Goal: Task Accomplishment & Management: Complete application form

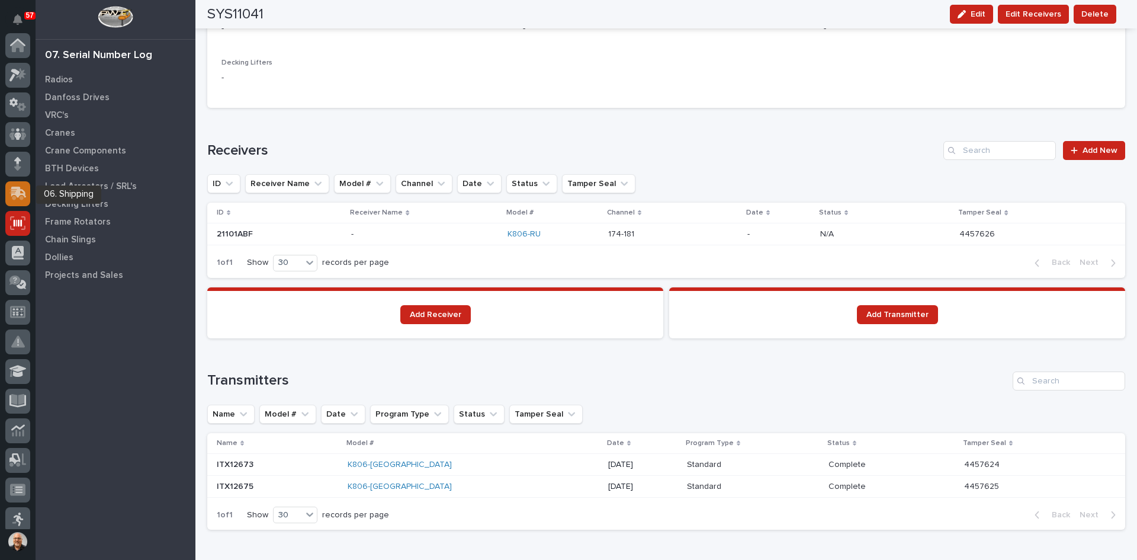
click at [21, 194] on icon at bounding box center [18, 192] width 15 height 11
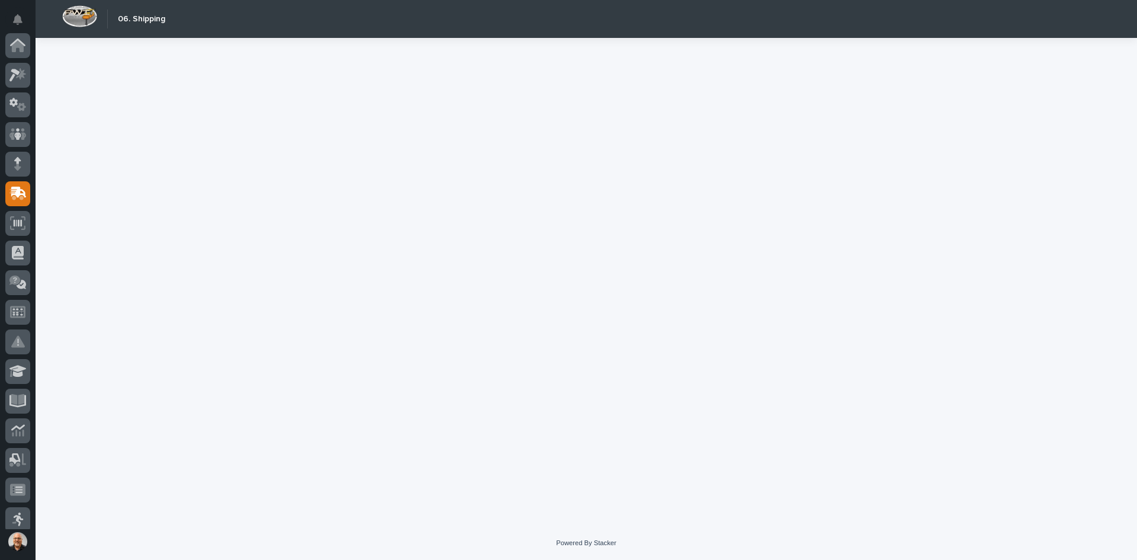
scroll to position [148, 0]
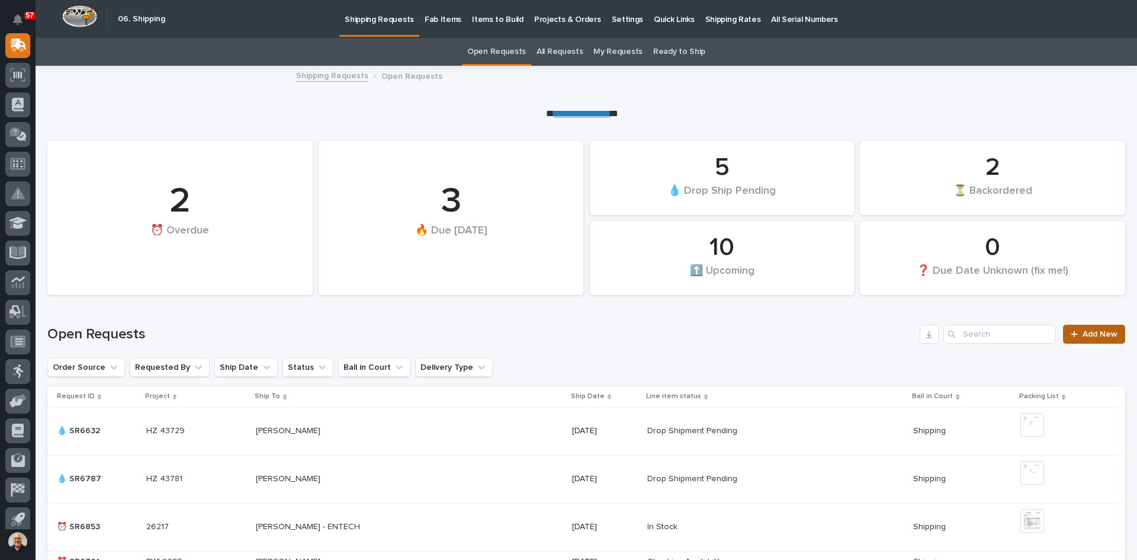
click at [1087, 333] on span "Add New" at bounding box center [1100, 334] width 35 height 8
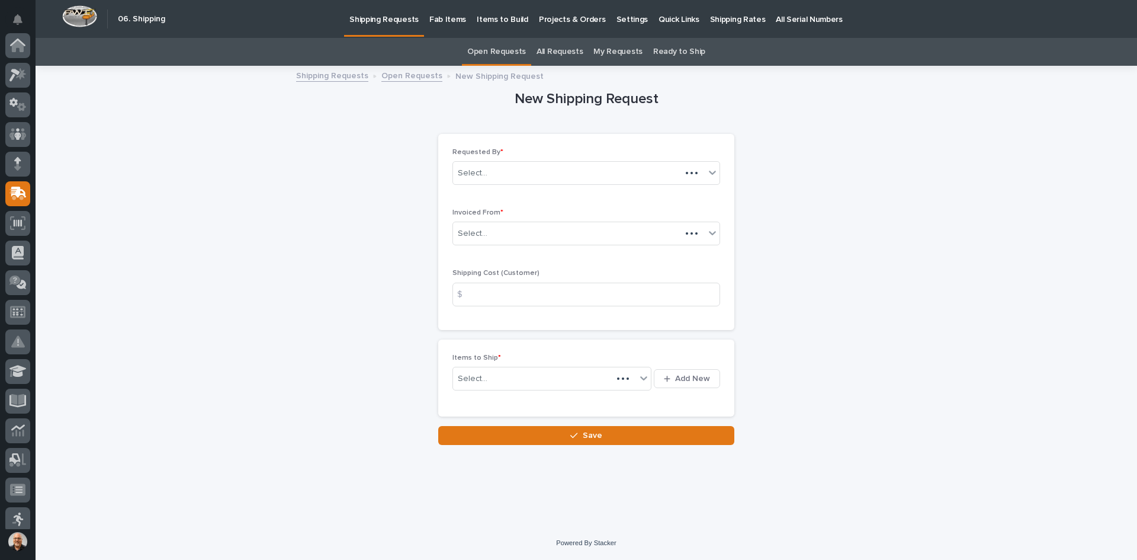
scroll to position [148, 0]
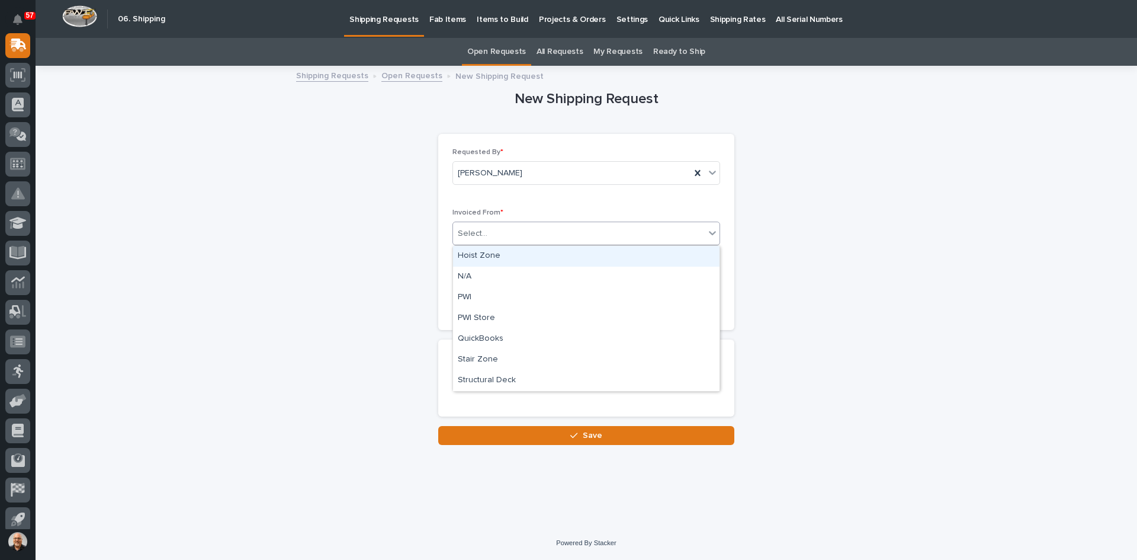
click at [511, 236] on div "Select..." at bounding box center [579, 234] width 252 height 20
click at [492, 335] on div "QuickBooks" at bounding box center [586, 339] width 267 height 21
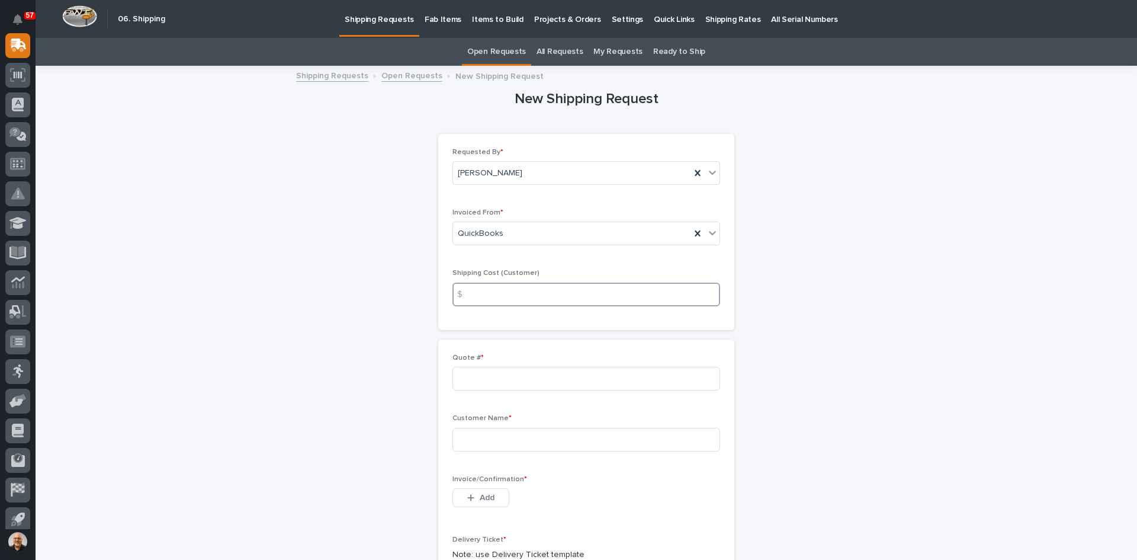
click at [475, 294] on input at bounding box center [586, 295] width 268 height 24
type input "286.00"
click at [459, 386] on input at bounding box center [586, 379] width 268 height 24
type input "135910"
click at [476, 438] on input at bounding box center [586, 440] width 268 height 24
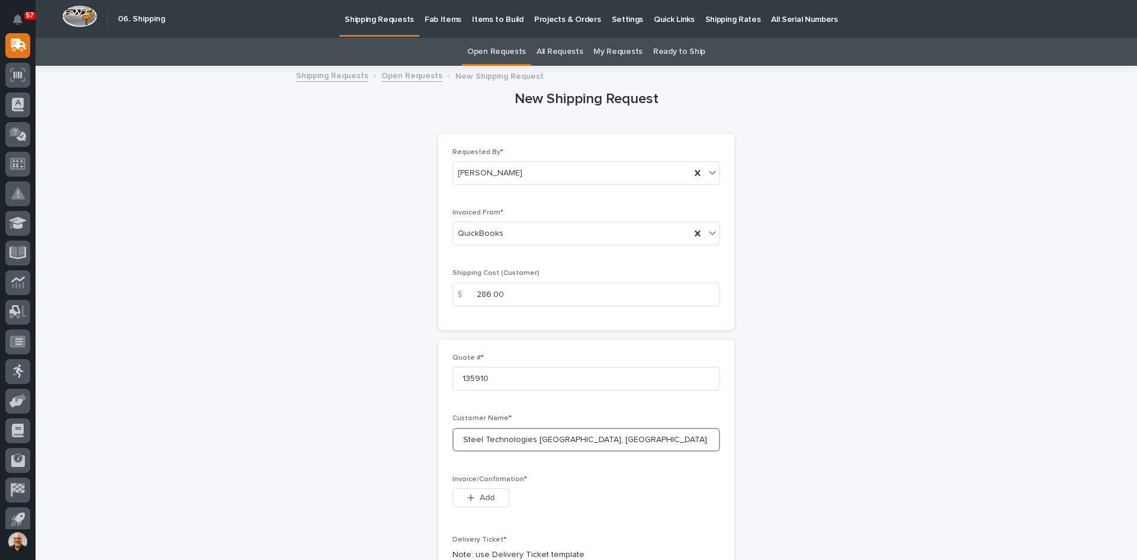
type input "Steel Technologies [GEOGRAPHIC_DATA], [GEOGRAPHIC_DATA]"
click at [471, 495] on div "button" at bounding box center [473, 497] width 12 height 8
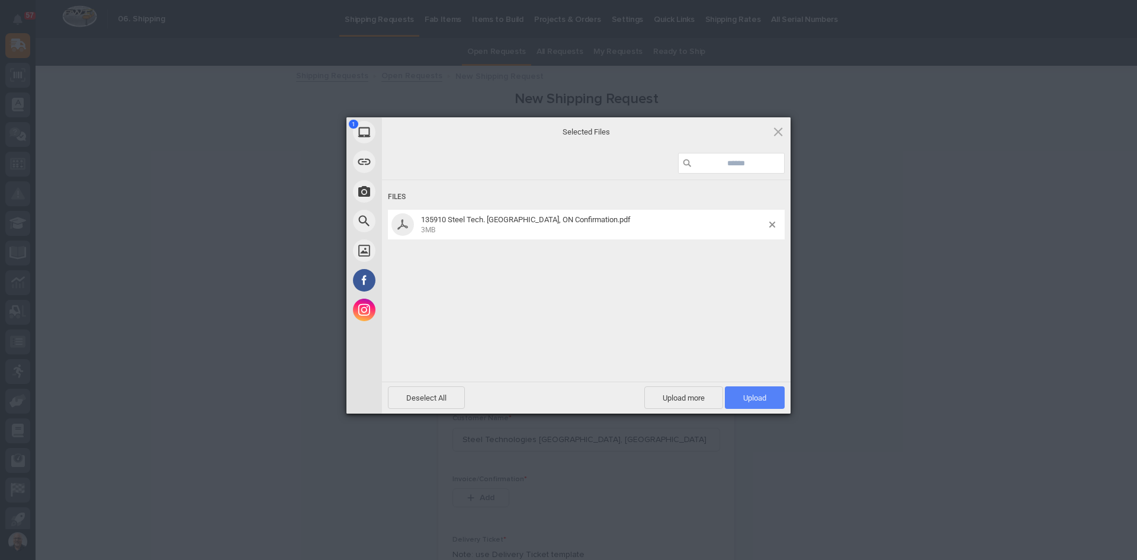
click at [773, 399] on span "Upload 1" at bounding box center [755, 397] width 60 height 23
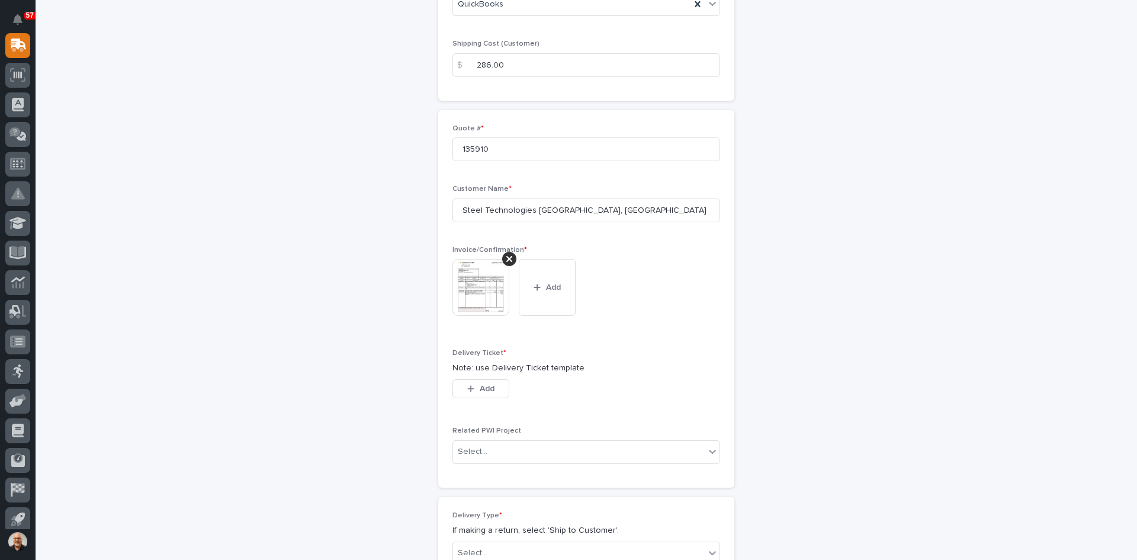
scroll to position [296, 0]
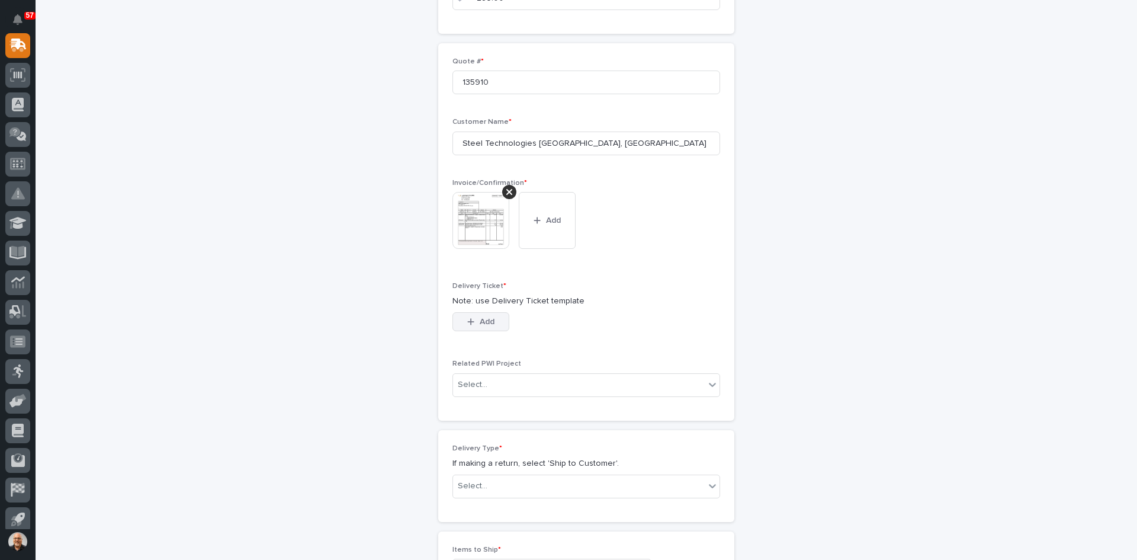
click at [480, 319] on span "Add" at bounding box center [487, 321] width 15 height 11
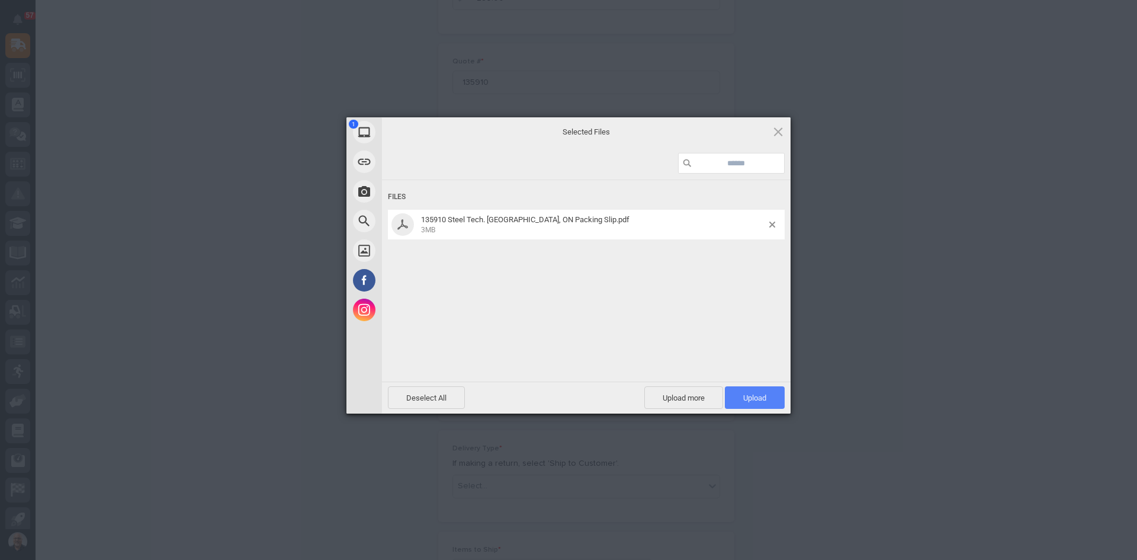
click at [759, 396] on span "Upload 1" at bounding box center [754, 397] width 23 height 9
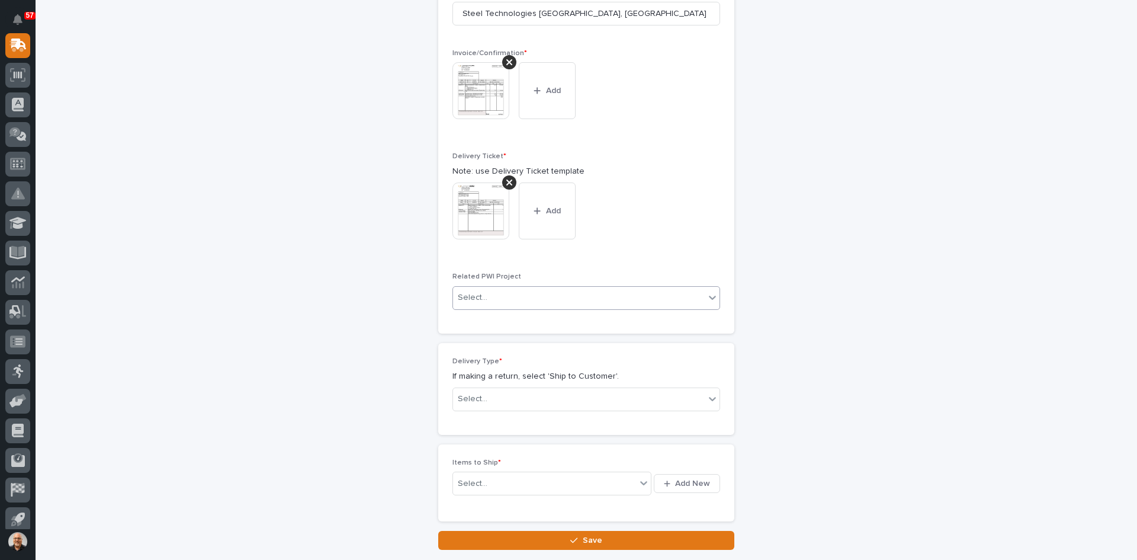
scroll to position [495, 0]
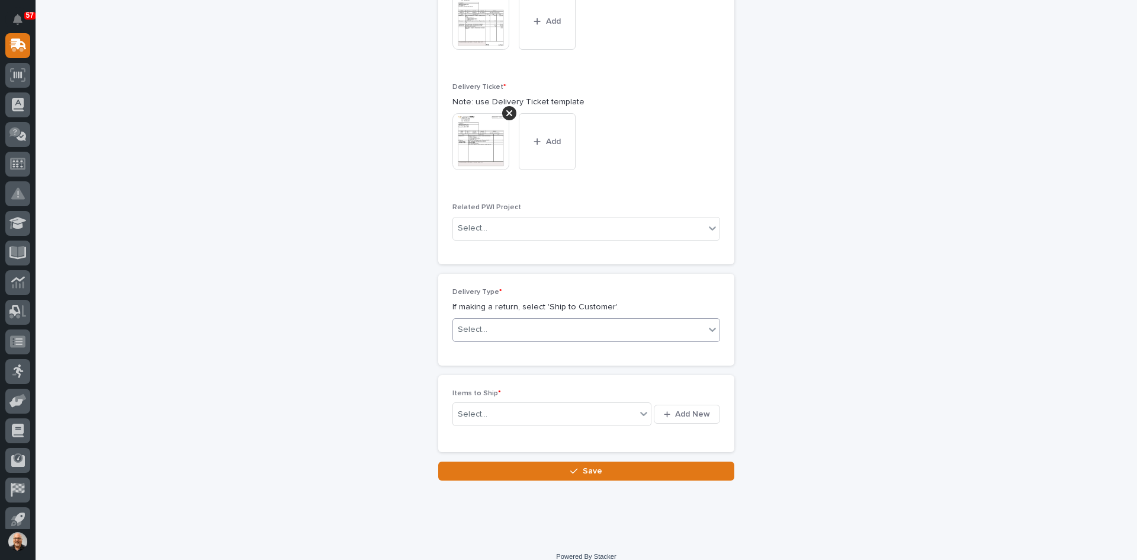
click at [504, 328] on div "Select..." at bounding box center [579, 330] width 252 height 20
click at [493, 349] on div "Ship to Customer" at bounding box center [582, 352] width 267 height 21
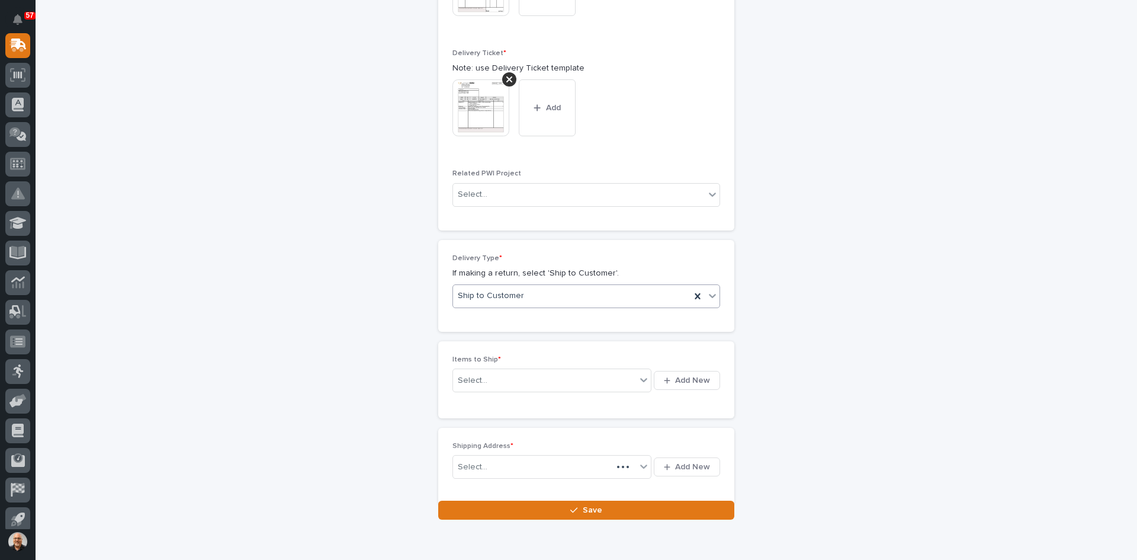
scroll to position [538, 0]
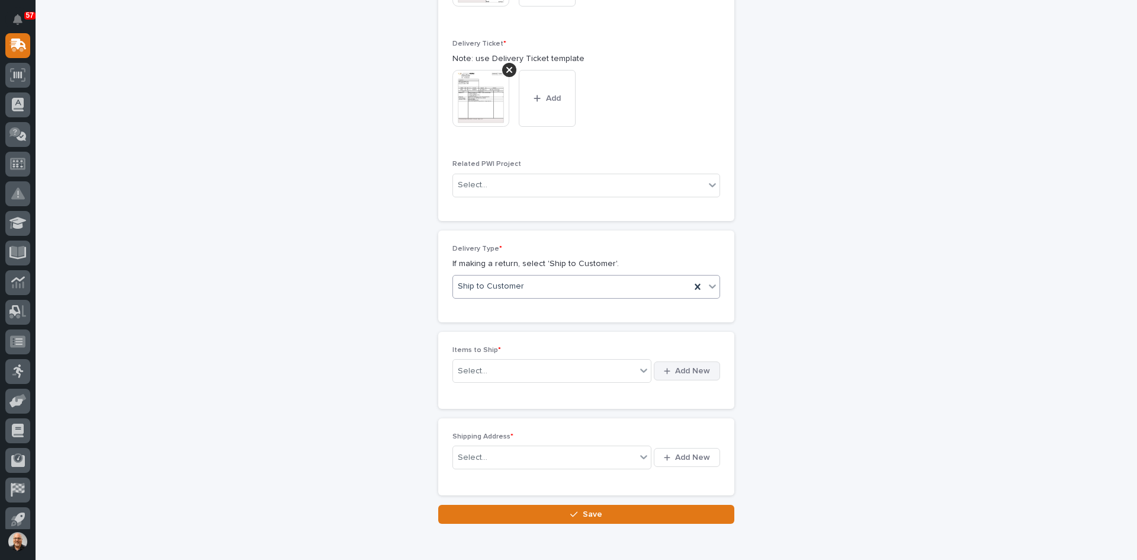
click at [678, 371] on span "Add New" at bounding box center [692, 370] width 35 height 11
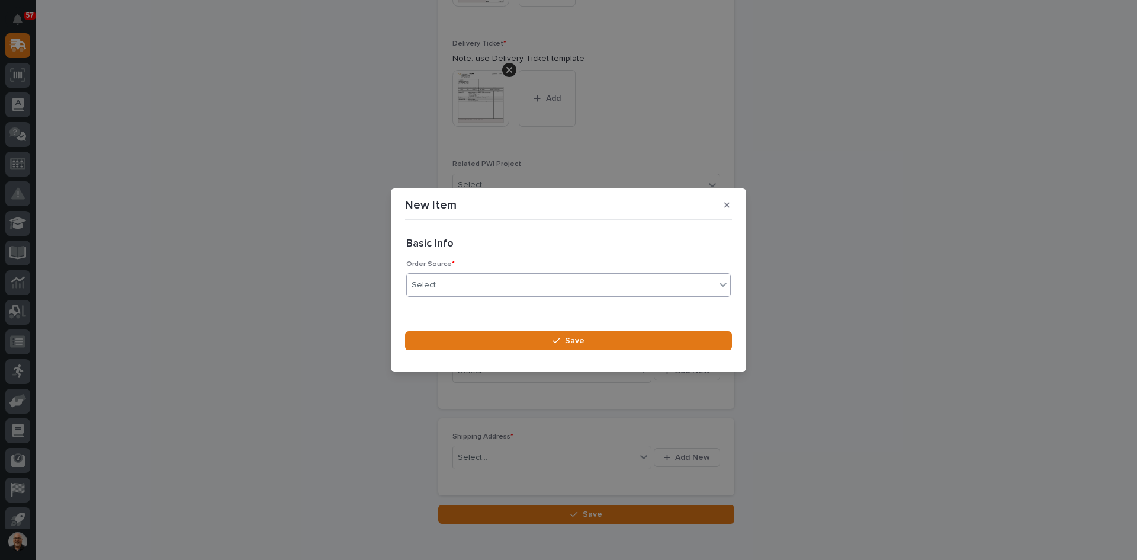
click at [442, 285] on input "text" at bounding box center [442, 285] width 1 height 10
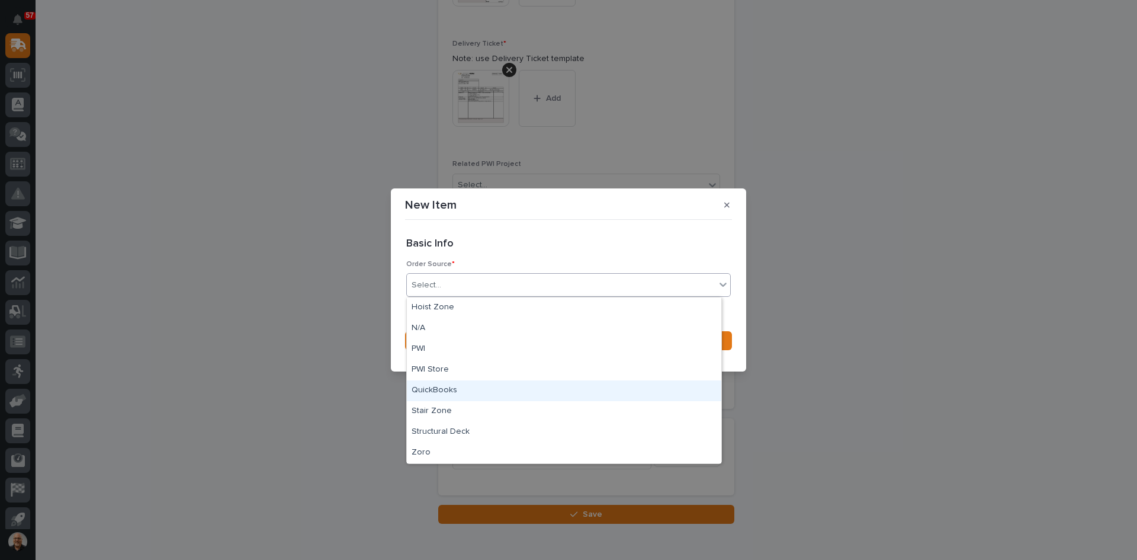
click at [444, 388] on div "QuickBooks" at bounding box center [564, 390] width 314 height 21
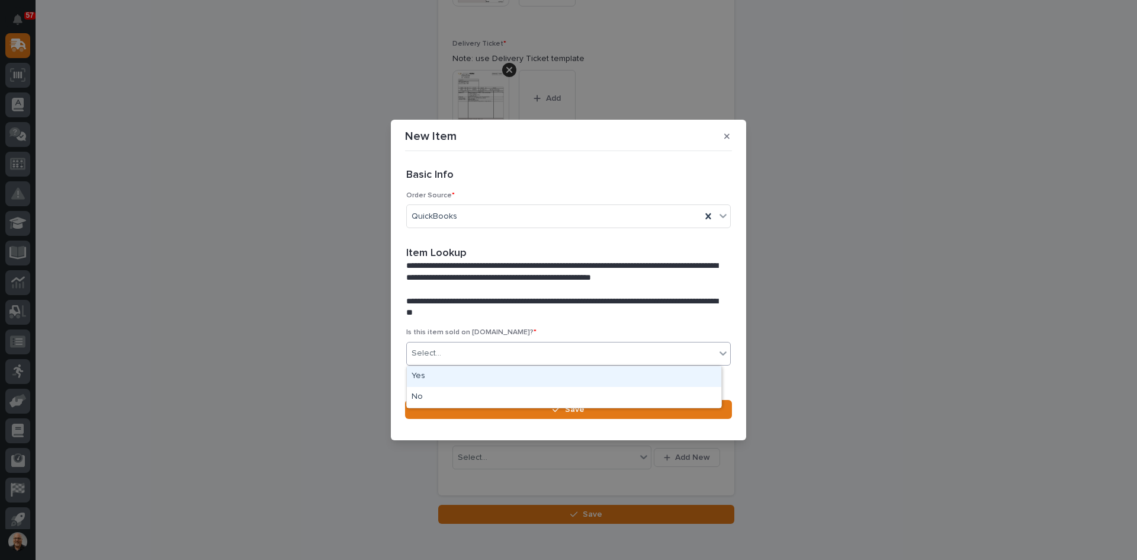
click at [450, 351] on div "Select..." at bounding box center [561, 354] width 309 height 20
click at [432, 377] on div "Yes" at bounding box center [564, 376] width 314 height 21
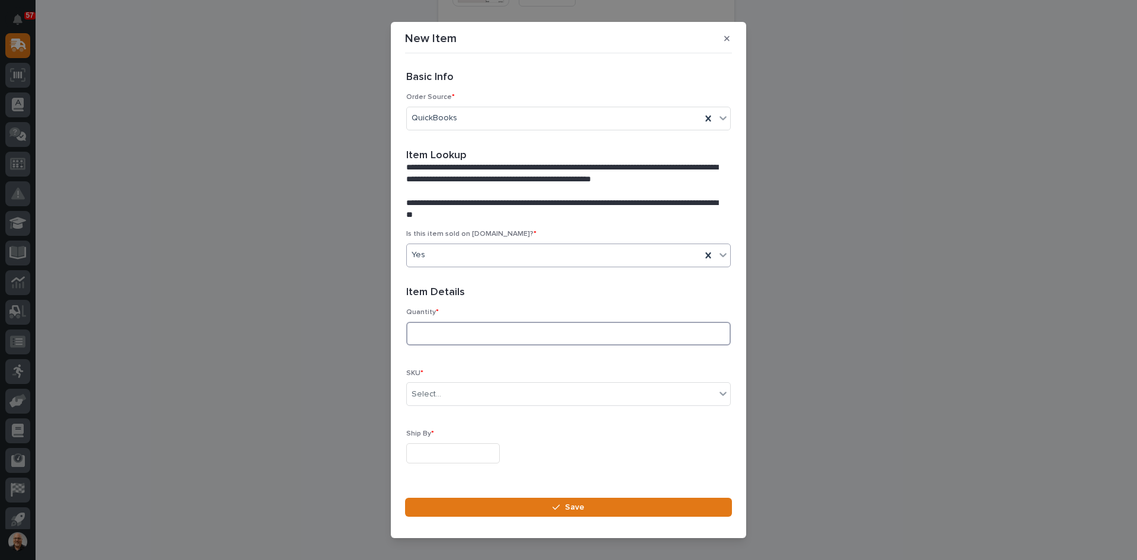
click at [436, 335] on input at bounding box center [568, 334] width 325 height 24
type input "5"
click at [453, 391] on div "Select..." at bounding box center [561, 394] width 309 height 20
type input "********"
click at [437, 415] on div "K806-SYS" at bounding box center [564, 416] width 314 height 21
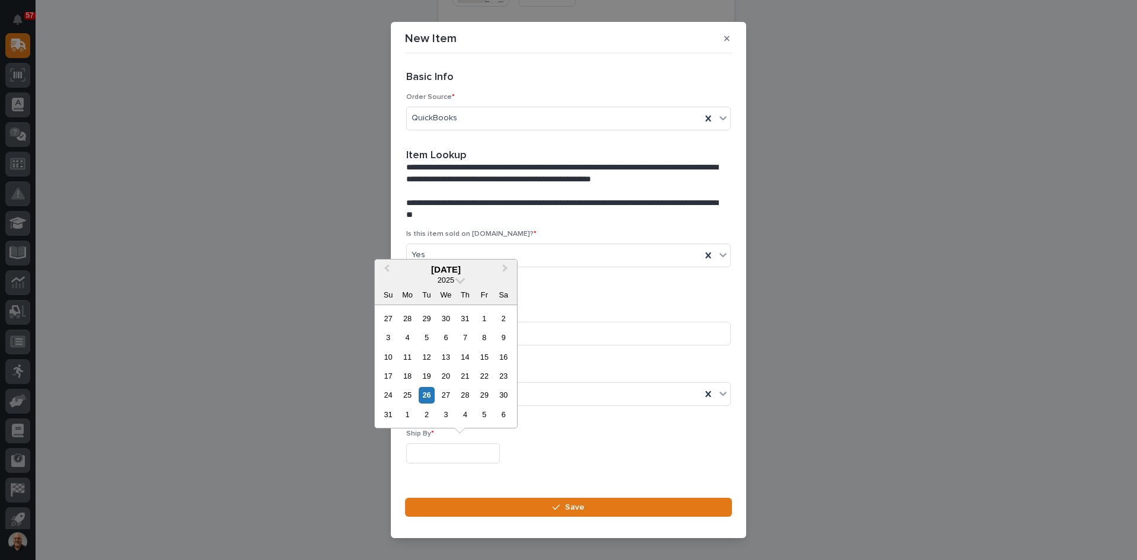
click at [433, 451] on input "text" at bounding box center [453, 453] width 94 height 21
click at [445, 391] on div "27" at bounding box center [446, 395] width 16 height 16
type input "**********"
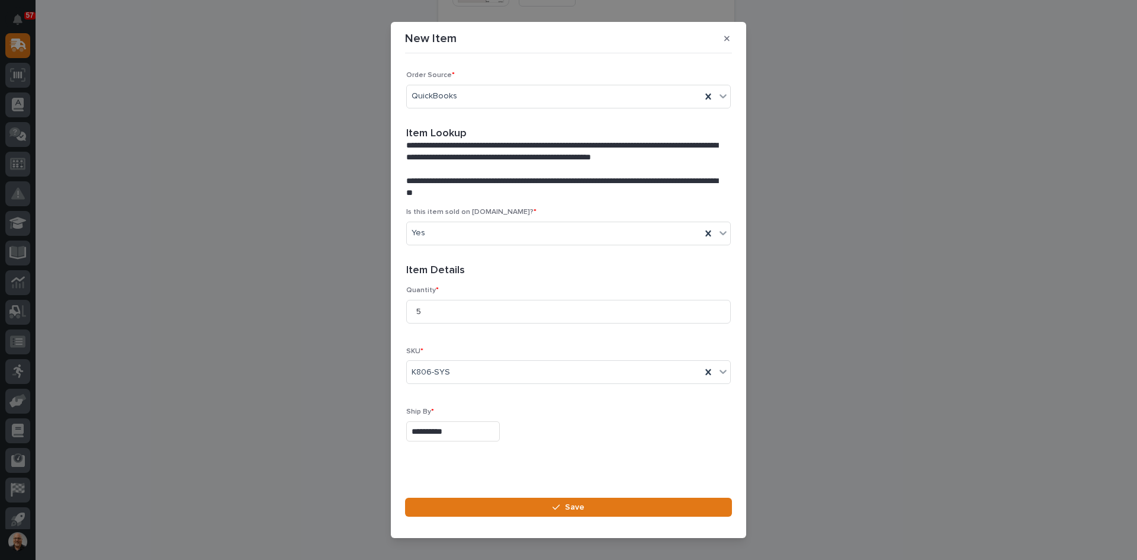
scroll to position [32, 0]
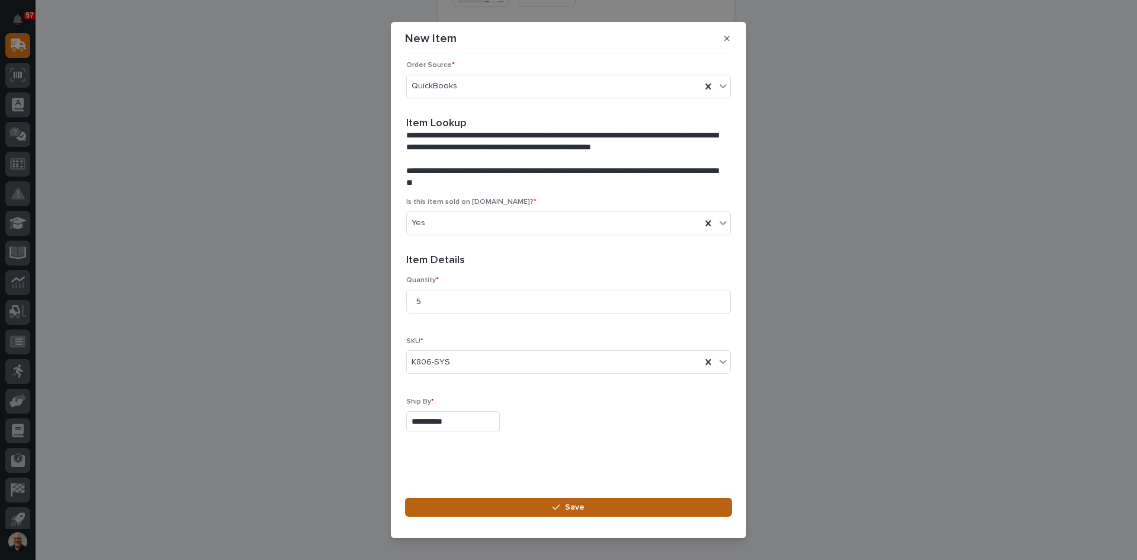
click at [579, 503] on span "Save" at bounding box center [575, 507] width 20 height 11
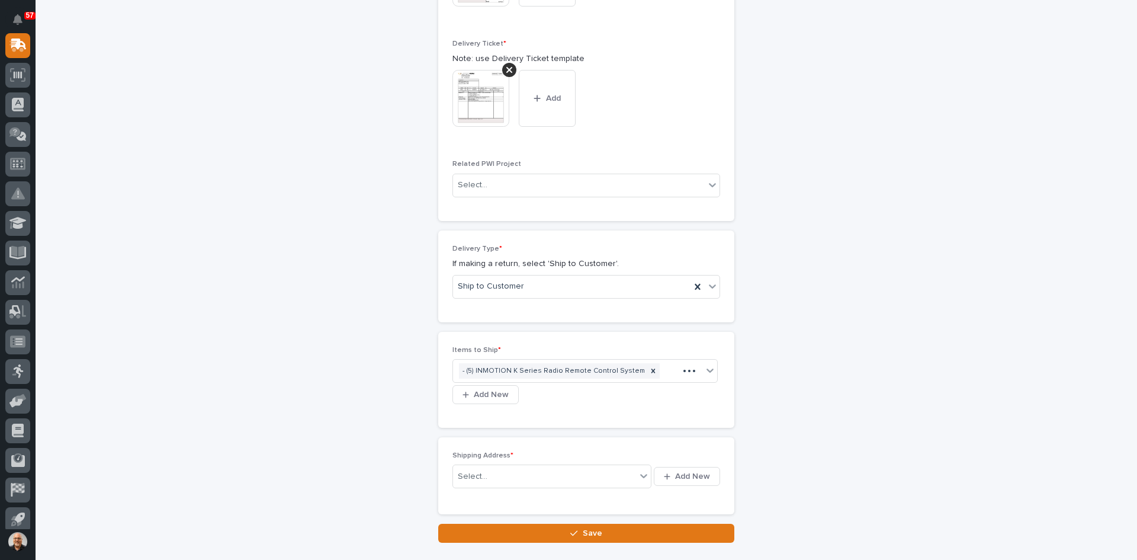
scroll to position [548, 0]
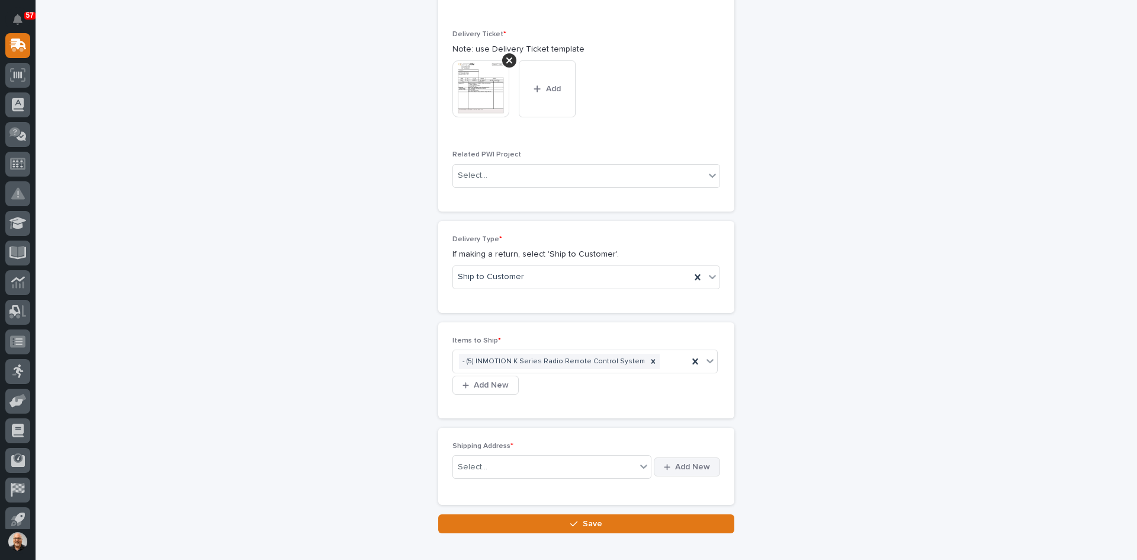
click at [689, 465] on span "Add New" at bounding box center [692, 466] width 35 height 11
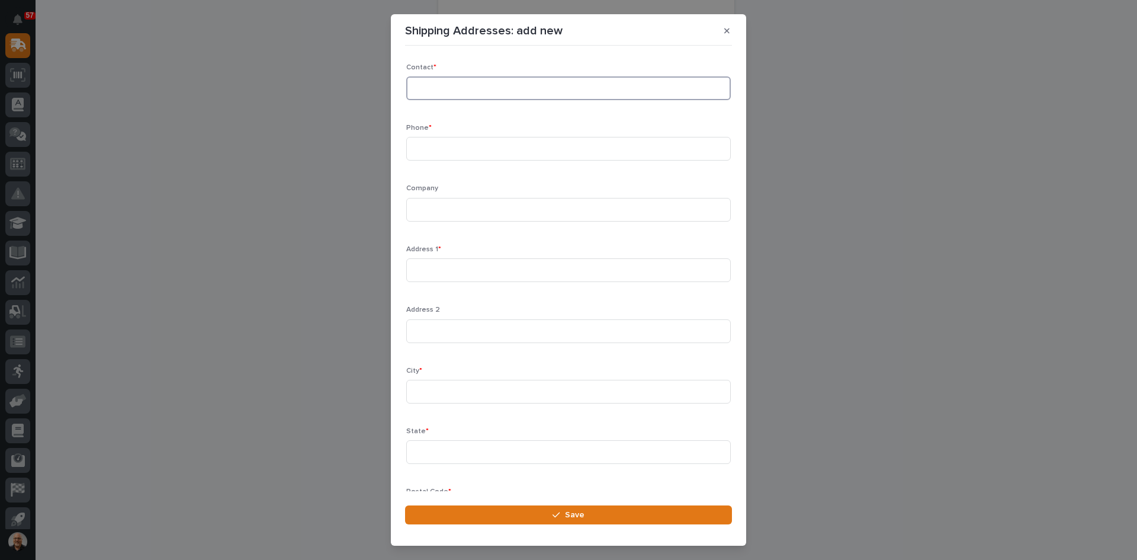
click at [442, 94] on input at bounding box center [568, 88] width 325 height 24
type input "[PERSON_NAME]"
click at [415, 142] on input at bounding box center [568, 149] width 325 height 24
type input "[PHONE_NUMBER]"
click at [435, 213] on input at bounding box center [568, 210] width 325 height 24
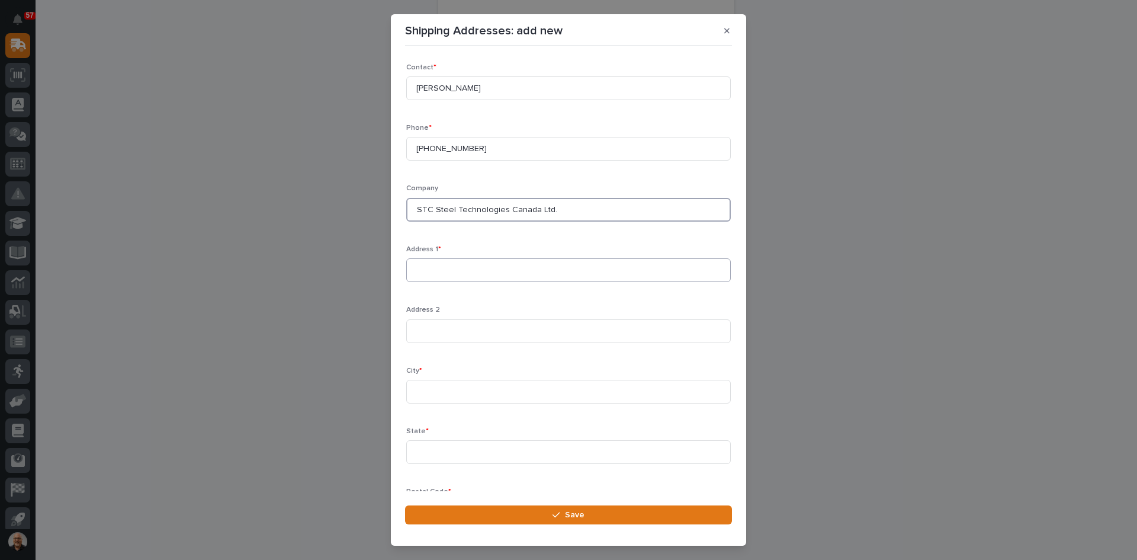
type input "STC Steel Technologies Canada Ltd."
click at [419, 266] on input at bounding box center [568, 270] width 325 height 24
type input "[STREET_ADDRESS]"
click at [418, 390] on input at bounding box center [568, 392] width 325 height 24
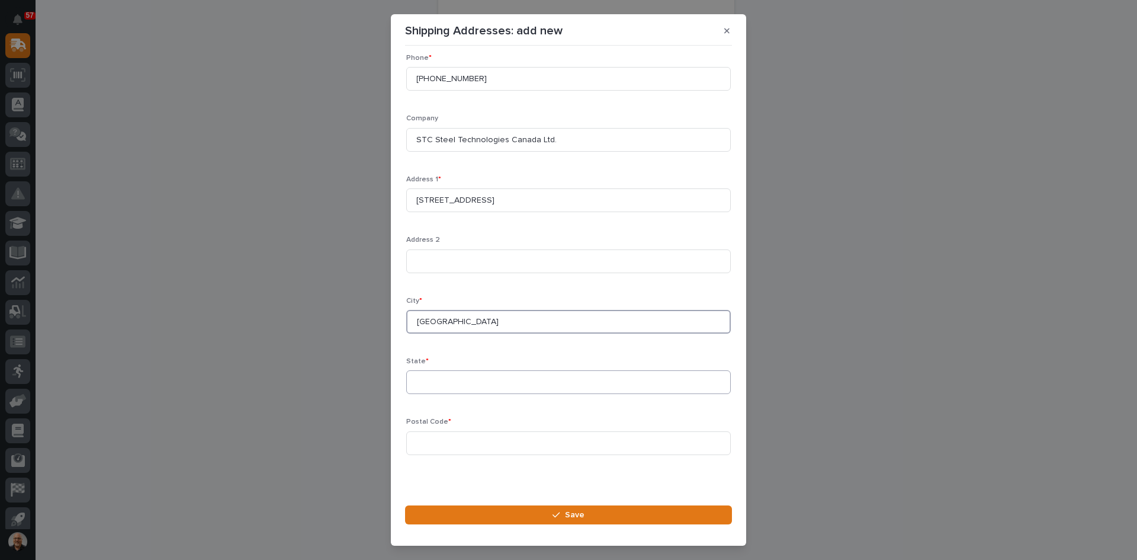
type input "[GEOGRAPHIC_DATA]"
click at [422, 381] on input at bounding box center [568, 382] width 325 height 24
type input "[GEOGRAPHIC_DATA]"
click at [421, 445] on input at bounding box center [568, 443] width 325 height 24
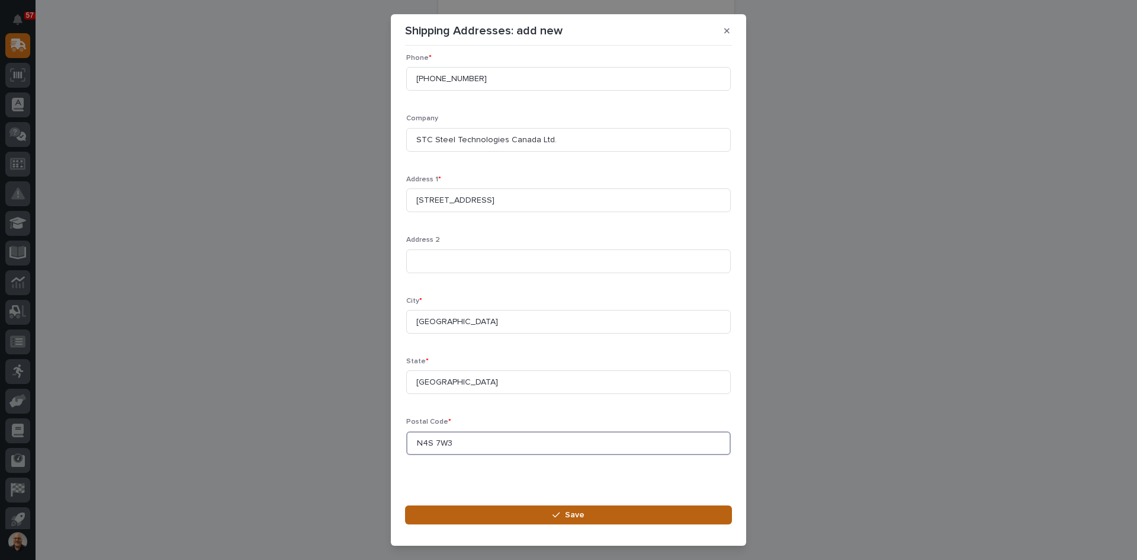
type input "N4S 7W3"
click at [577, 511] on span "Save" at bounding box center [575, 514] width 20 height 11
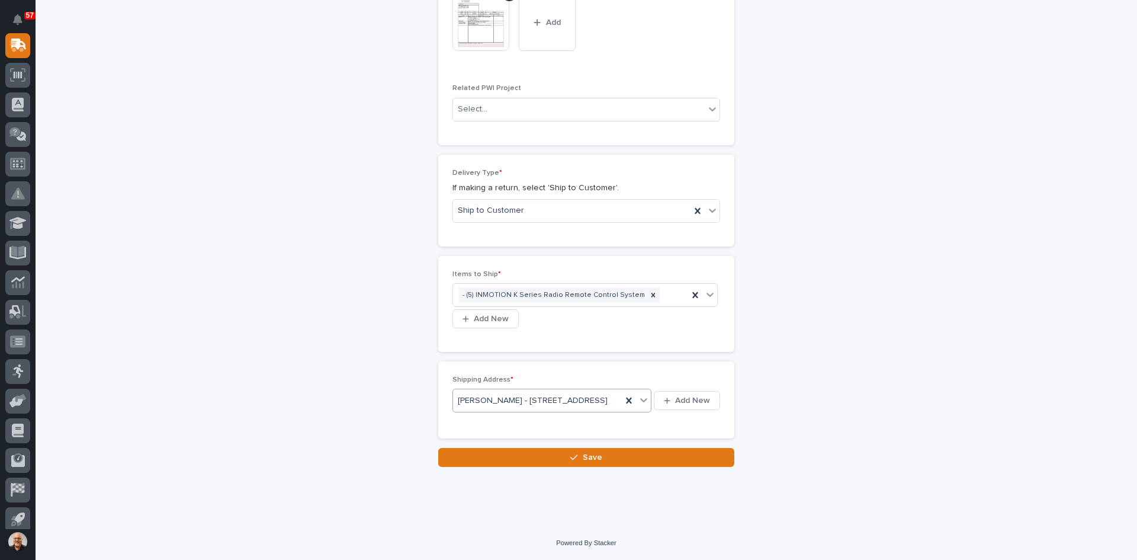
scroll to position [636, 0]
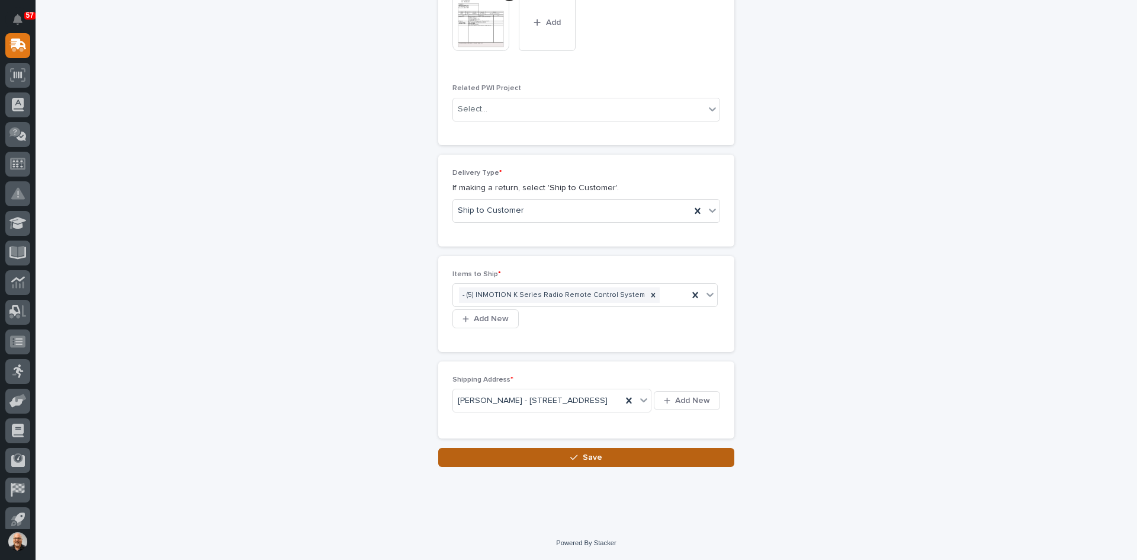
click at [586, 459] on span "Save" at bounding box center [593, 457] width 20 height 11
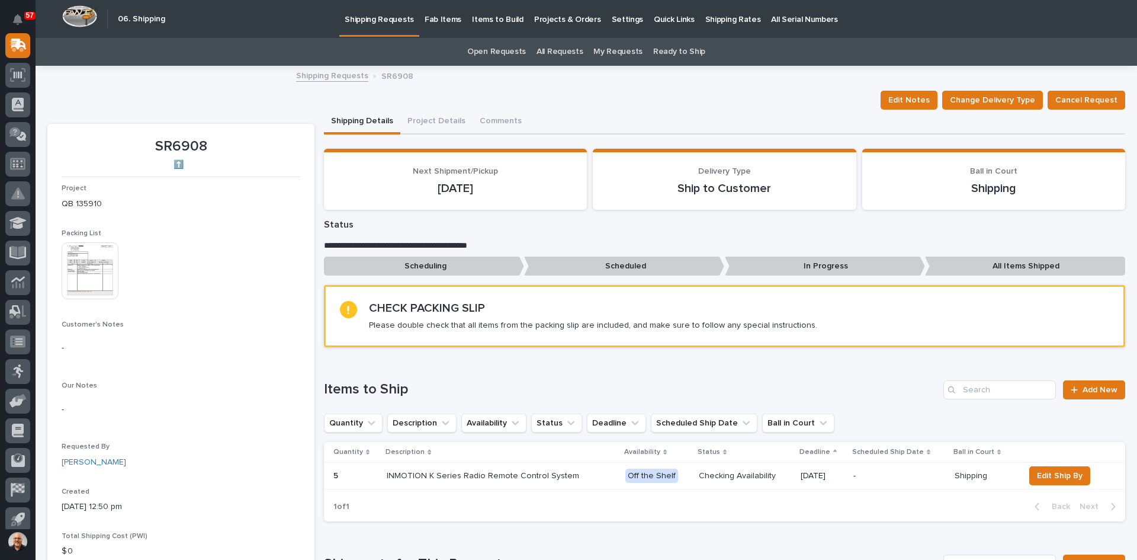
click at [82, 256] on img at bounding box center [90, 270] width 57 height 57
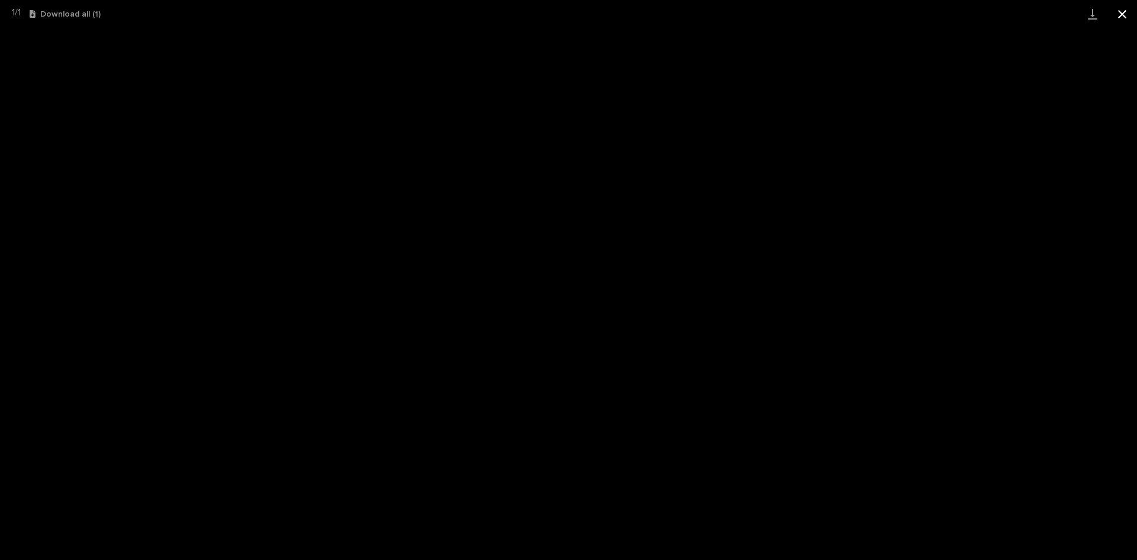
click at [1125, 13] on button "Close gallery" at bounding box center [1123, 14] width 30 height 28
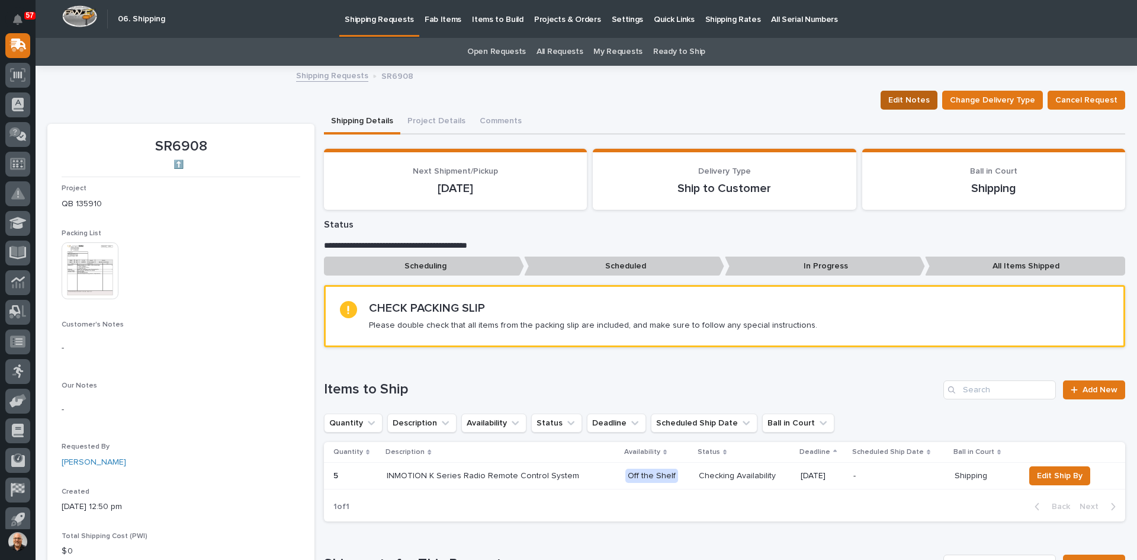
click at [907, 100] on span "Edit Notes" at bounding box center [908, 100] width 41 height 14
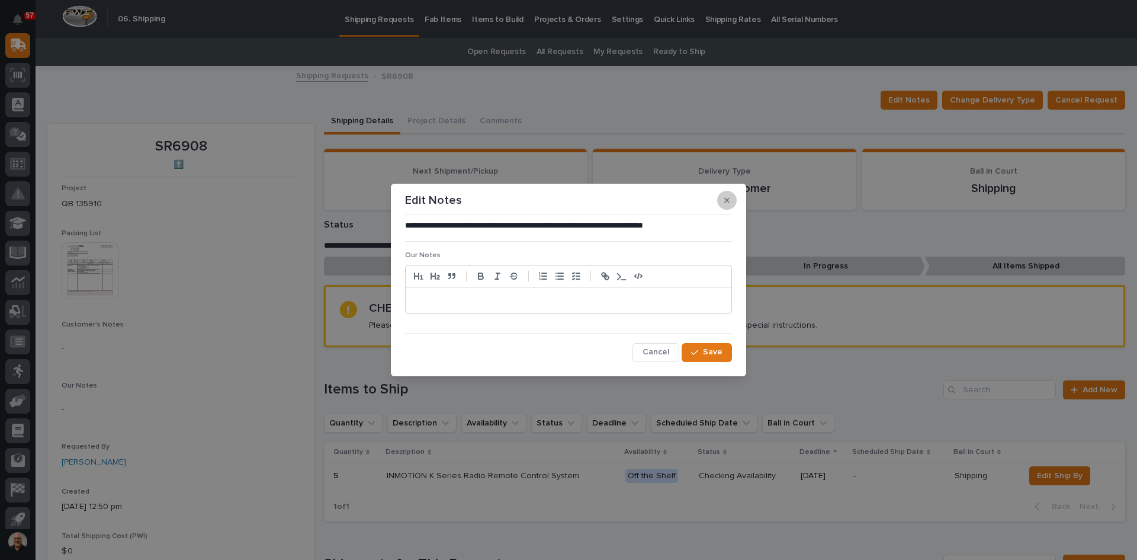
click at [726, 197] on icon "button" at bounding box center [726, 200] width 5 height 8
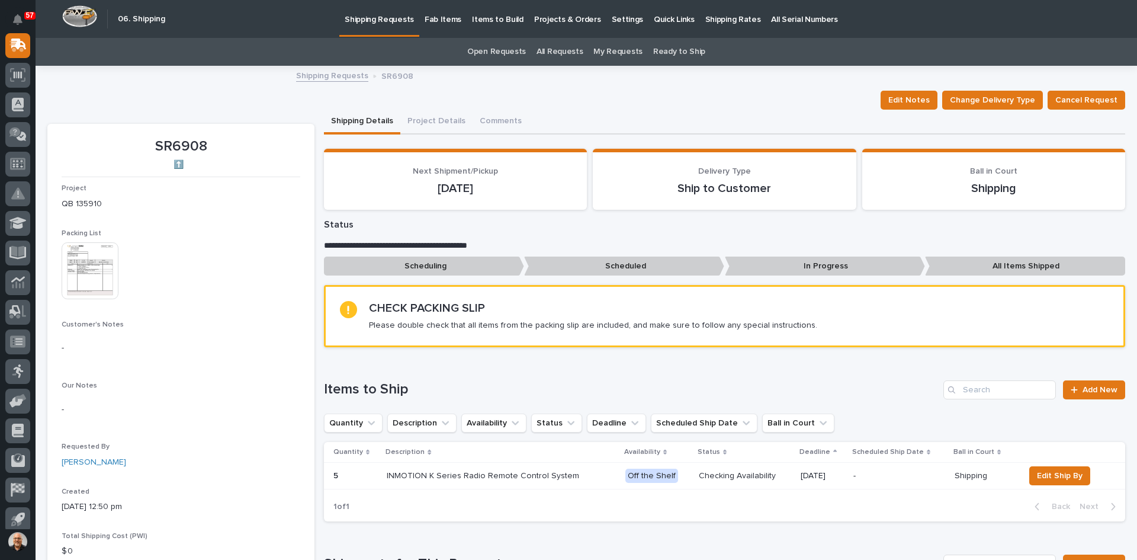
click at [103, 255] on img at bounding box center [90, 270] width 57 height 57
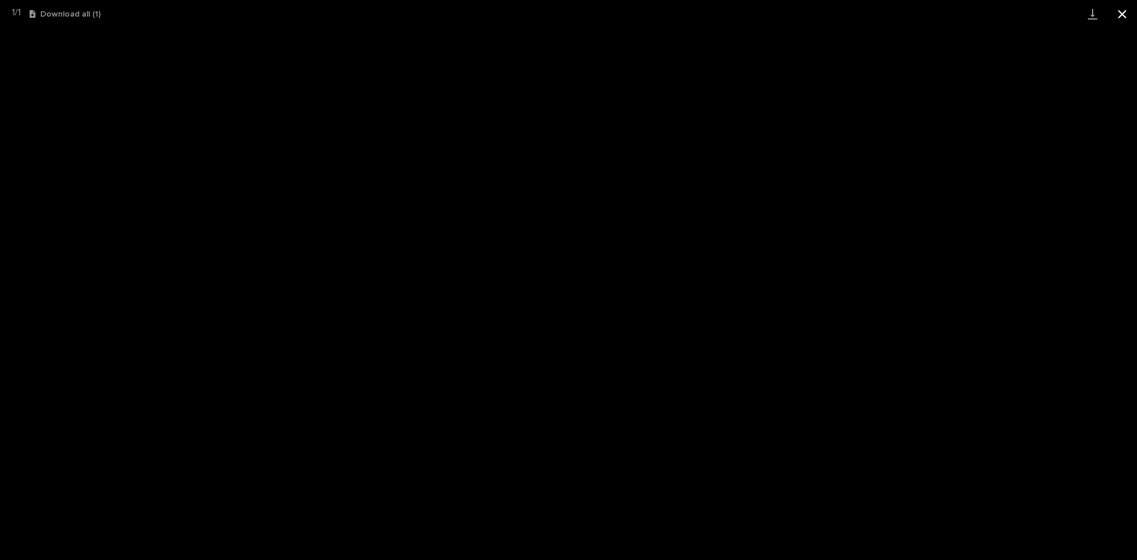
click at [1124, 12] on button "Close gallery" at bounding box center [1123, 14] width 30 height 28
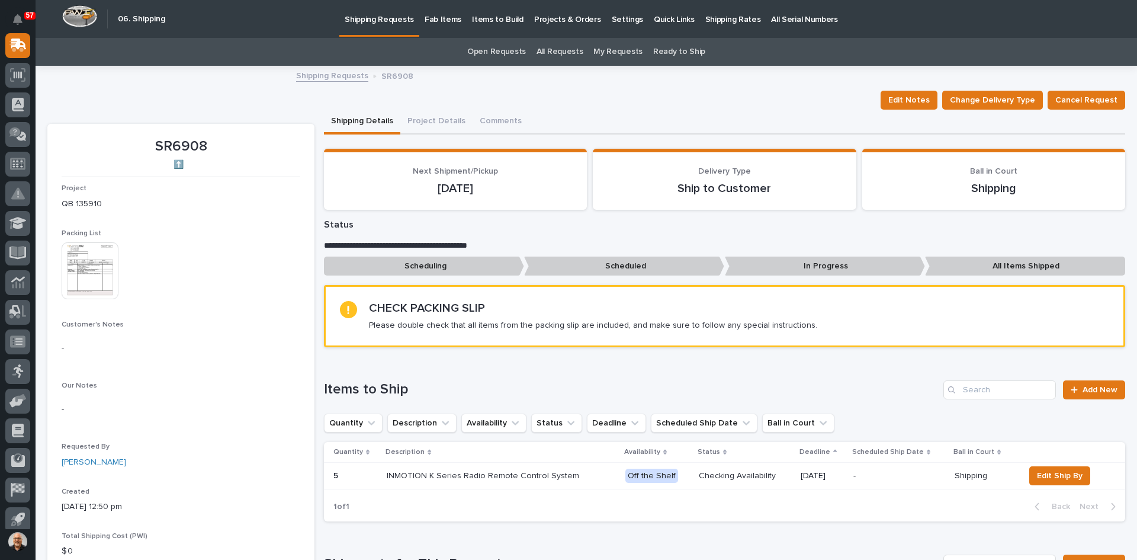
click at [434, 304] on h2 "CHECK PACKING SLIP" at bounding box center [427, 308] width 116 height 14
click at [94, 233] on span "Packing List" at bounding box center [82, 233] width 40 height 7
click at [95, 264] on img at bounding box center [90, 270] width 57 height 57
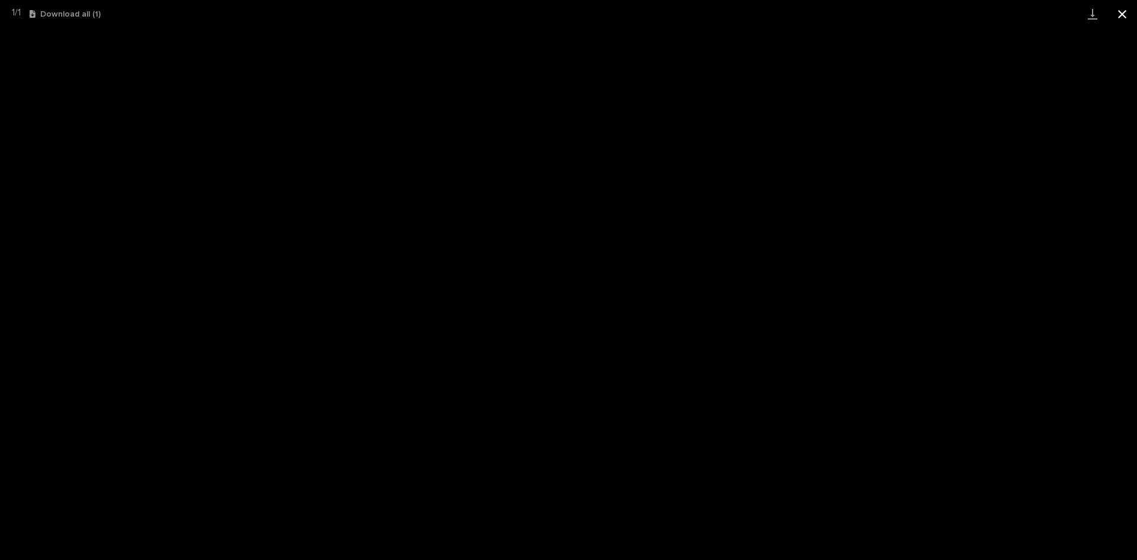
click at [1121, 10] on button "Close gallery" at bounding box center [1123, 14] width 30 height 28
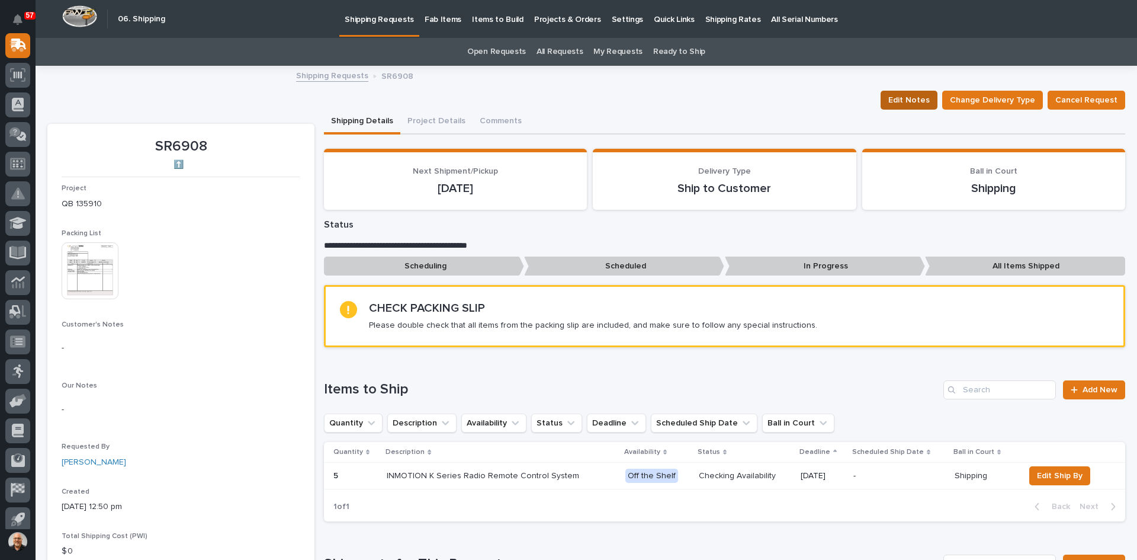
click at [914, 101] on span "Edit Notes" at bounding box center [908, 100] width 41 height 14
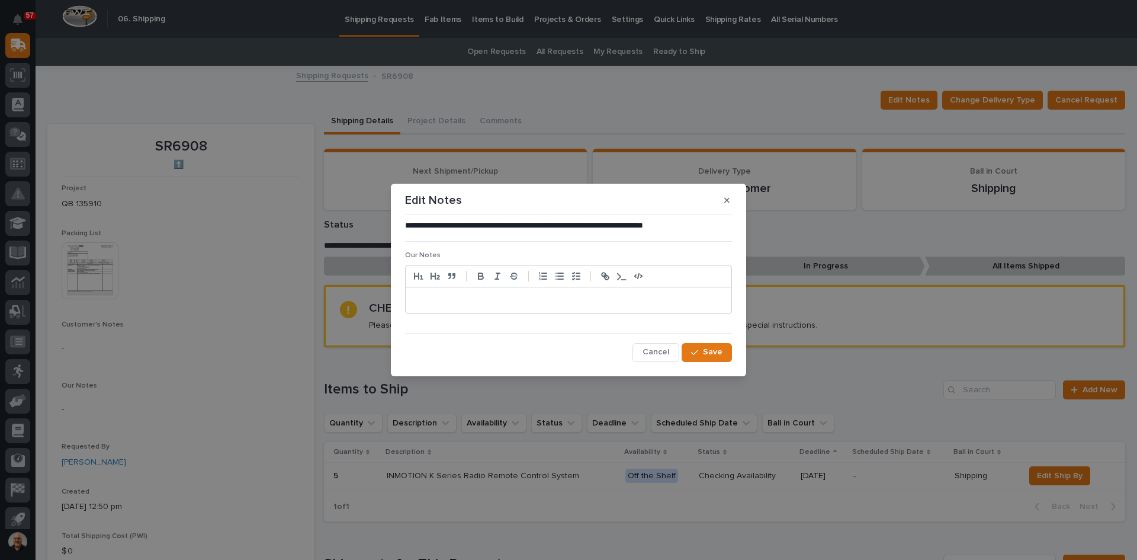
click at [656, 348] on span "Cancel" at bounding box center [656, 351] width 27 height 11
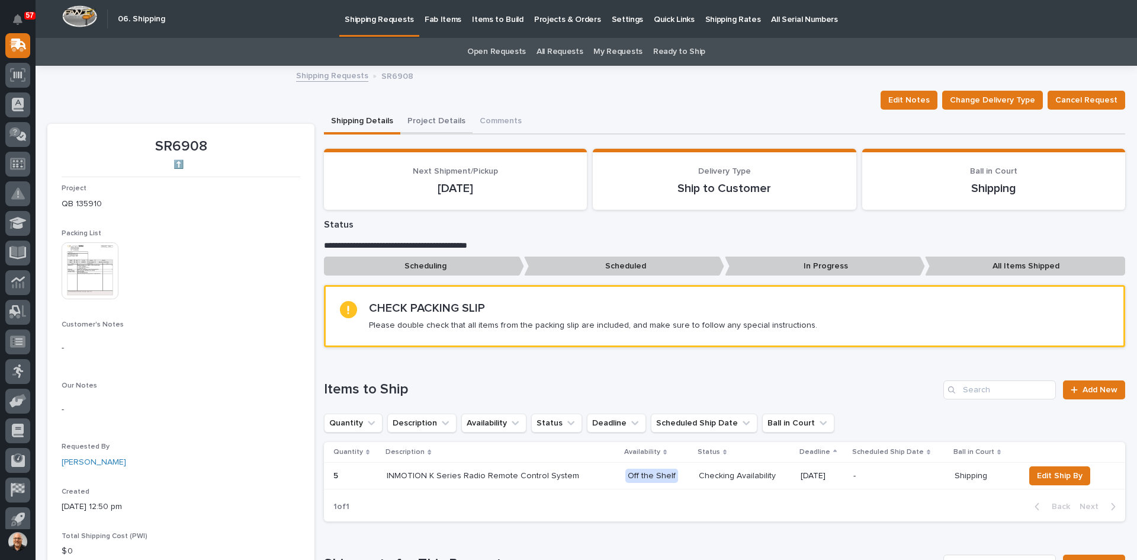
click at [425, 117] on button "Project Details" at bounding box center [436, 122] width 72 height 25
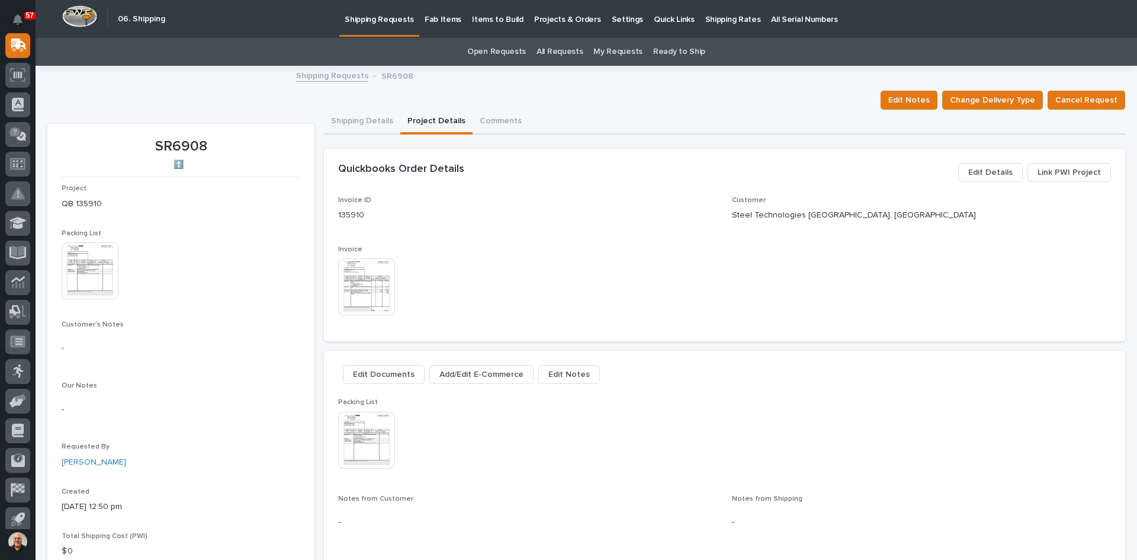
click at [385, 370] on span "Edit Documents" at bounding box center [384, 374] width 62 height 14
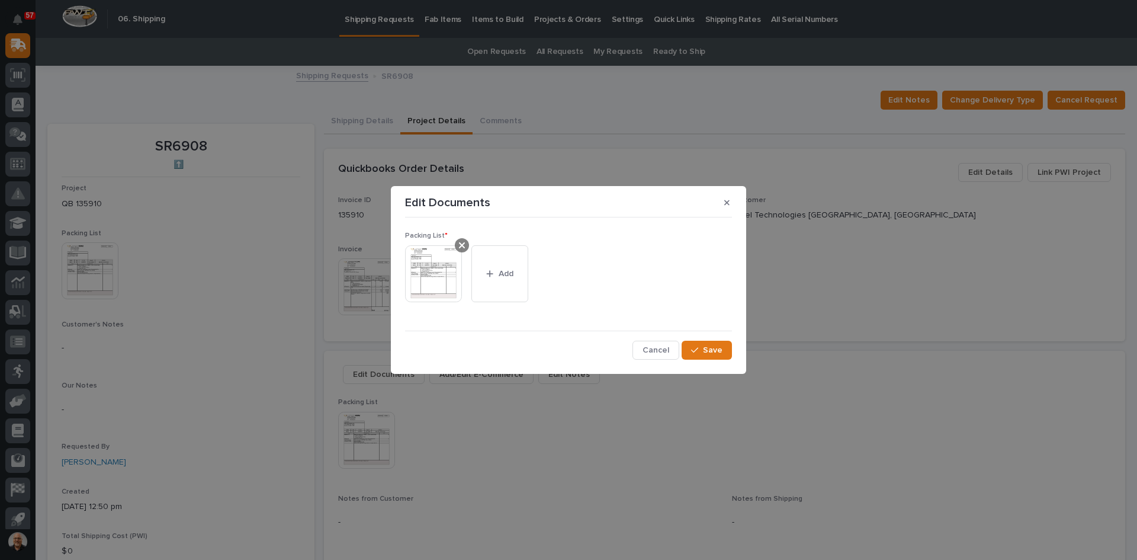
click at [461, 240] on icon at bounding box center [462, 244] width 6 height 9
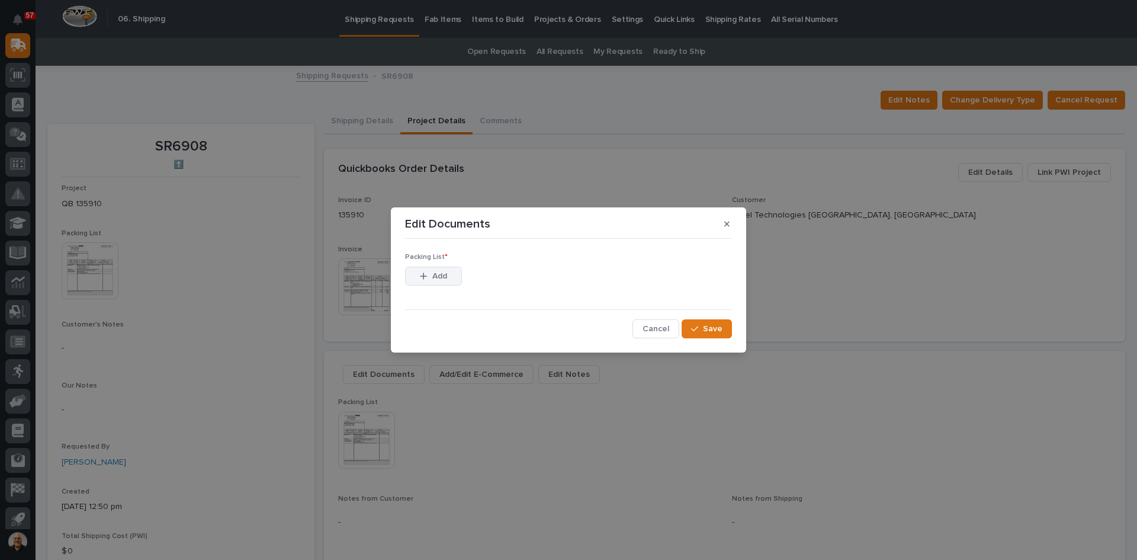
click at [429, 275] on div "button" at bounding box center [426, 276] width 12 height 8
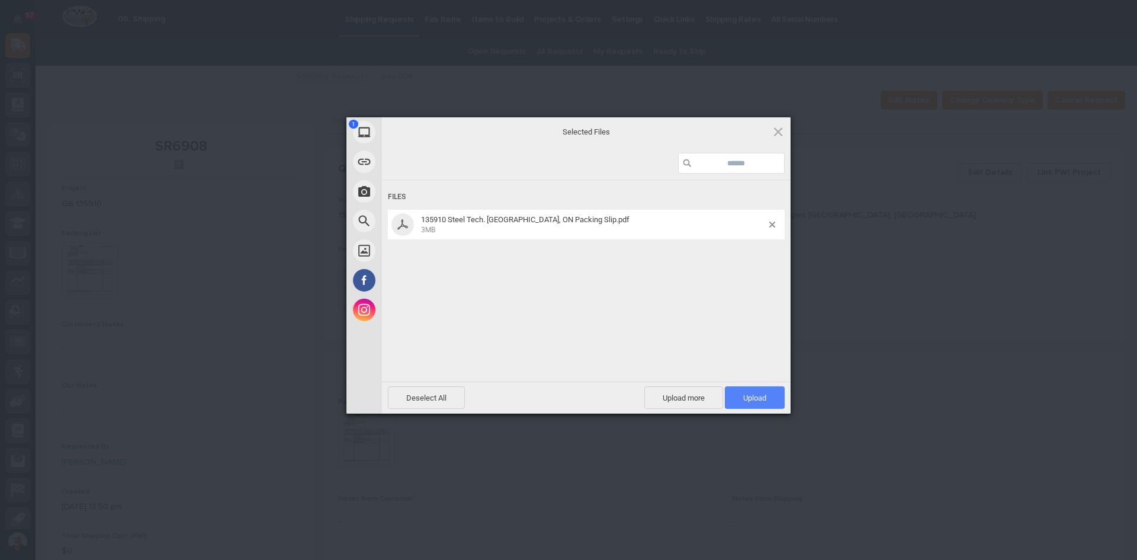
click at [748, 398] on span "Upload 1" at bounding box center [754, 397] width 23 height 9
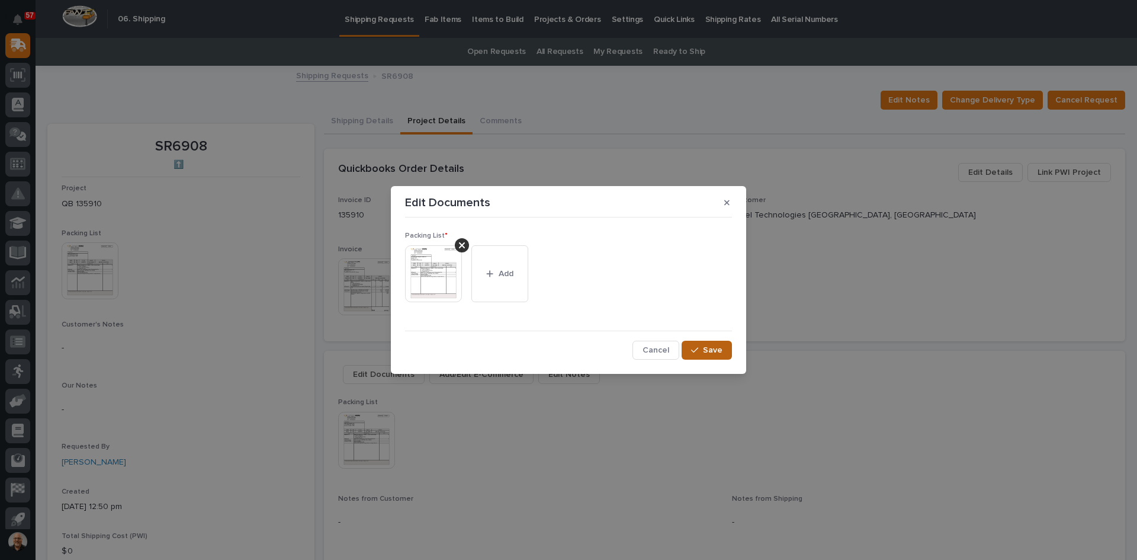
click at [718, 346] on span "Save" at bounding box center [713, 350] width 20 height 11
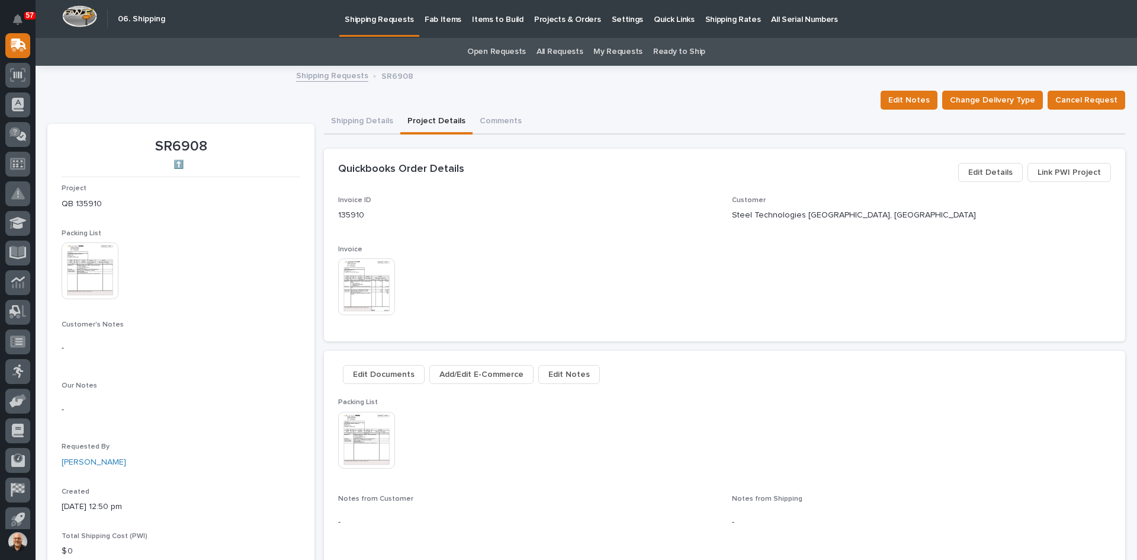
click at [991, 170] on span "Edit Details" at bounding box center [990, 172] width 44 height 14
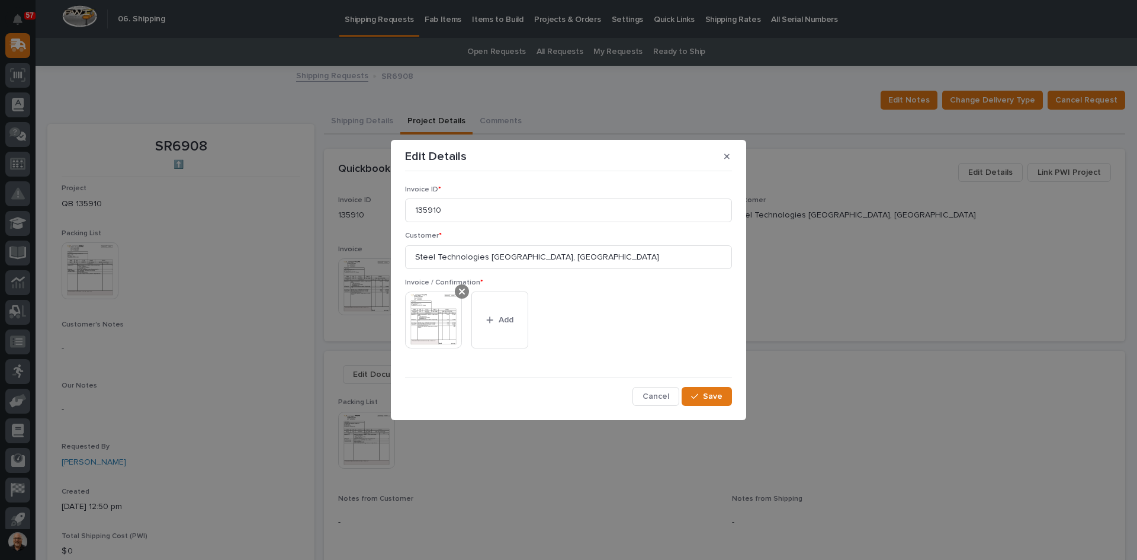
click at [458, 289] on div at bounding box center [462, 291] width 14 height 14
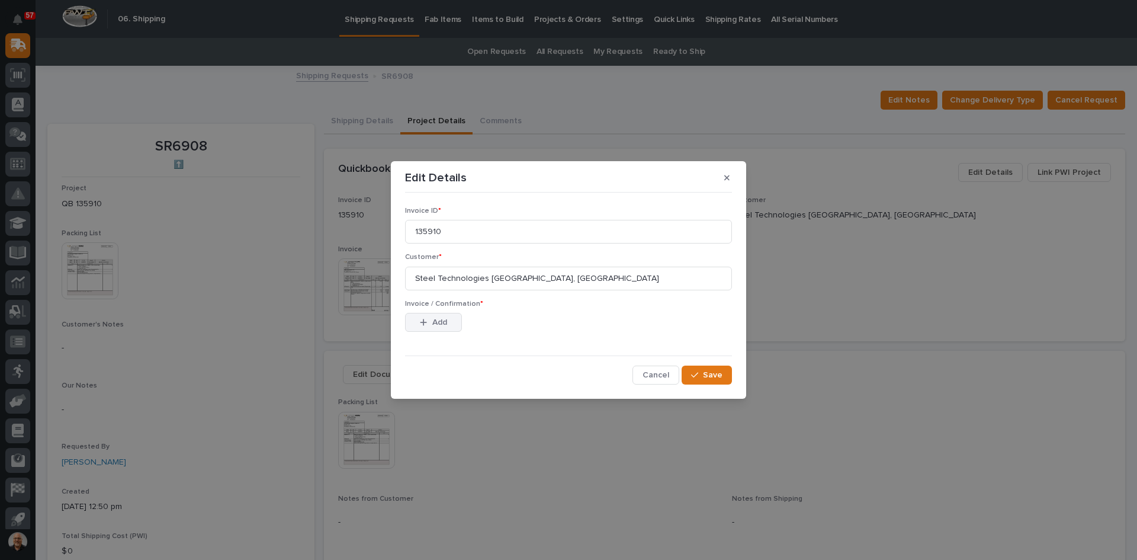
click at [439, 320] on span "Add" at bounding box center [439, 322] width 15 height 11
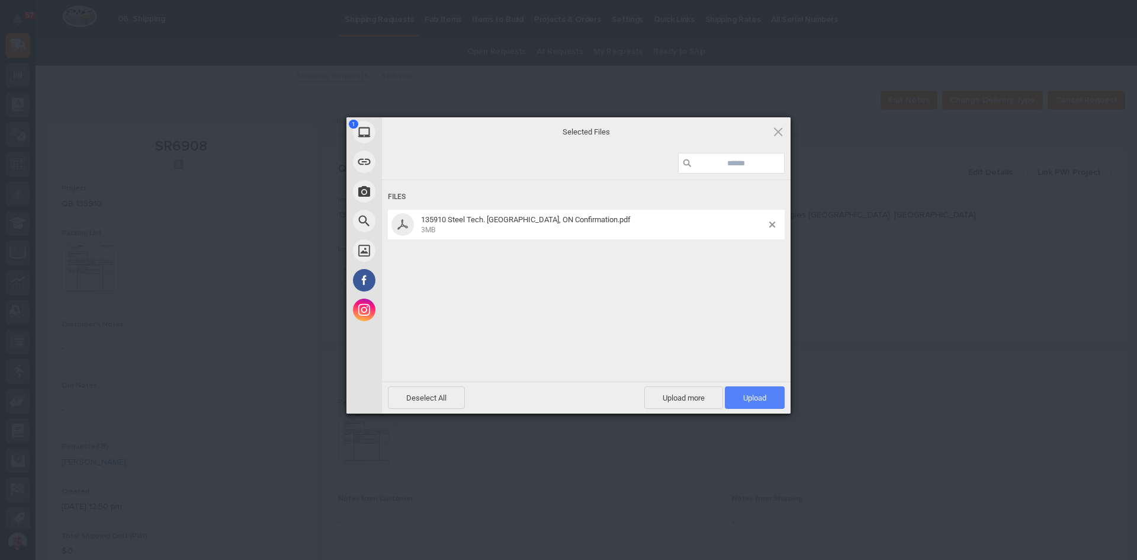
click at [752, 390] on span "Upload 1" at bounding box center [755, 397] width 60 height 23
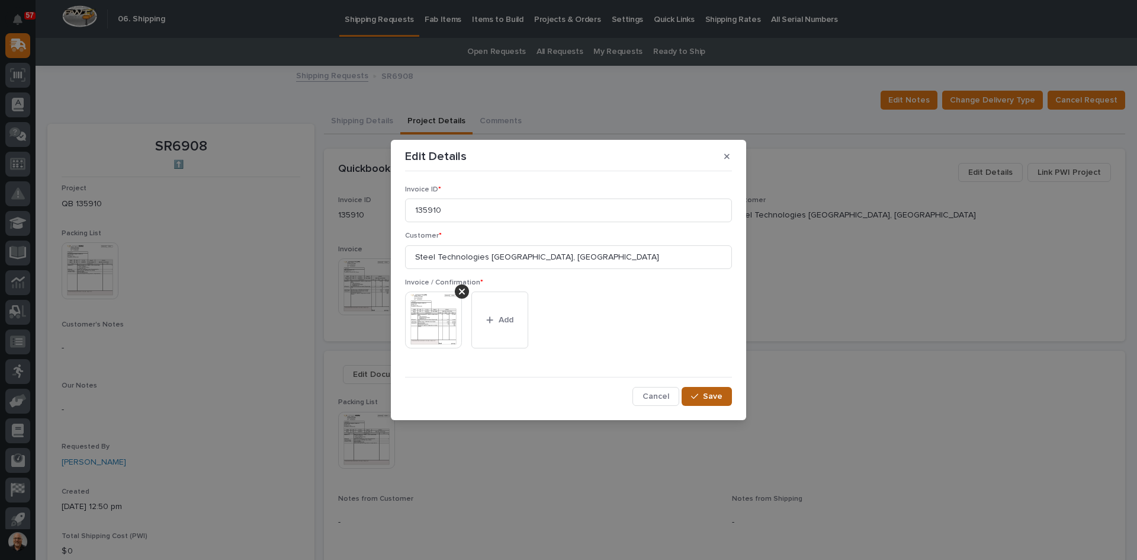
click at [712, 398] on span "Save" at bounding box center [713, 396] width 20 height 11
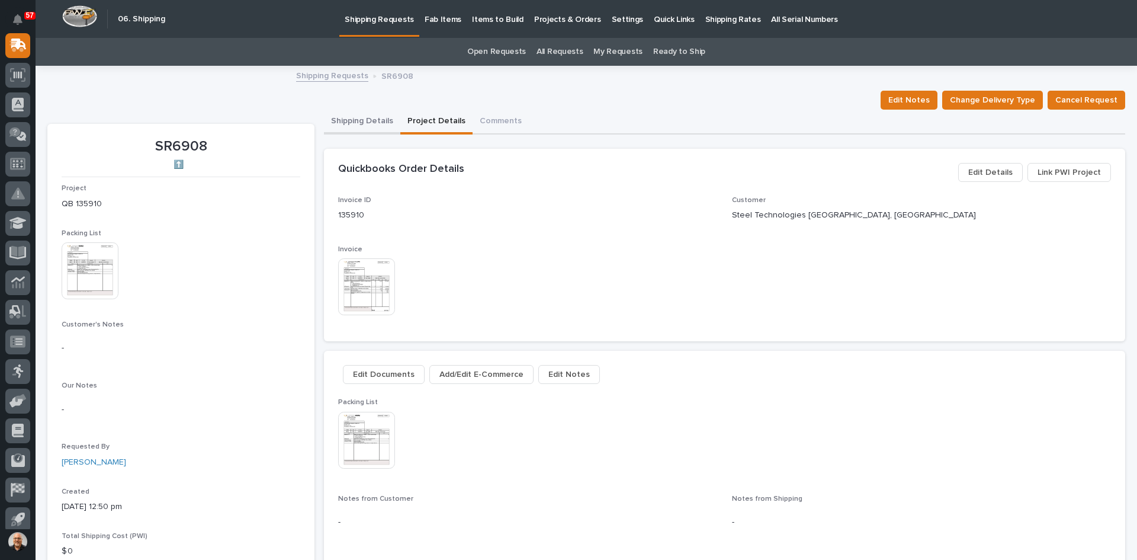
click at [358, 114] on button "Shipping Details" at bounding box center [362, 122] width 76 height 25
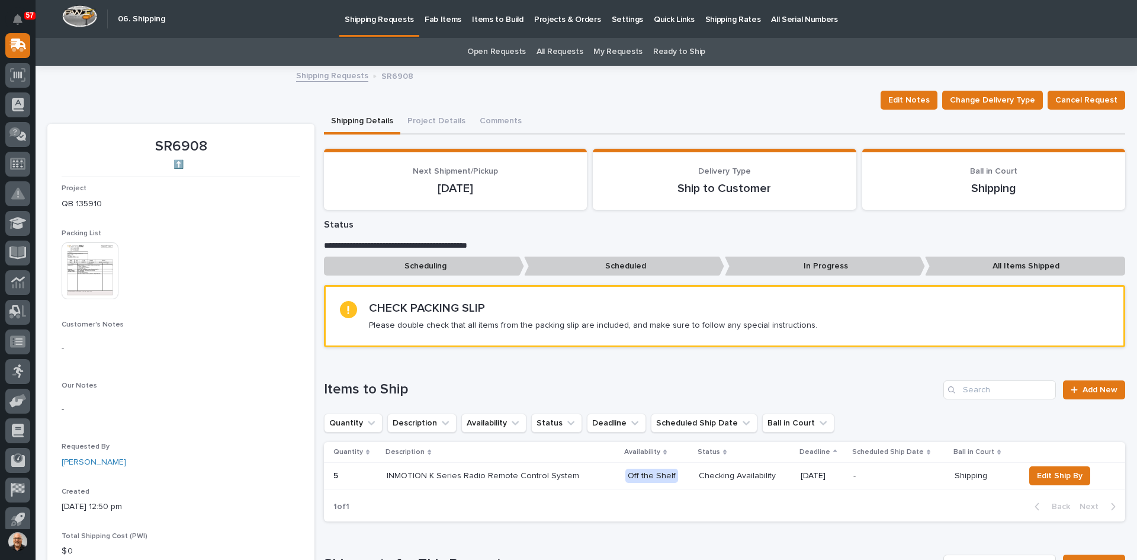
click at [334, 74] on link "Shipping Requests" at bounding box center [332, 75] width 72 height 14
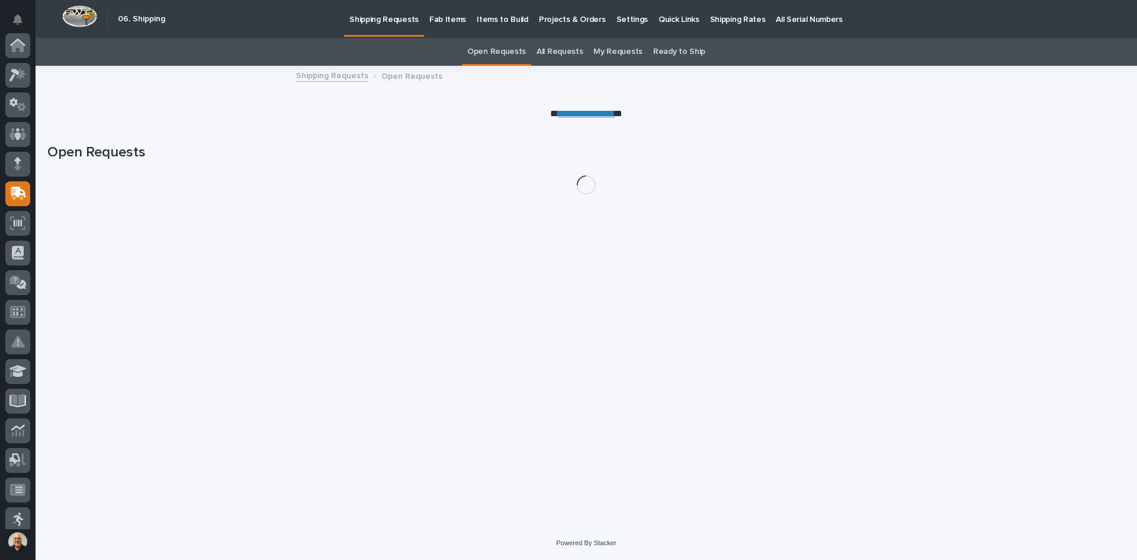
scroll to position [148, 0]
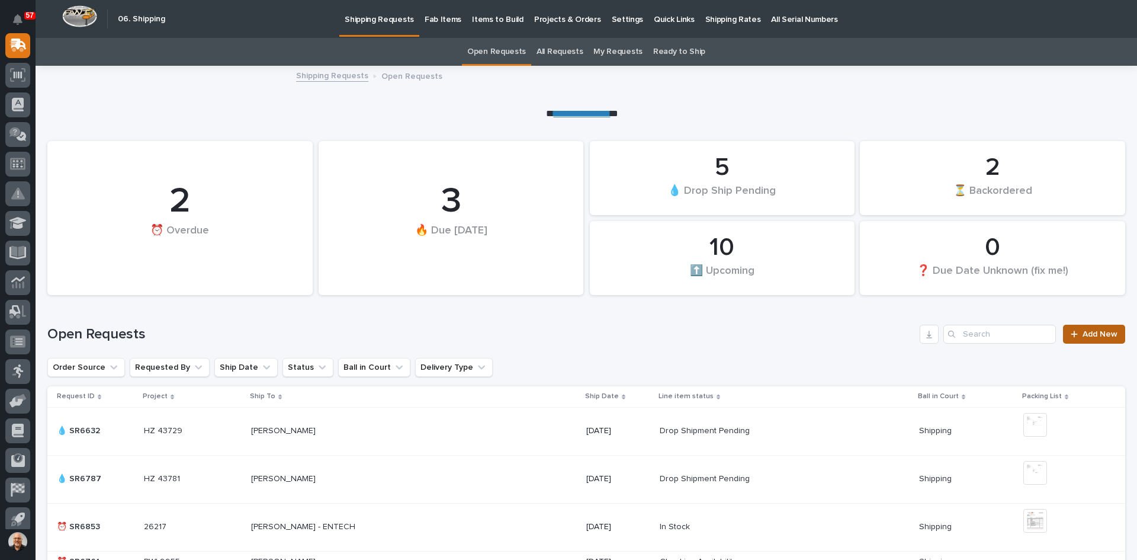
click at [1083, 334] on span "Add New" at bounding box center [1100, 334] width 35 height 8
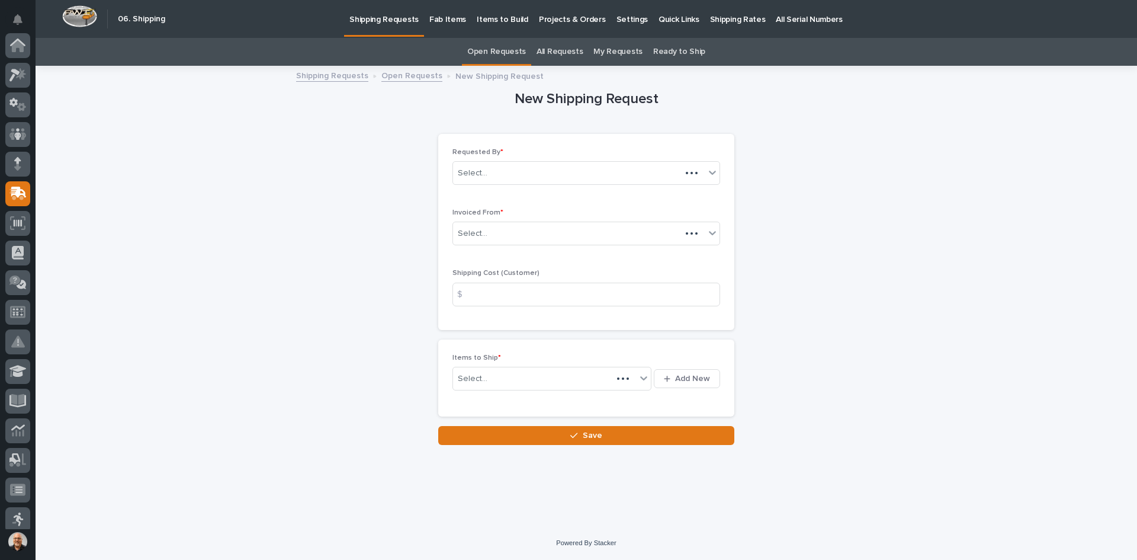
scroll to position [148, 0]
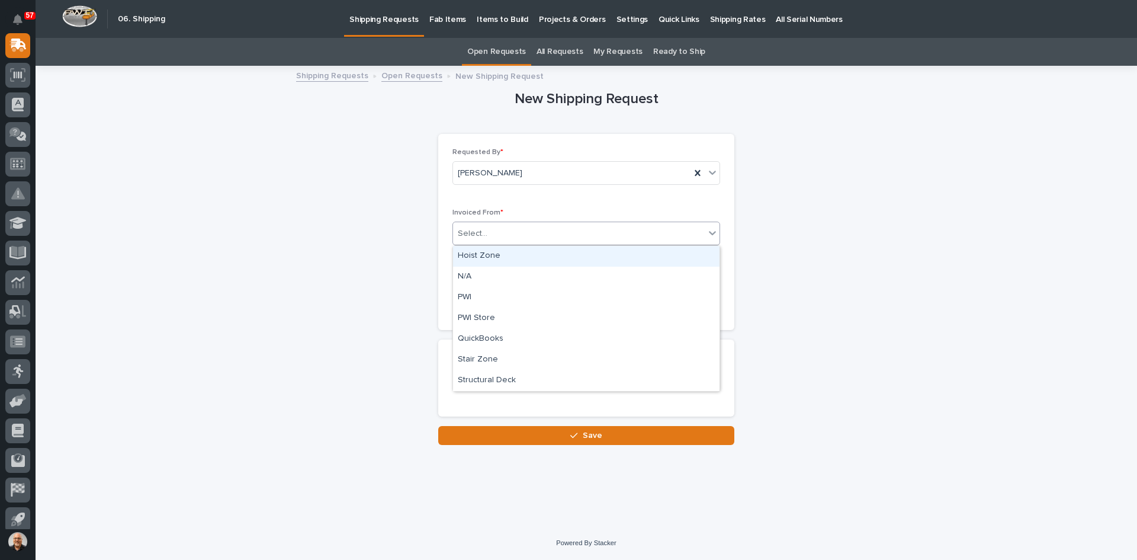
click at [502, 235] on div "Select..." at bounding box center [579, 234] width 252 height 20
click at [483, 332] on div "QuickBooks" at bounding box center [586, 339] width 267 height 21
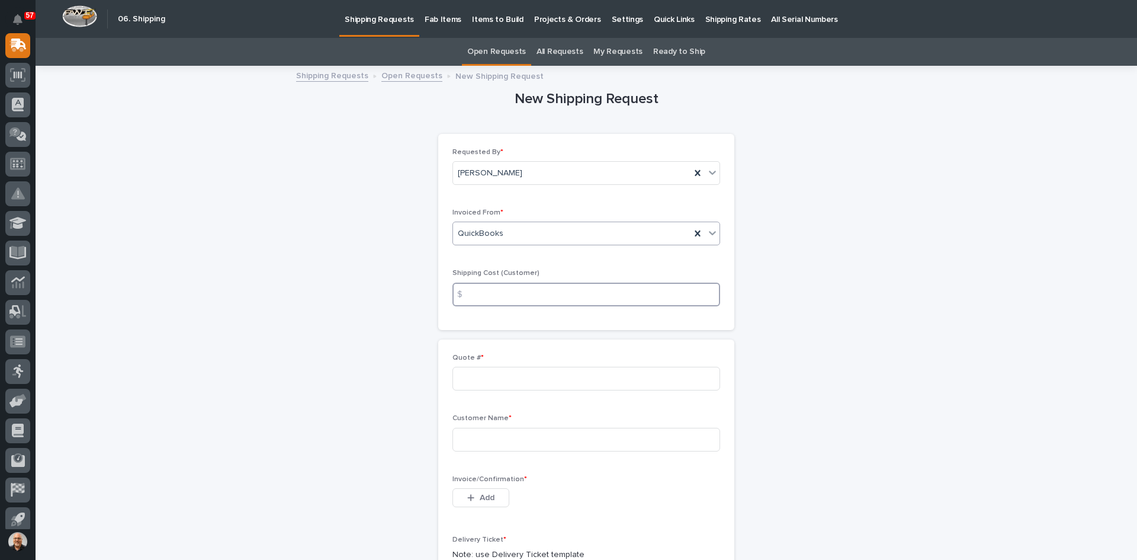
click at [483, 292] on input at bounding box center [586, 295] width 268 height 24
type input "22.00"
click at [460, 376] on input at bounding box center [586, 379] width 268 height 24
type input "136785"
click at [462, 439] on input at bounding box center [586, 440] width 268 height 24
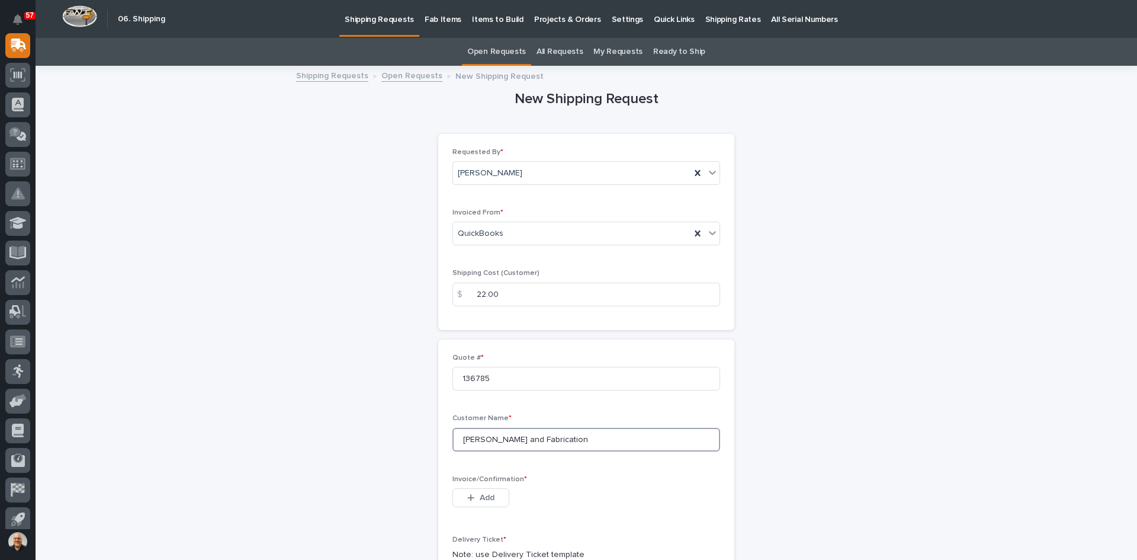
type input "[PERSON_NAME] and Fabrication"
click at [484, 491] on button "Add" at bounding box center [480, 497] width 57 height 19
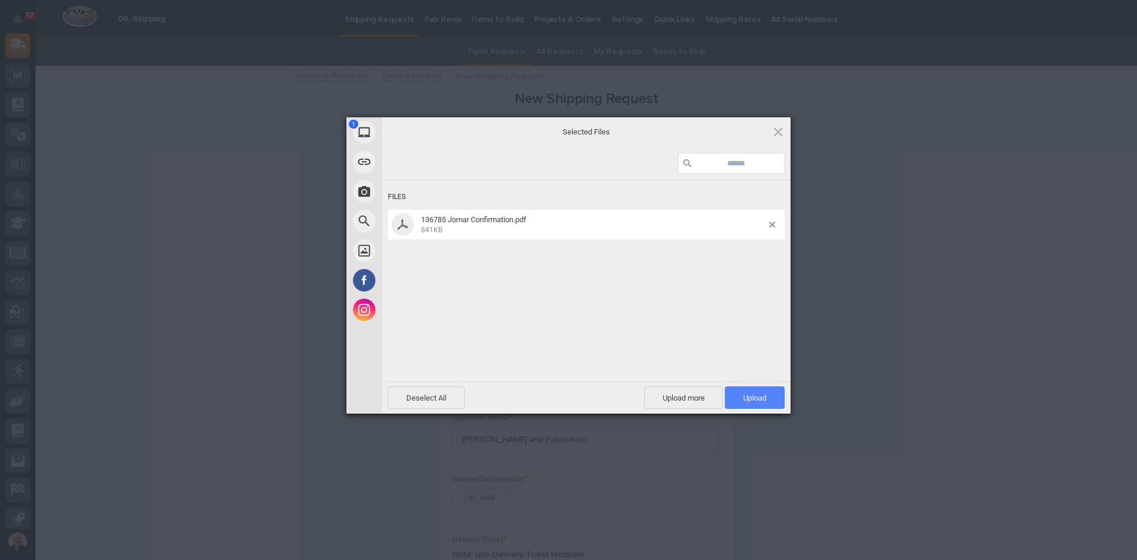
click at [754, 395] on span "Upload 1" at bounding box center [754, 397] width 23 height 9
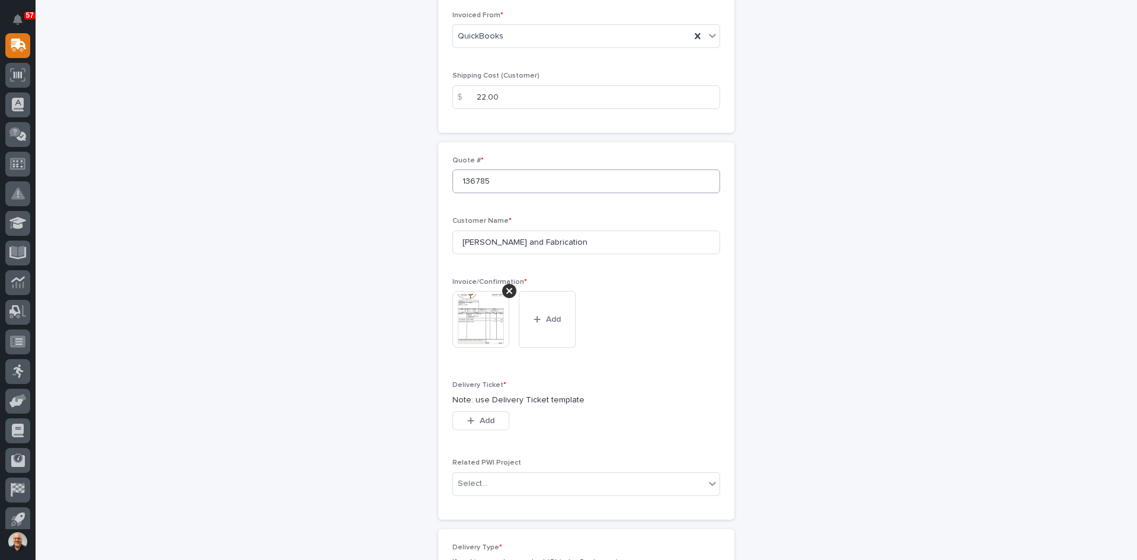
scroll to position [355, 0]
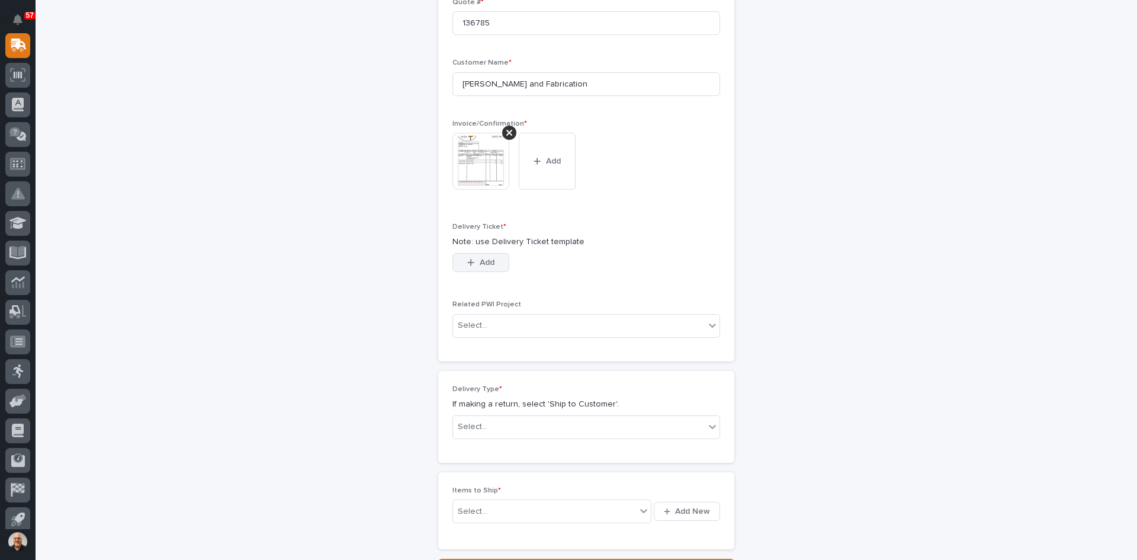
click at [481, 261] on span "Add" at bounding box center [487, 262] width 15 height 11
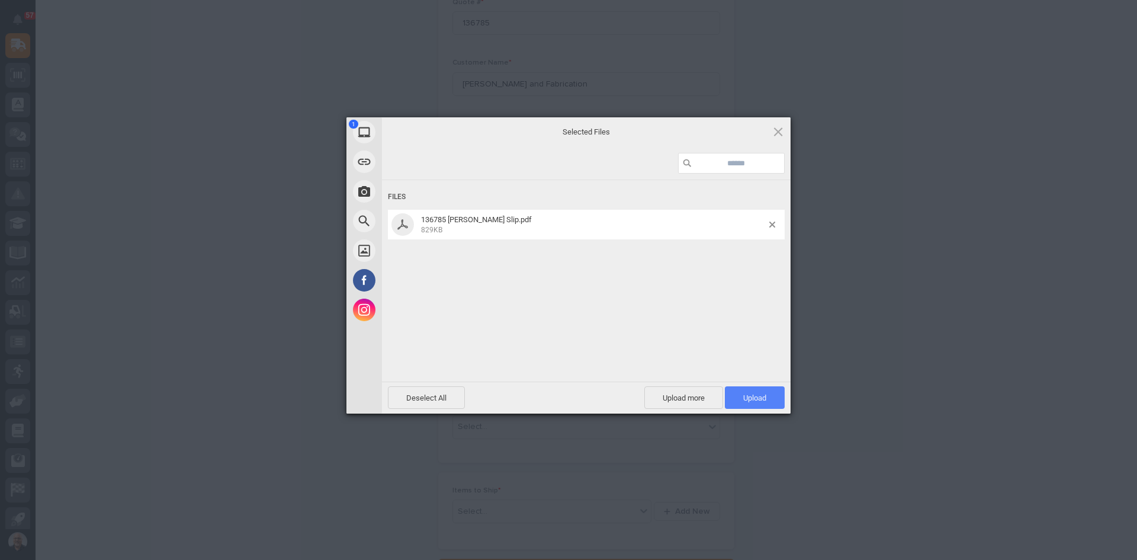
click at [752, 393] on span "Upload 1" at bounding box center [754, 397] width 23 height 9
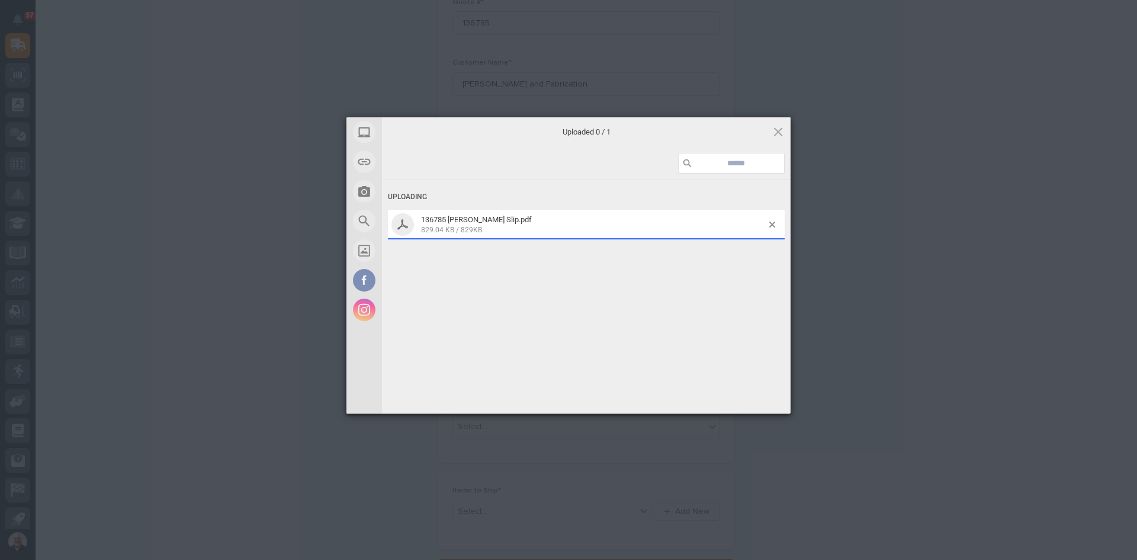
scroll to position [377, 0]
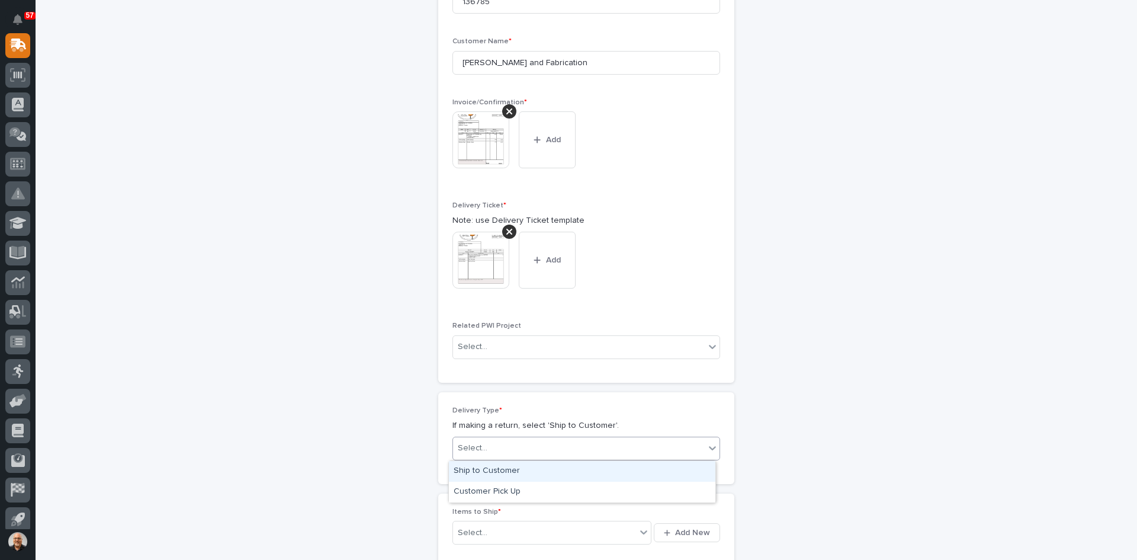
click at [559, 442] on div "Select..." at bounding box center [579, 448] width 252 height 20
click at [530, 470] on div "Ship to Customer" at bounding box center [582, 471] width 267 height 21
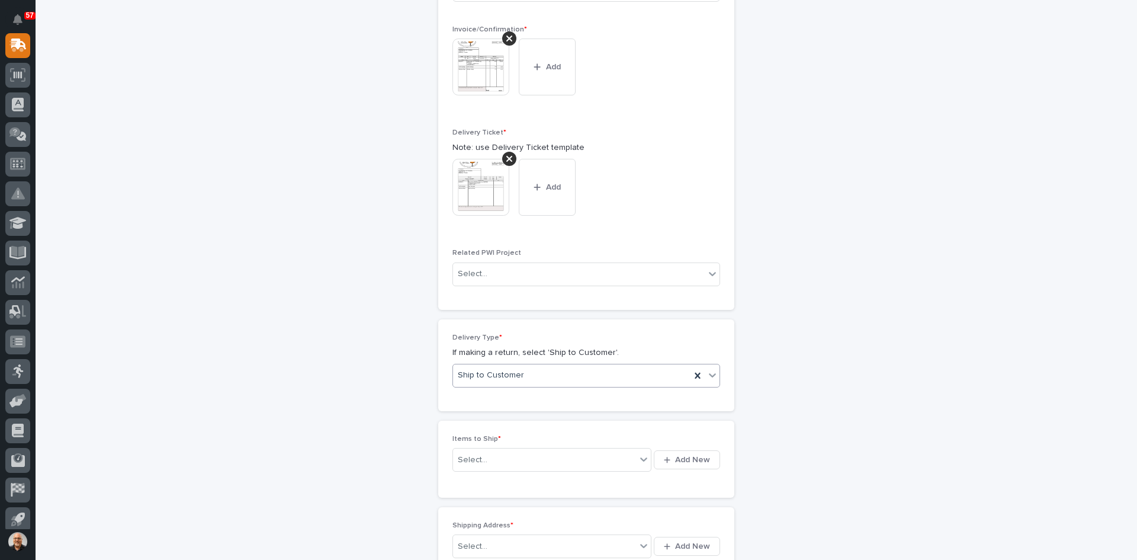
scroll to position [538, 0]
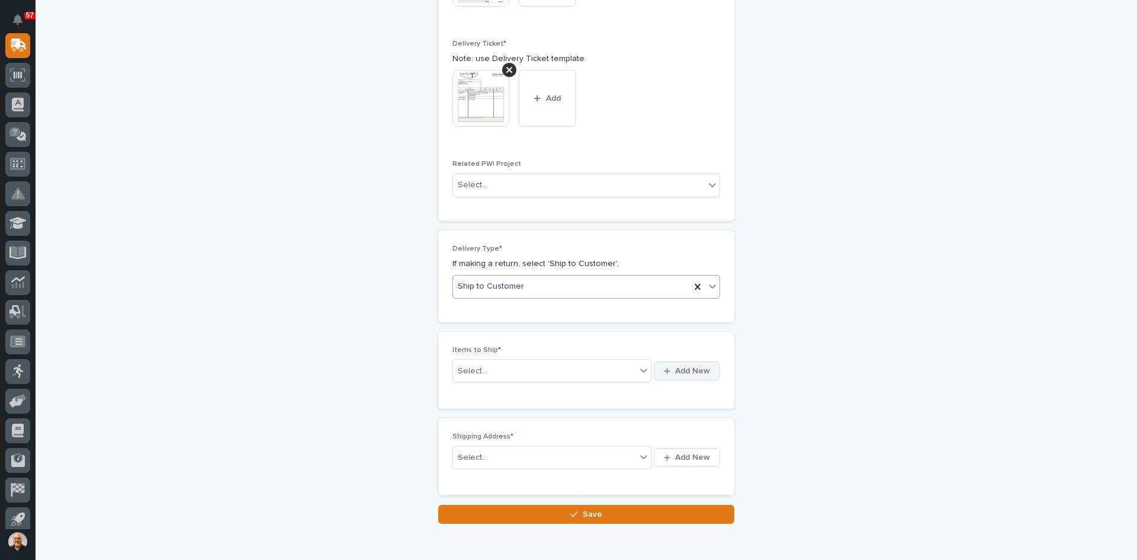
click at [696, 367] on span "Add New" at bounding box center [692, 370] width 35 height 11
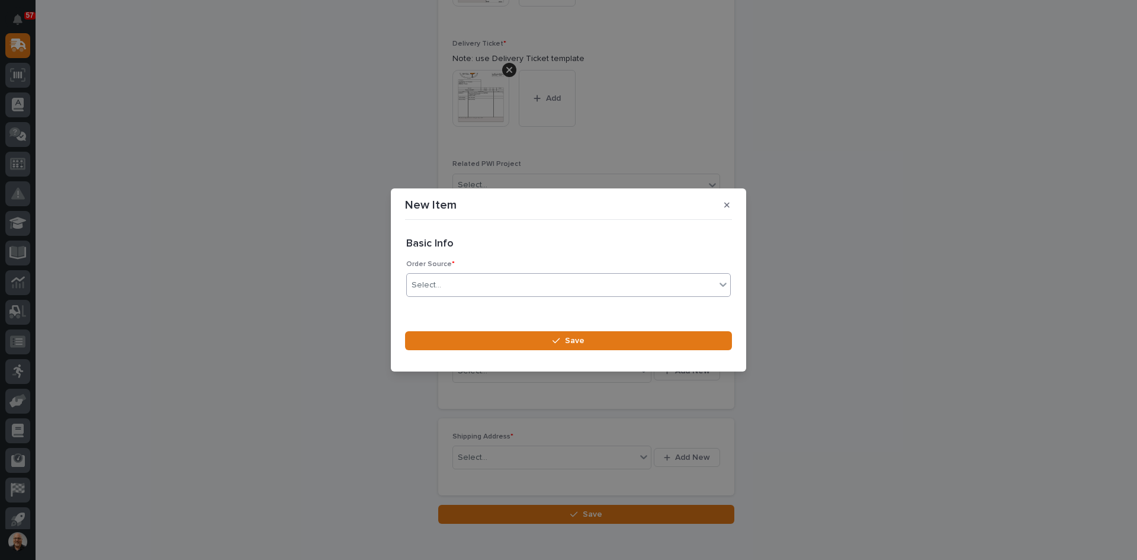
click at [442, 286] on div "Select..." at bounding box center [561, 285] width 309 height 20
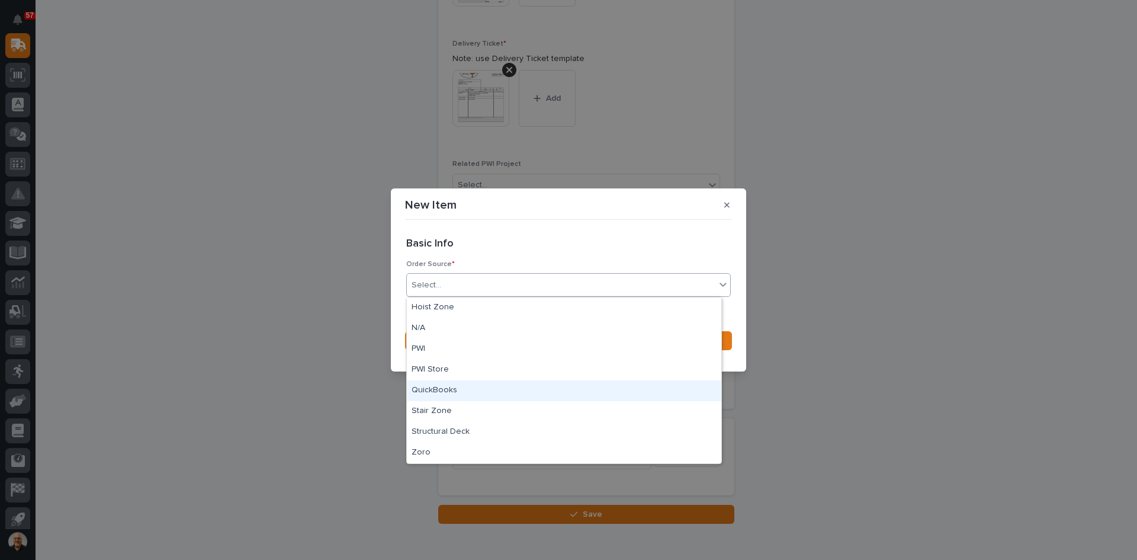
click at [447, 384] on div "QuickBooks" at bounding box center [564, 390] width 314 height 21
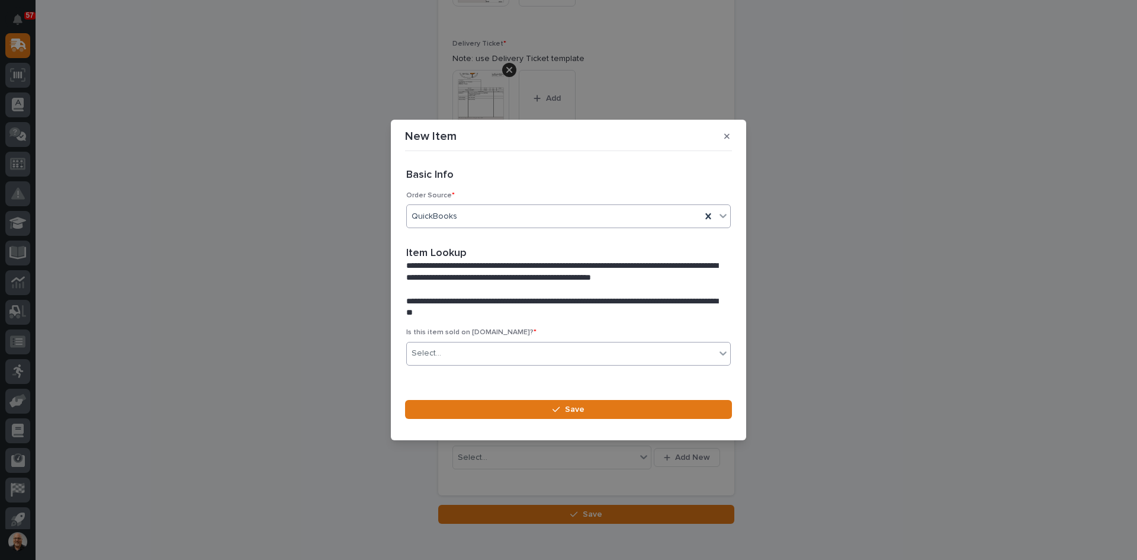
click at [435, 355] on div "Select..." at bounding box center [427, 353] width 30 height 12
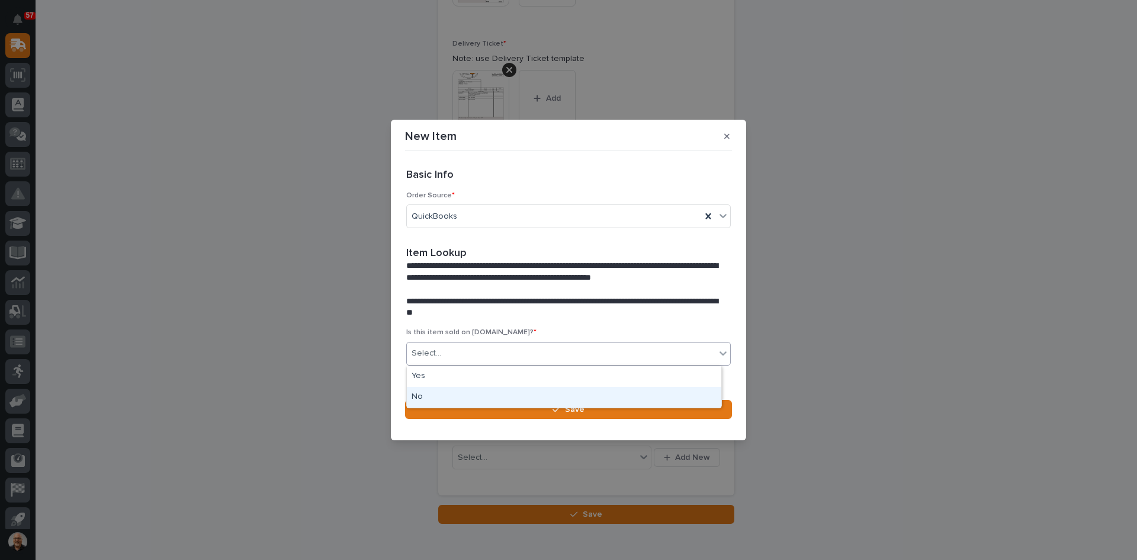
click at [425, 395] on div "No" at bounding box center [564, 397] width 314 height 21
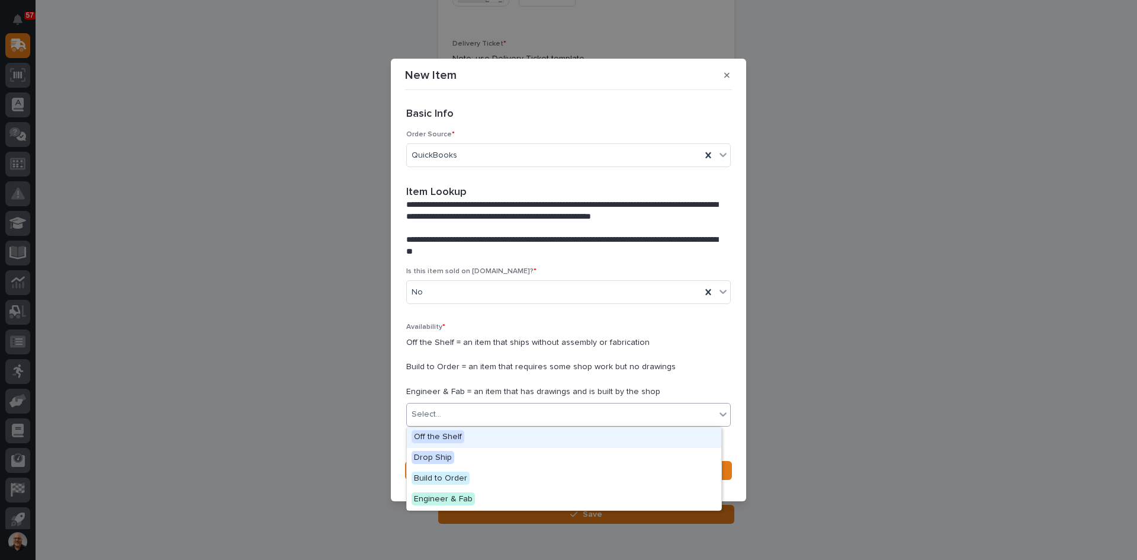
click at [439, 414] on div "Select..." at bounding box center [427, 414] width 30 height 12
click at [439, 436] on span "Off the Shelf" at bounding box center [438, 436] width 53 height 13
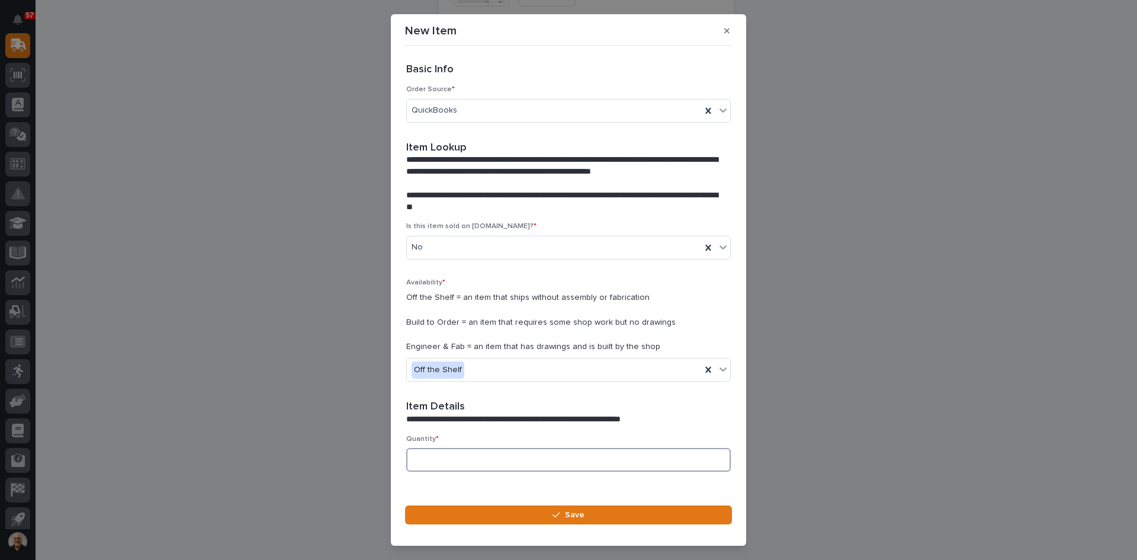
click at [441, 461] on input at bounding box center [568, 460] width 325 height 24
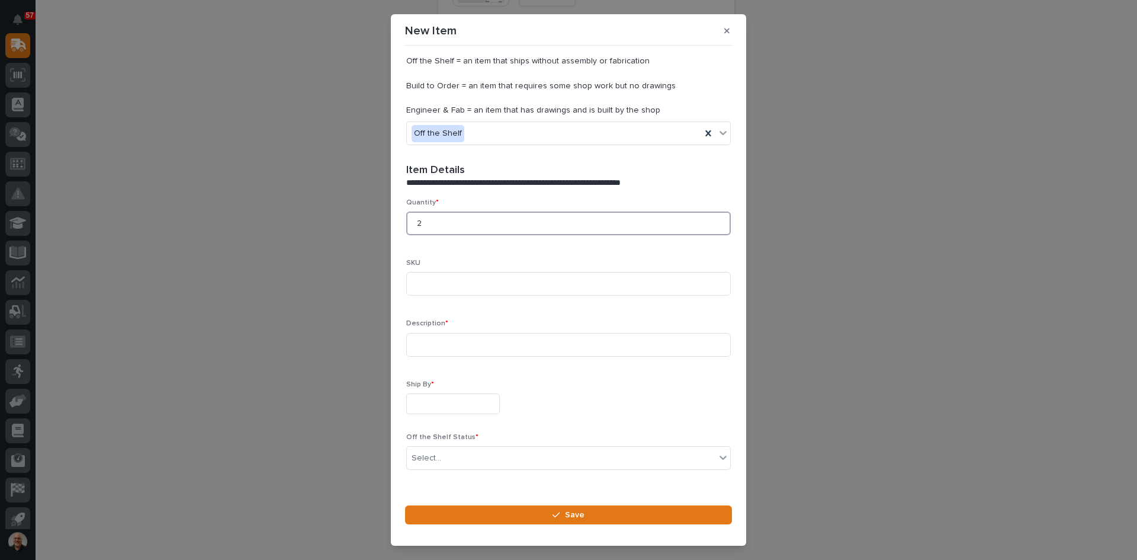
scroll to position [237, 0]
type input "2"
click at [442, 293] on input at bounding box center [568, 283] width 325 height 24
type input "532-[GEOGRAPHIC_DATA]"
click at [418, 343] on input at bounding box center [568, 344] width 325 height 24
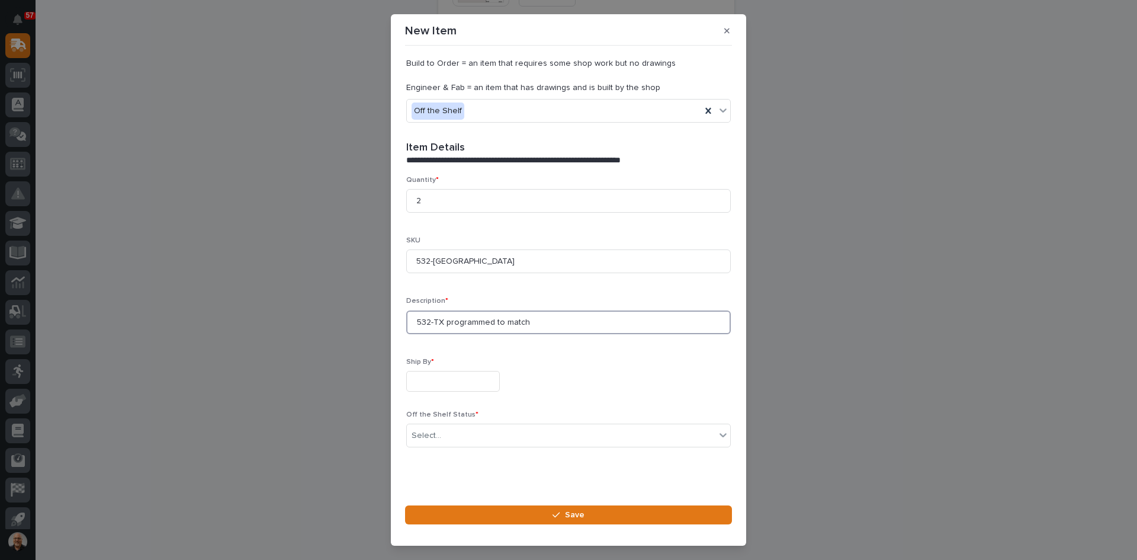
scroll to position [267, 0]
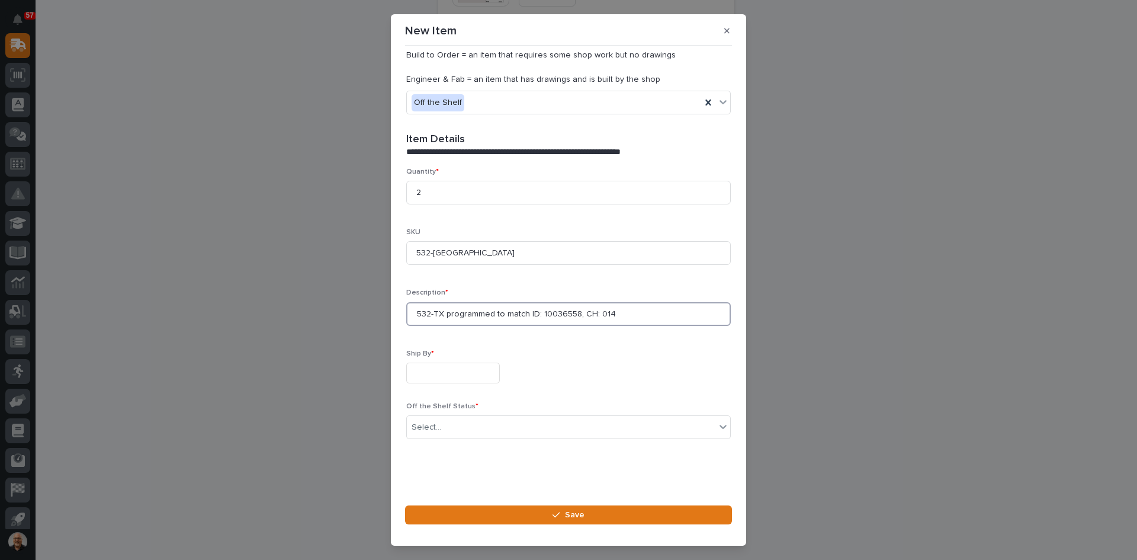
type input "532-TX programmed to match ID: 10036558, CH: 014"
click at [422, 376] on input "text" at bounding box center [453, 372] width 94 height 21
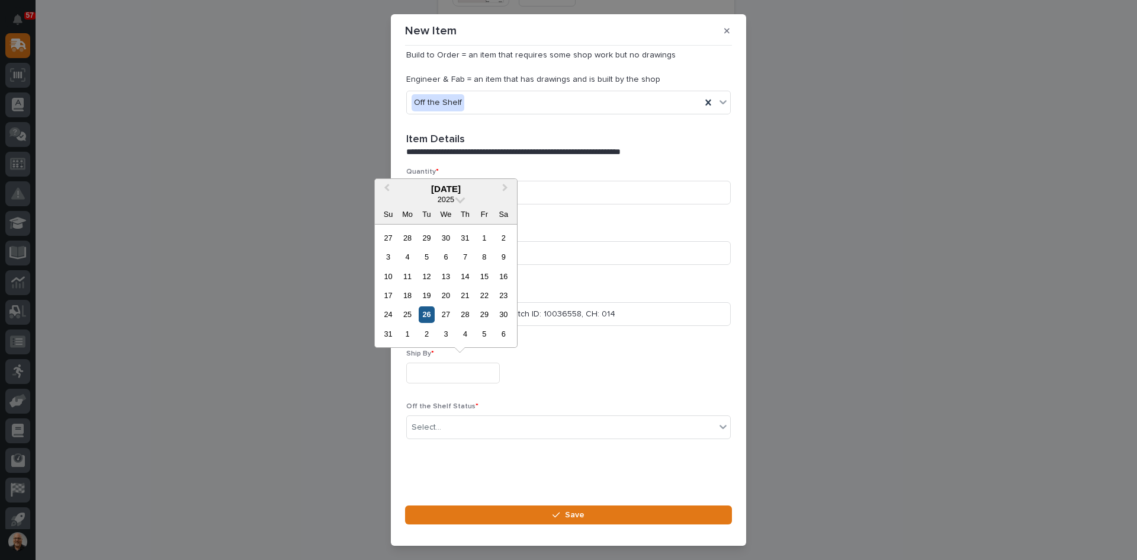
click at [424, 309] on div "26" at bounding box center [427, 314] width 16 height 16
type input "**********"
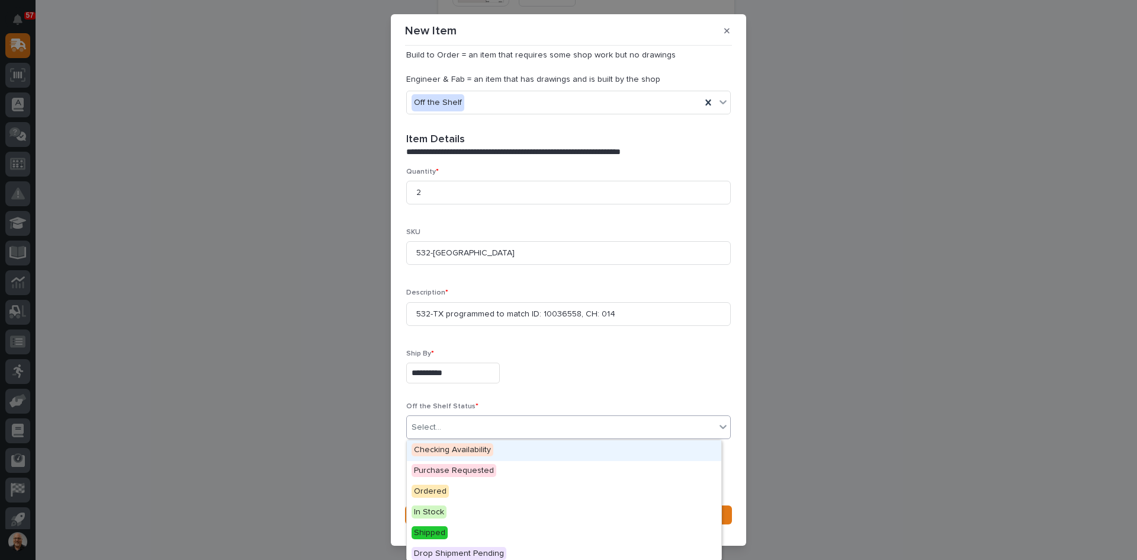
click at [478, 429] on div "Select..." at bounding box center [561, 428] width 309 height 20
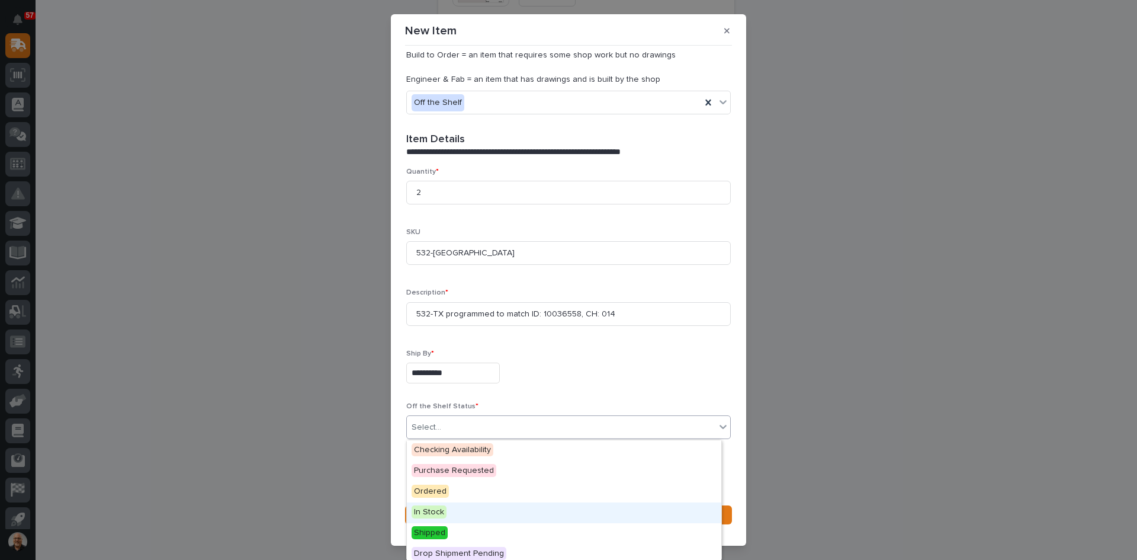
click at [445, 509] on div "In Stock" at bounding box center [564, 512] width 314 height 21
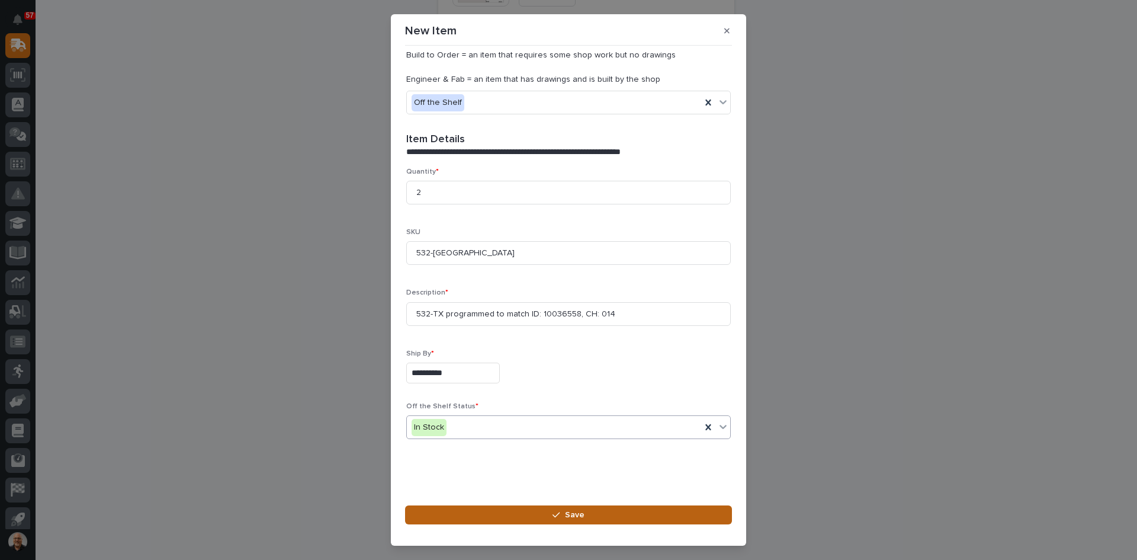
click at [572, 513] on span "Save" at bounding box center [575, 514] width 20 height 11
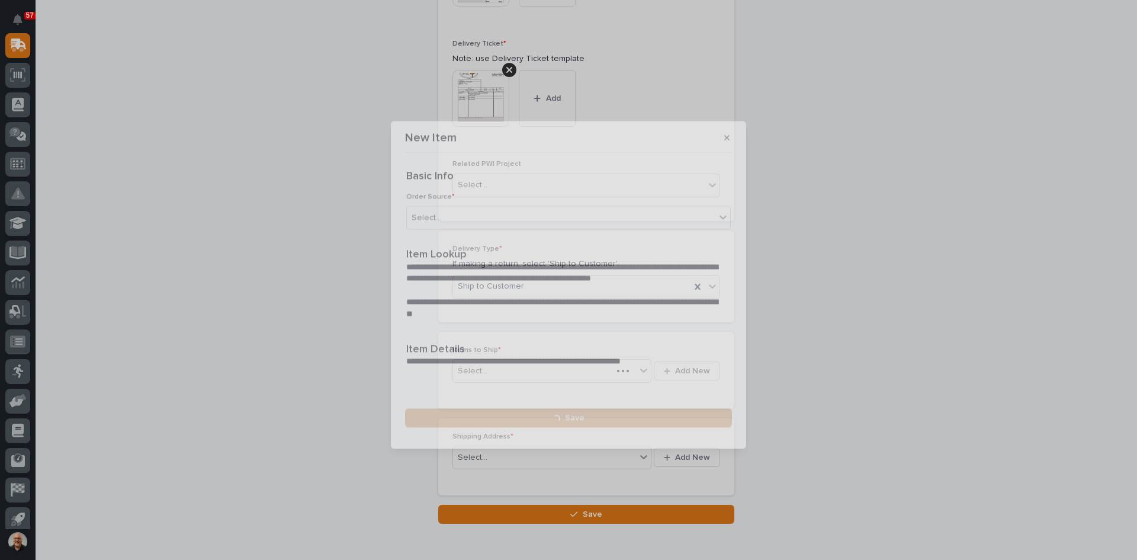
scroll to position [548, 0]
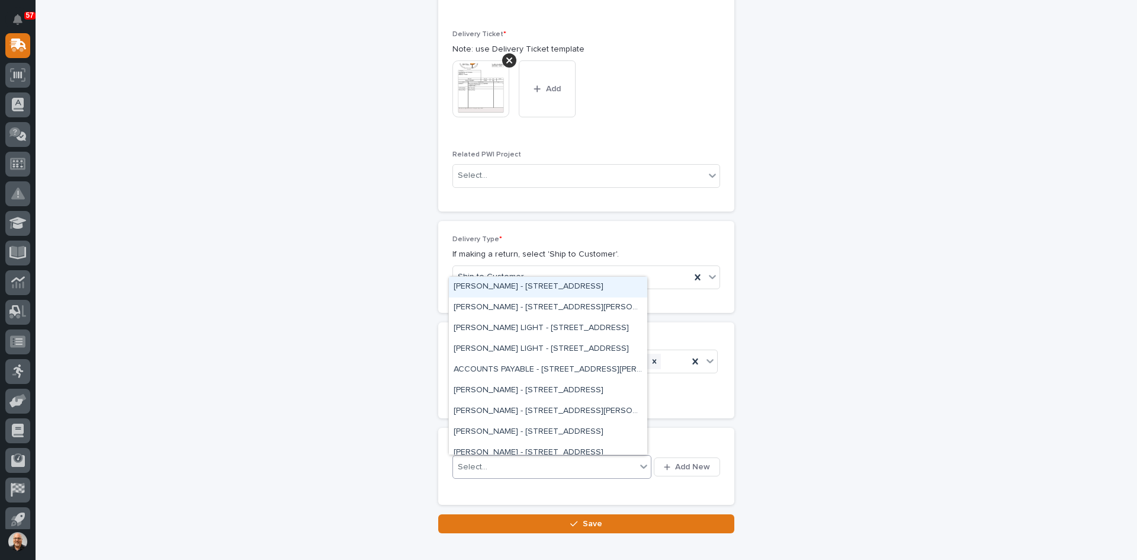
click at [523, 463] on div "Select..." at bounding box center [544, 467] width 183 height 20
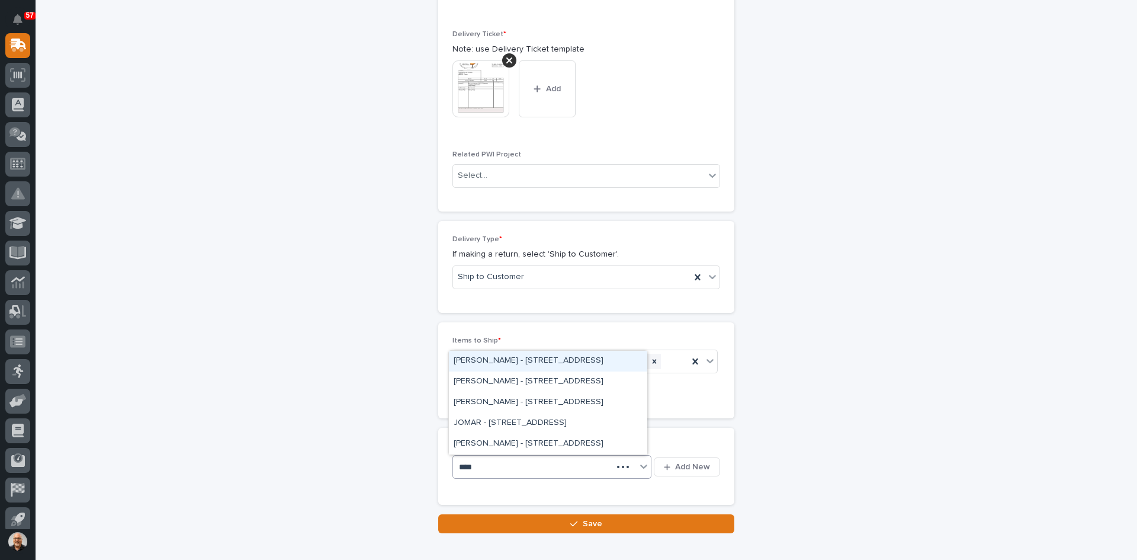
type input "*****"
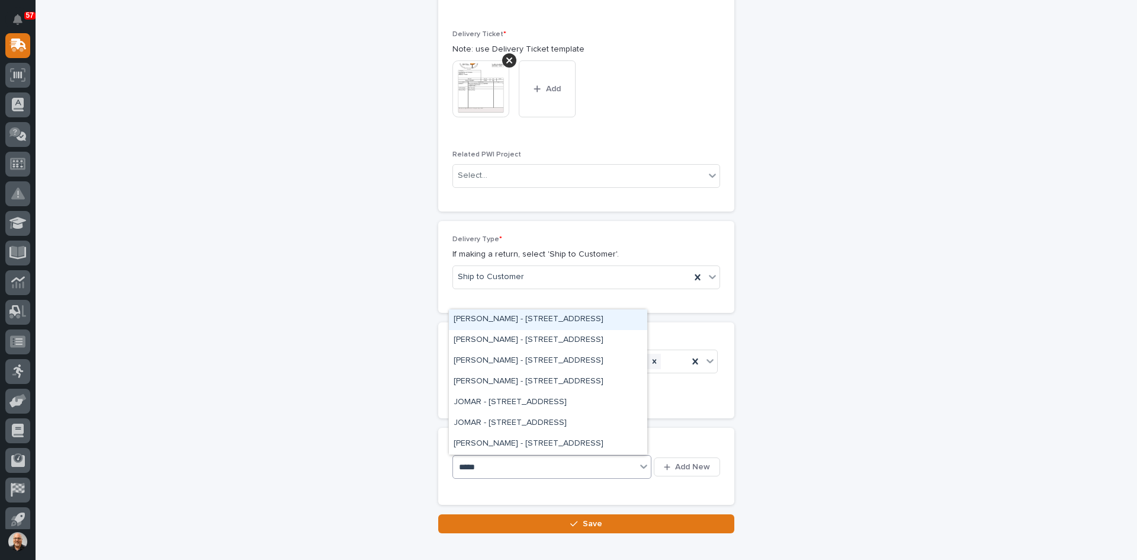
drag, startPoint x: 554, startPoint y: 330, endPoint x: 556, endPoint y: 314, distance: 16.7
click at [556, 314] on div "[PERSON_NAME] - [STREET_ADDRESS]" at bounding box center [548, 319] width 198 height 21
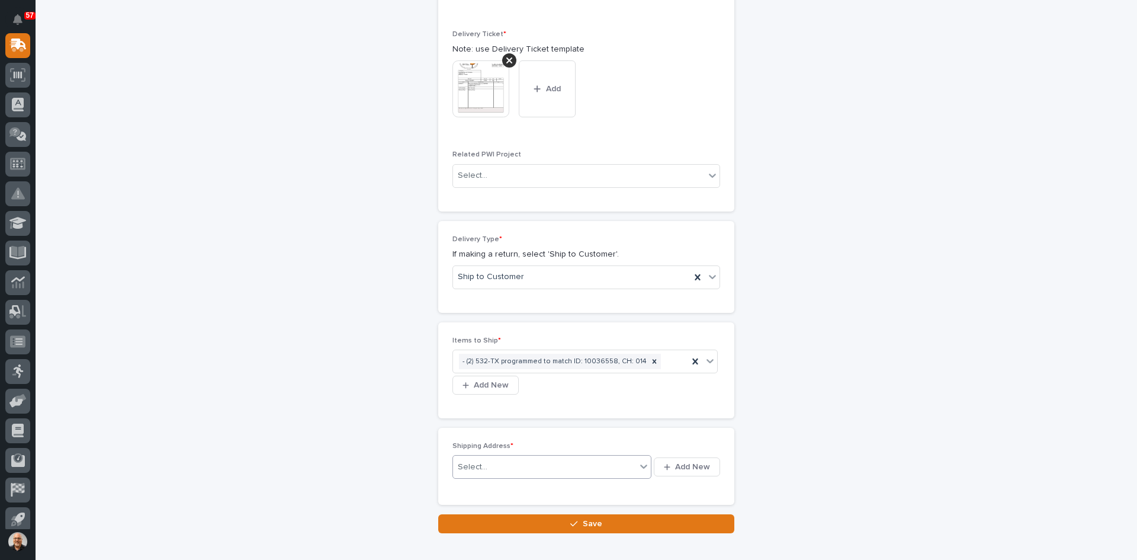
scroll to position [559, 0]
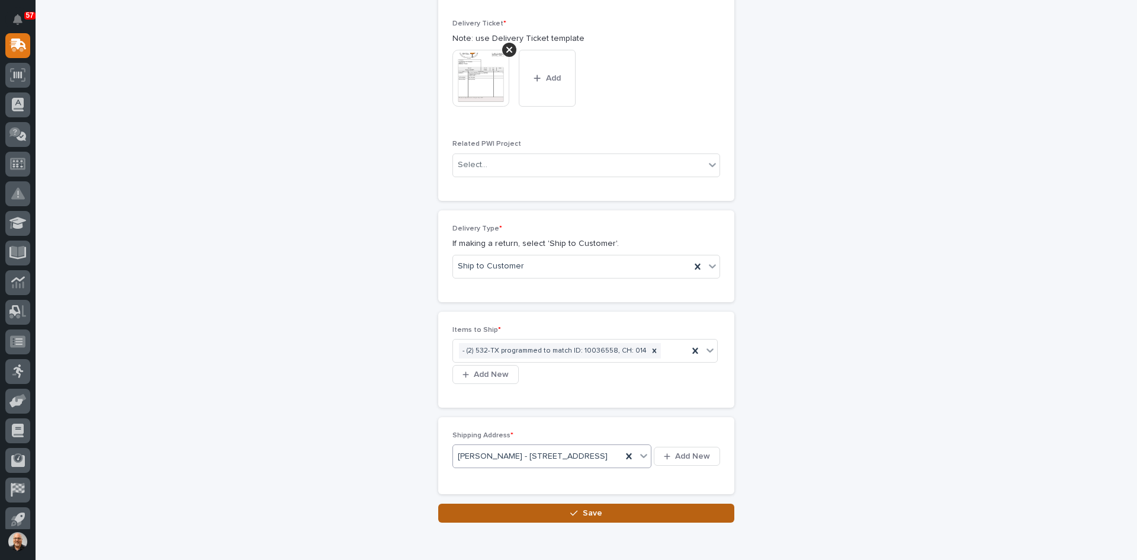
click at [575, 517] on div "button" at bounding box center [576, 513] width 12 height 8
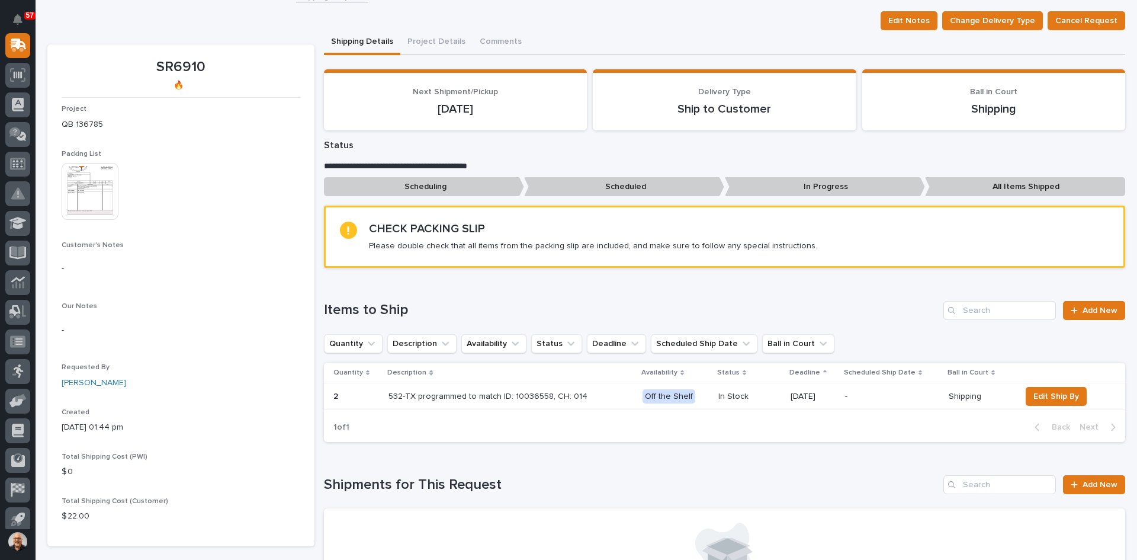
scroll to position [296, 0]
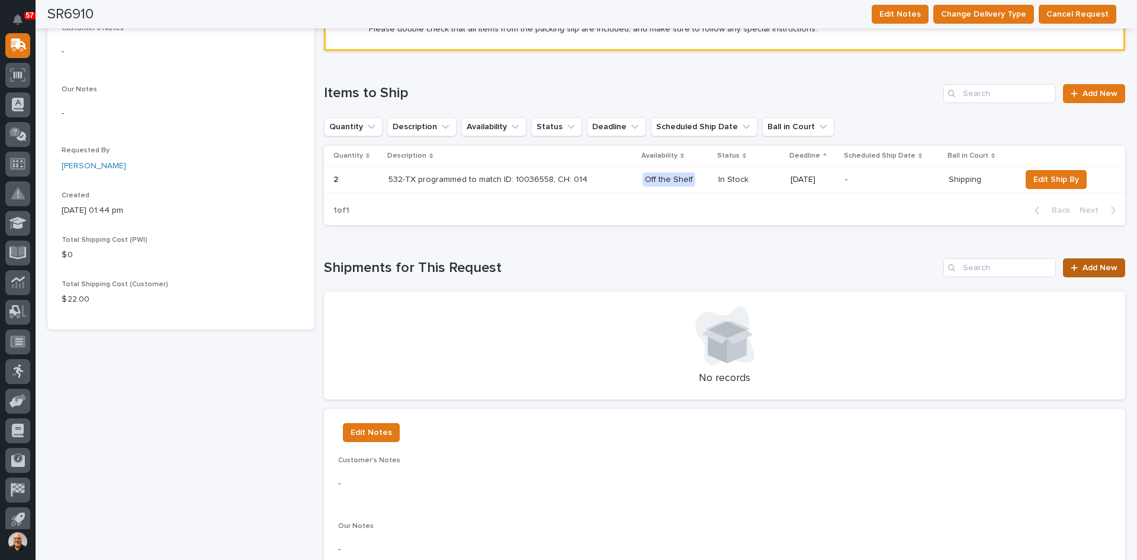
click at [1087, 268] on span "Add New" at bounding box center [1100, 268] width 35 height 8
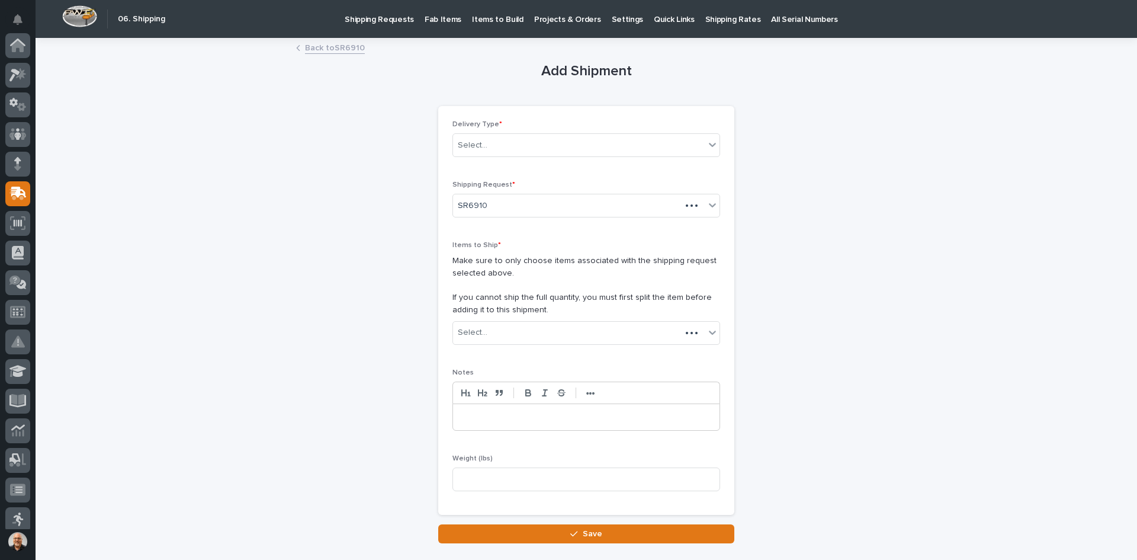
scroll to position [148, 0]
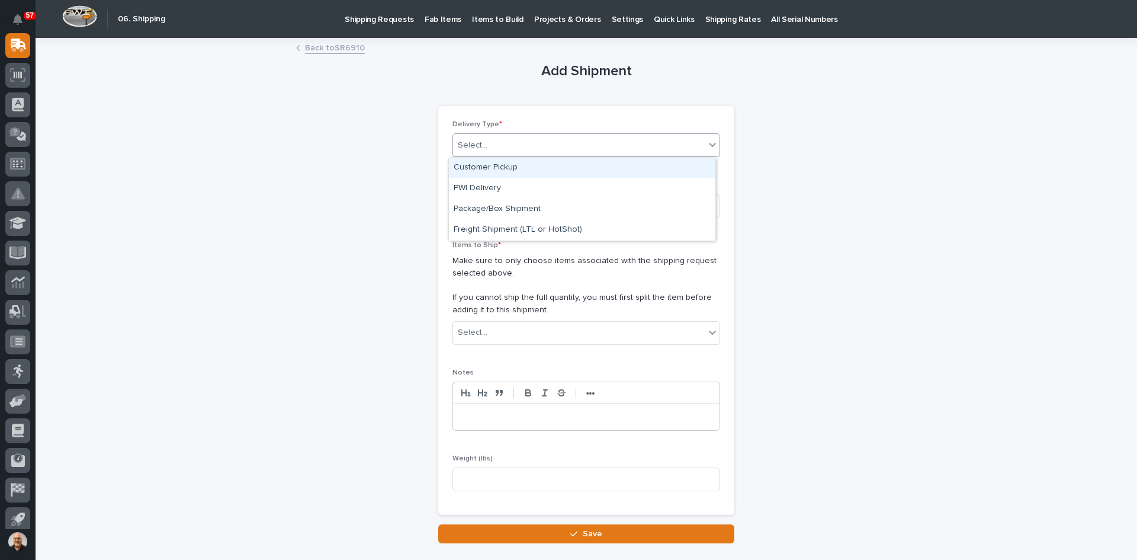
click at [516, 143] on div "Select..." at bounding box center [579, 146] width 252 height 20
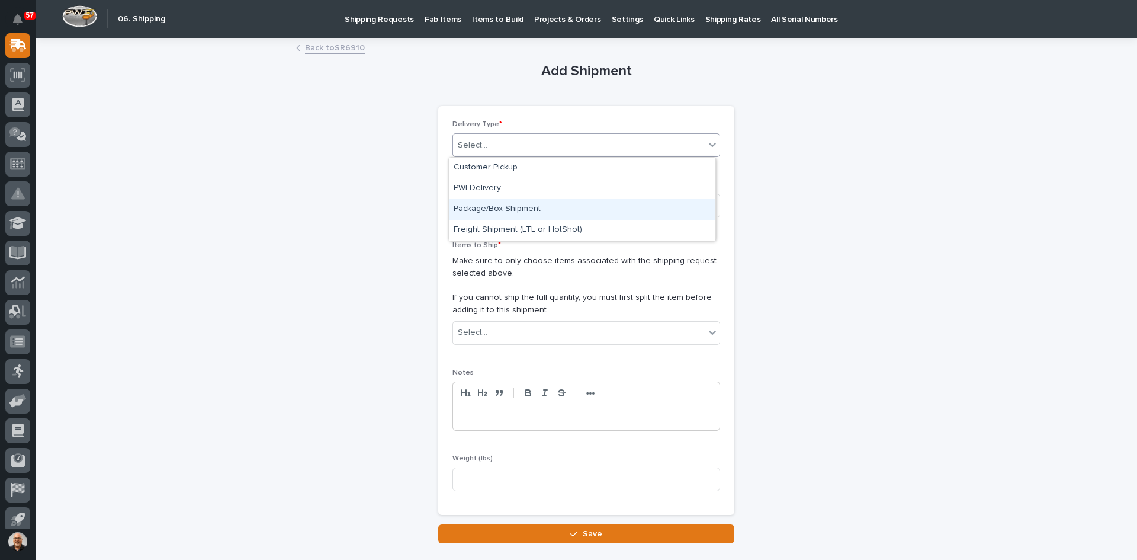
click at [506, 206] on div "Package/Box Shipment" at bounding box center [582, 209] width 267 height 21
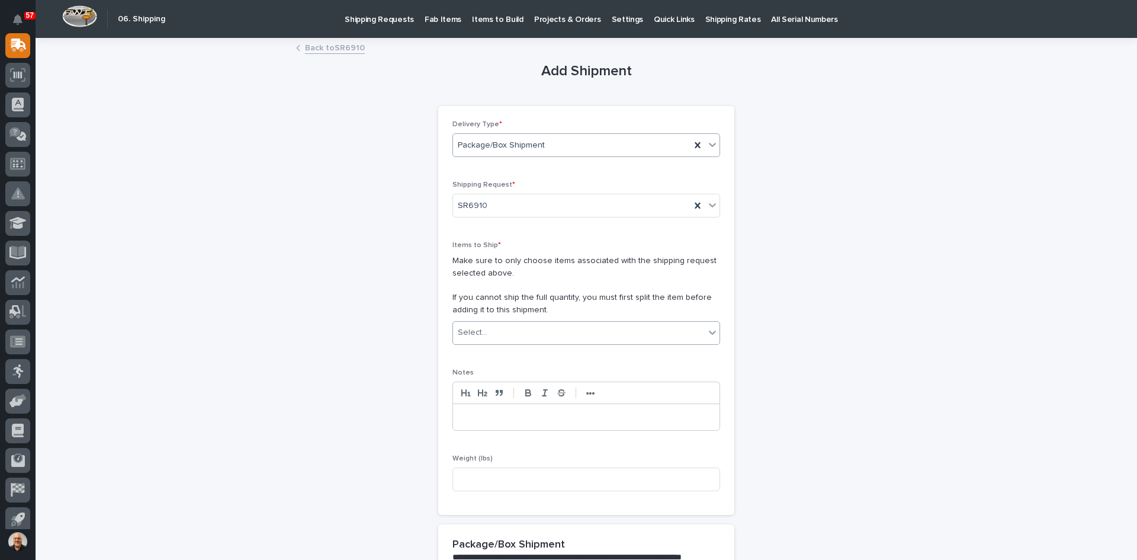
click at [515, 333] on div "Select..." at bounding box center [579, 333] width 252 height 20
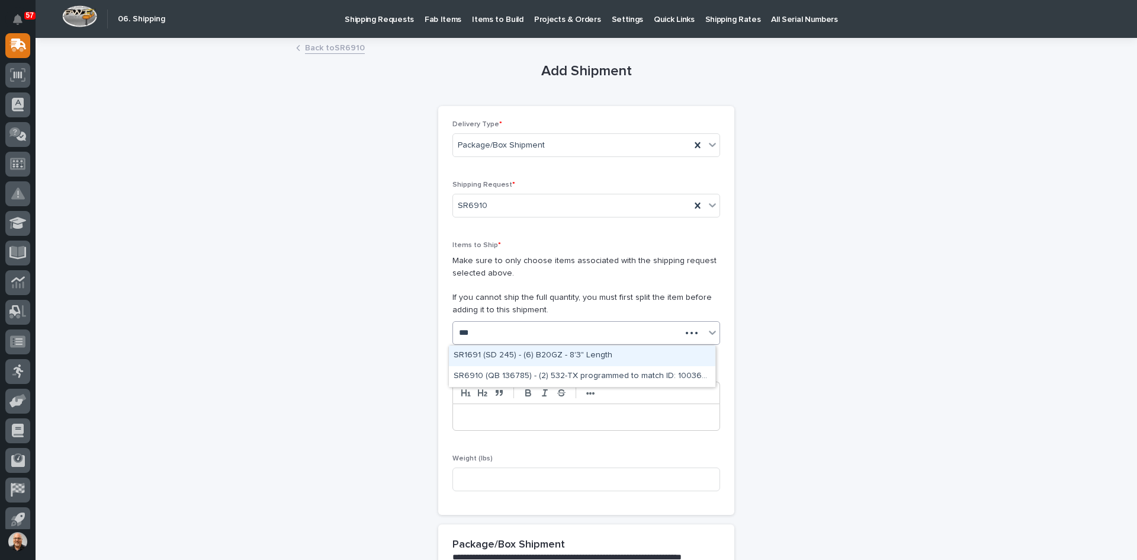
type input "****"
click at [525, 352] on div "SR6910 (QB 136785) - (2) 532-TX programmed to match ID: 10036558, CH: 014" at bounding box center [582, 355] width 267 height 21
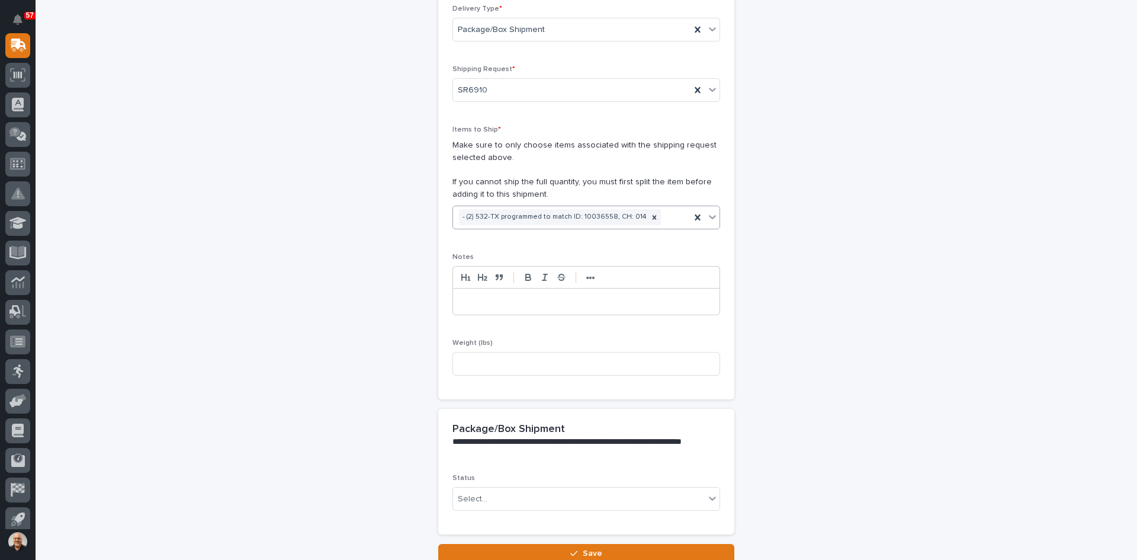
scroll to position [118, 0]
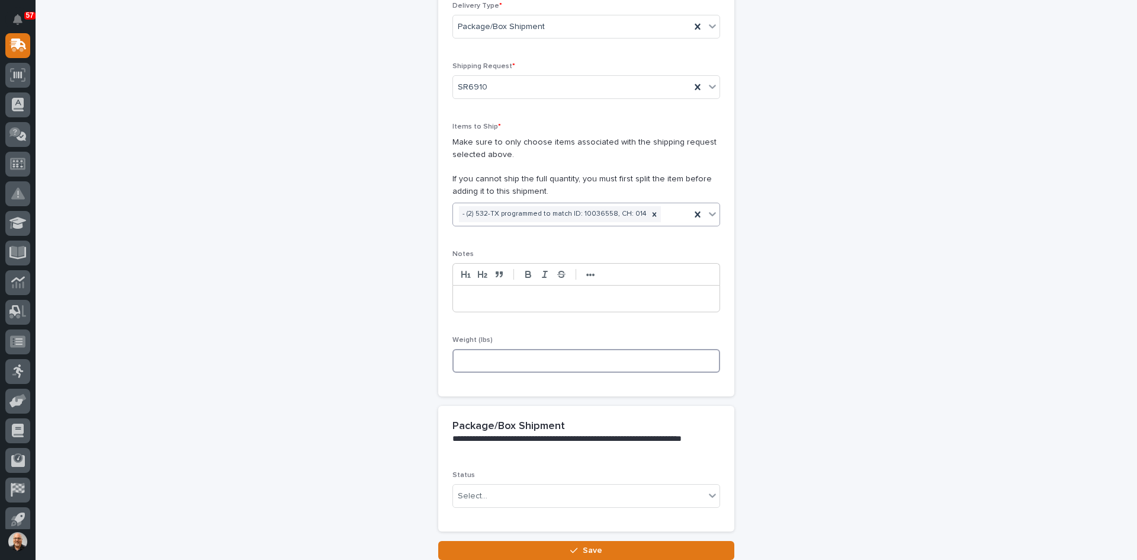
click at [488, 361] on input at bounding box center [586, 361] width 268 height 24
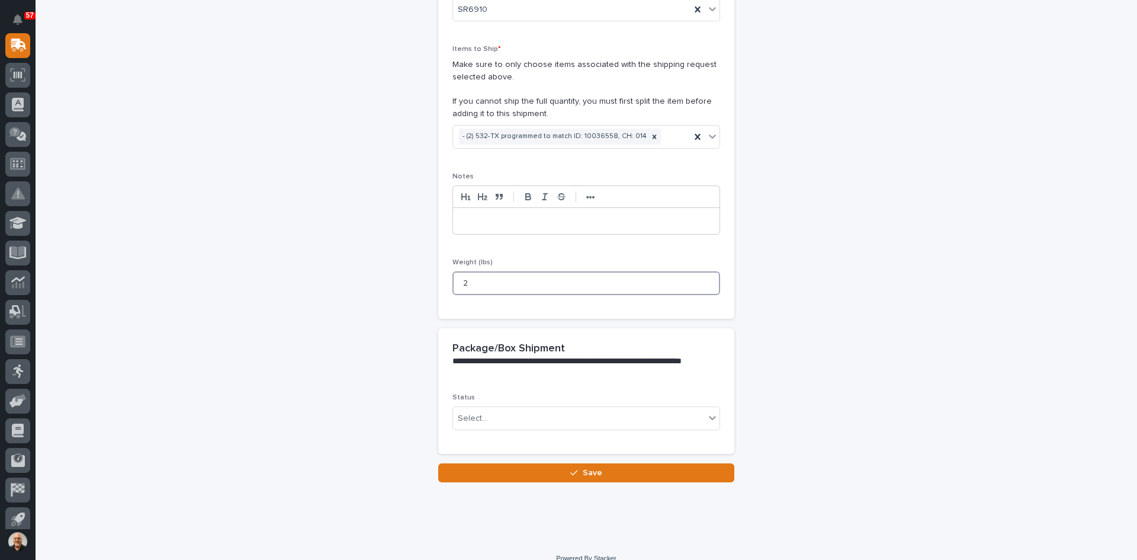
scroll to position [211, 0]
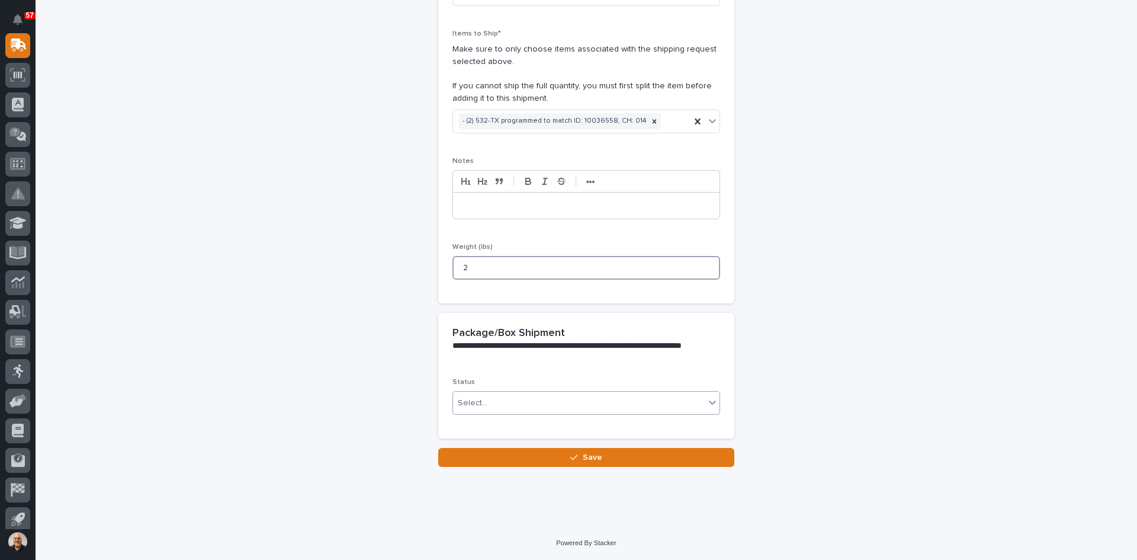
type input "2"
click at [492, 397] on div "Select..." at bounding box center [579, 403] width 252 height 20
click at [481, 443] on span "Shipped" at bounding box center [472, 445] width 36 height 13
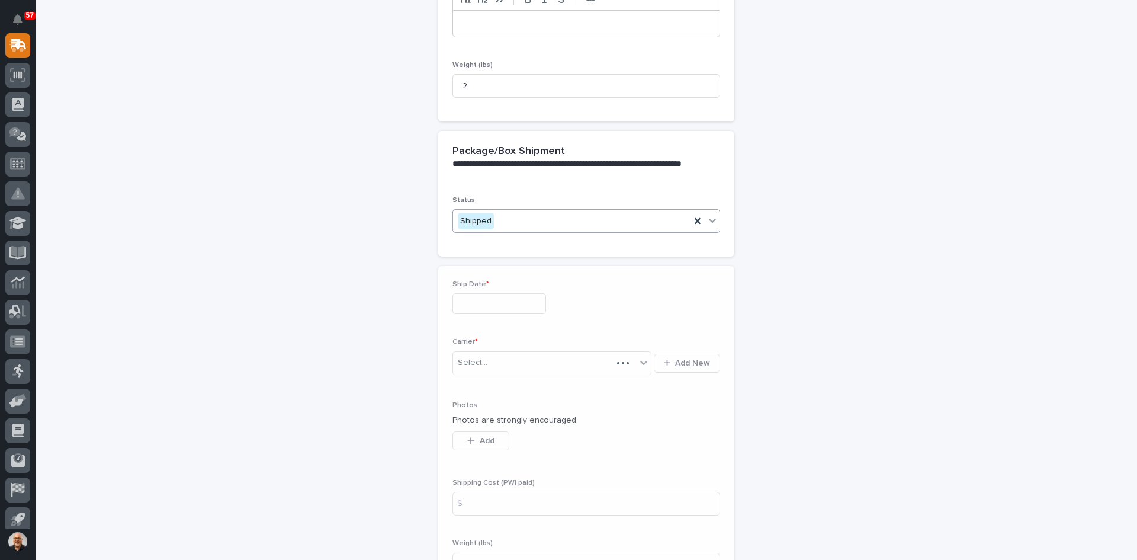
scroll to position [413, 0]
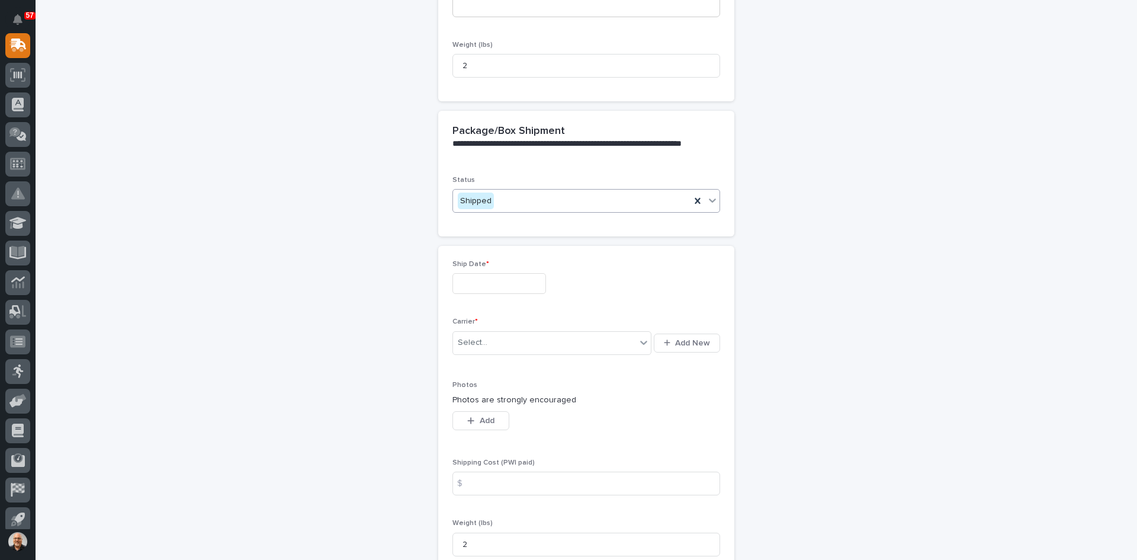
click at [496, 279] on input "text" at bounding box center [499, 283] width 94 height 21
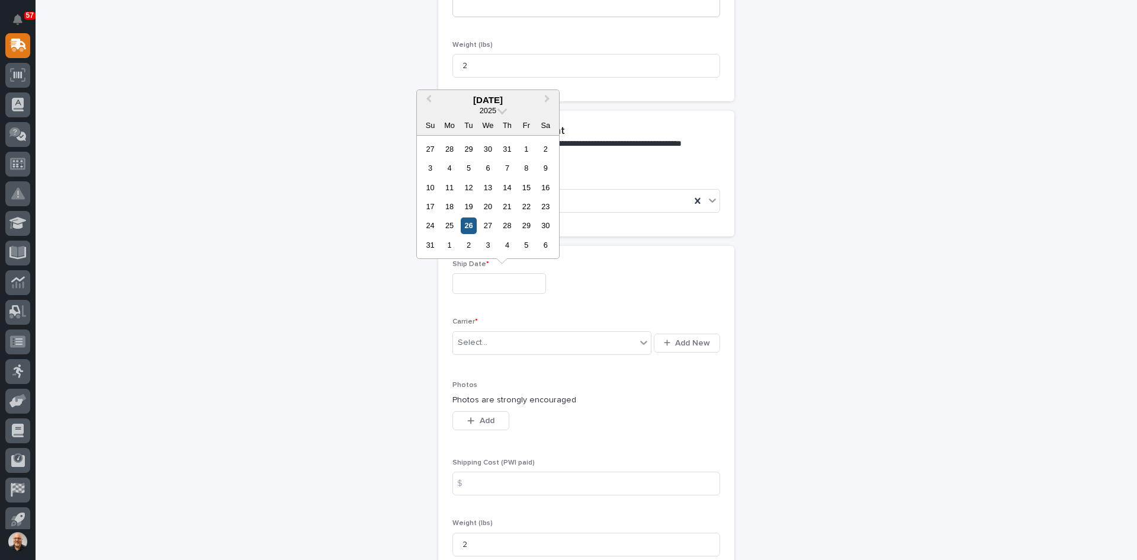
click at [470, 222] on div "26" at bounding box center [469, 225] width 16 height 16
type input "**********"
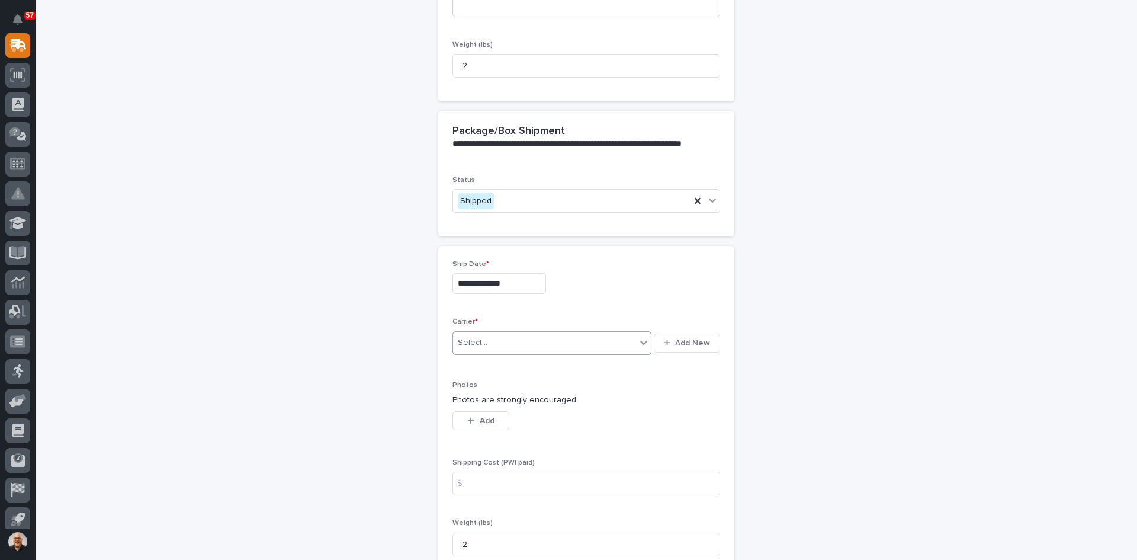
click at [498, 340] on div "Select..." at bounding box center [544, 343] width 183 height 20
type input "***"
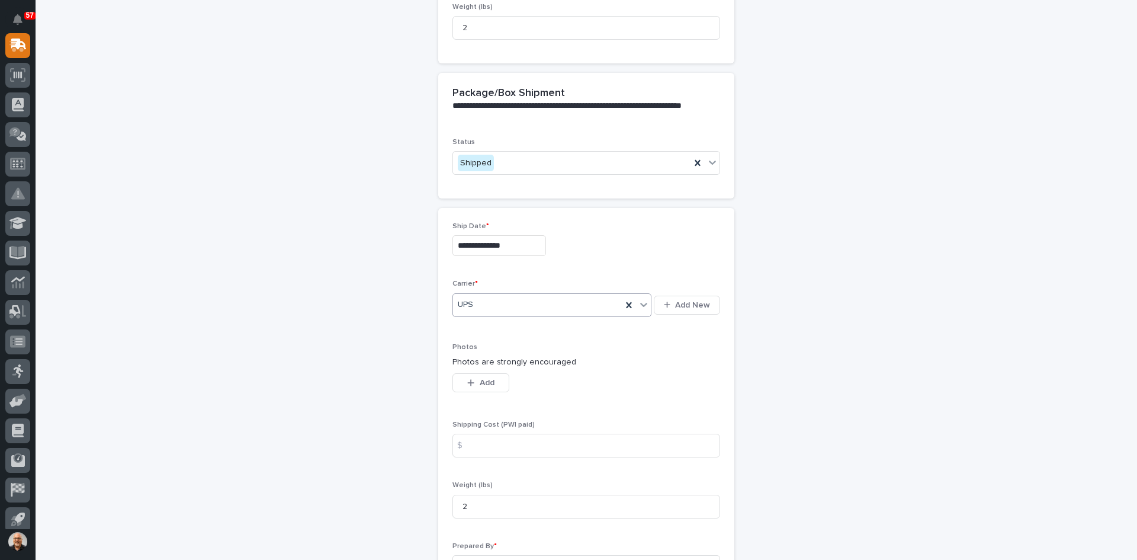
scroll to position [473, 0]
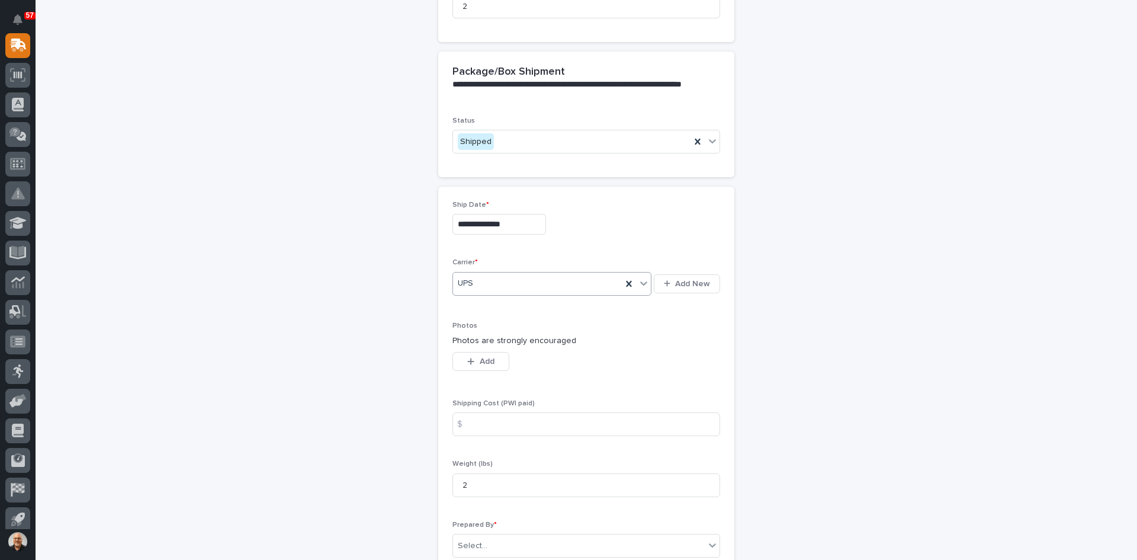
click at [469, 426] on div "$" at bounding box center [464, 424] width 24 height 24
click at [477, 427] on input at bounding box center [586, 424] width 268 height 24
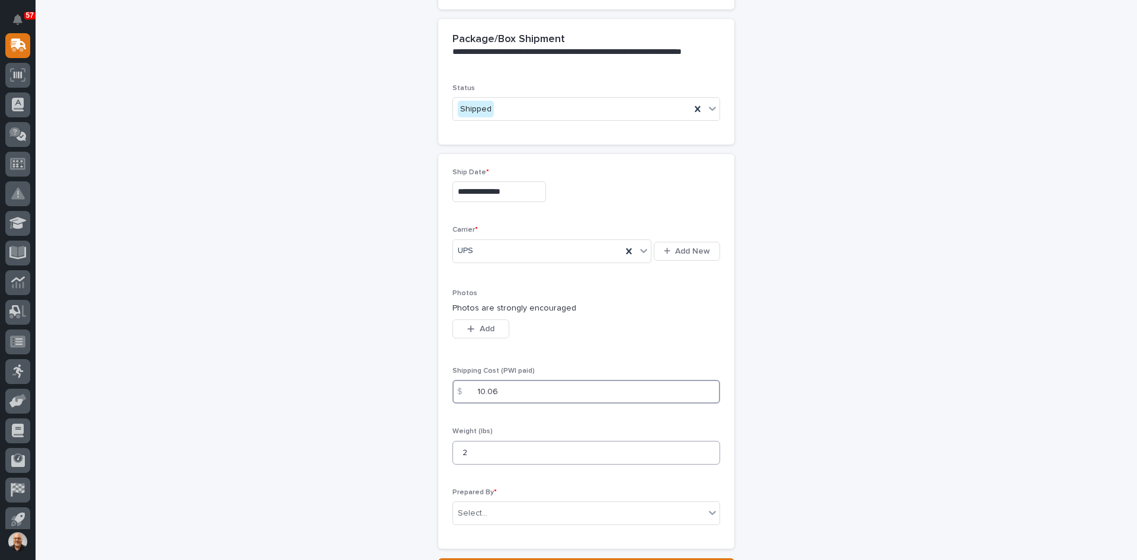
scroll to position [615, 0]
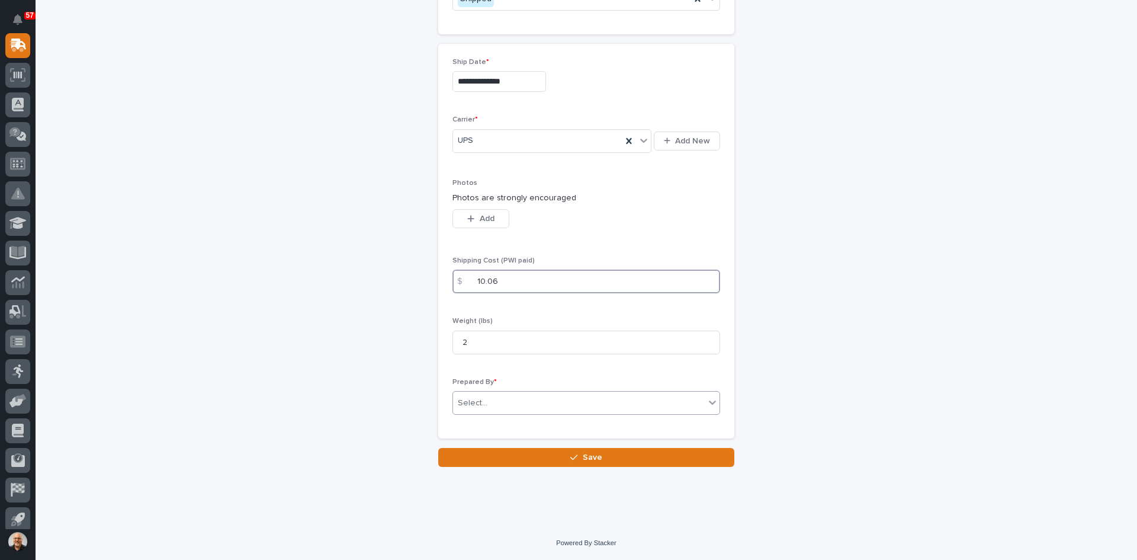
type input "10.06"
click at [482, 400] on div "Select..." at bounding box center [579, 403] width 252 height 20
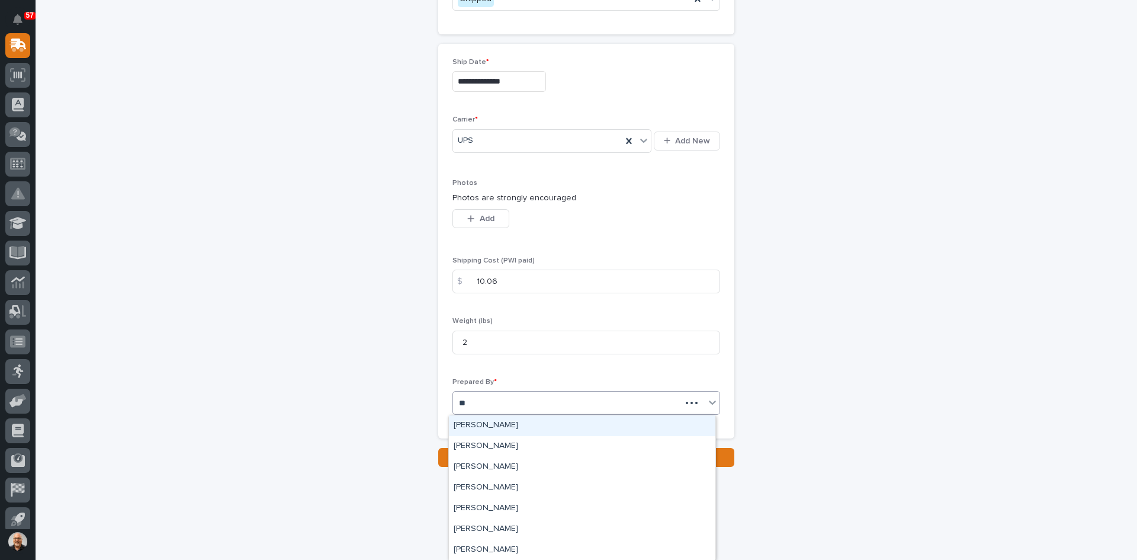
type input "***"
click at [496, 423] on div "[PERSON_NAME]" at bounding box center [582, 425] width 267 height 21
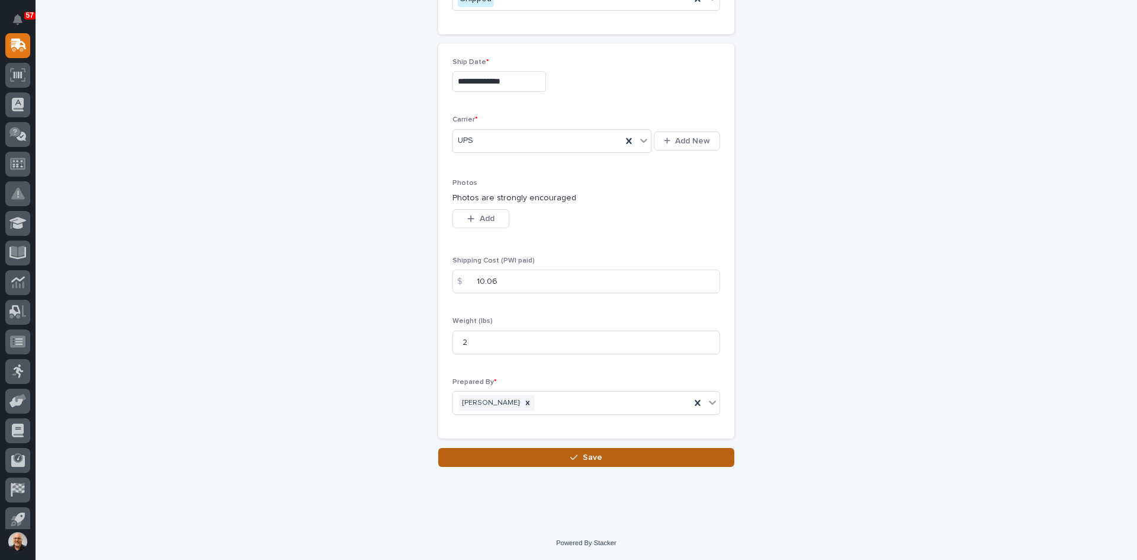
click at [593, 455] on span "Save" at bounding box center [593, 457] width 20 height 11
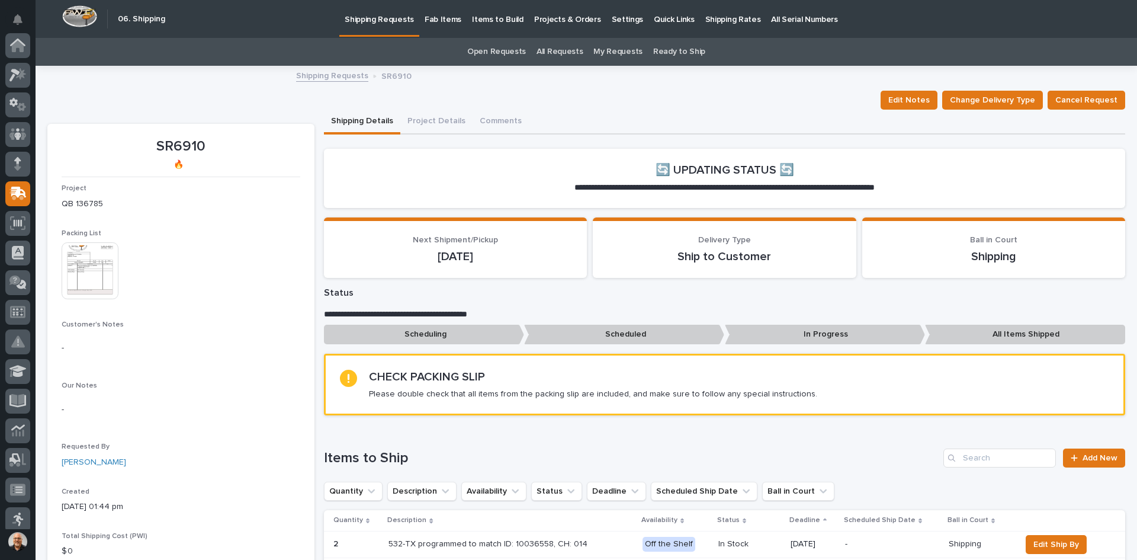
scroll to position [148, 0]
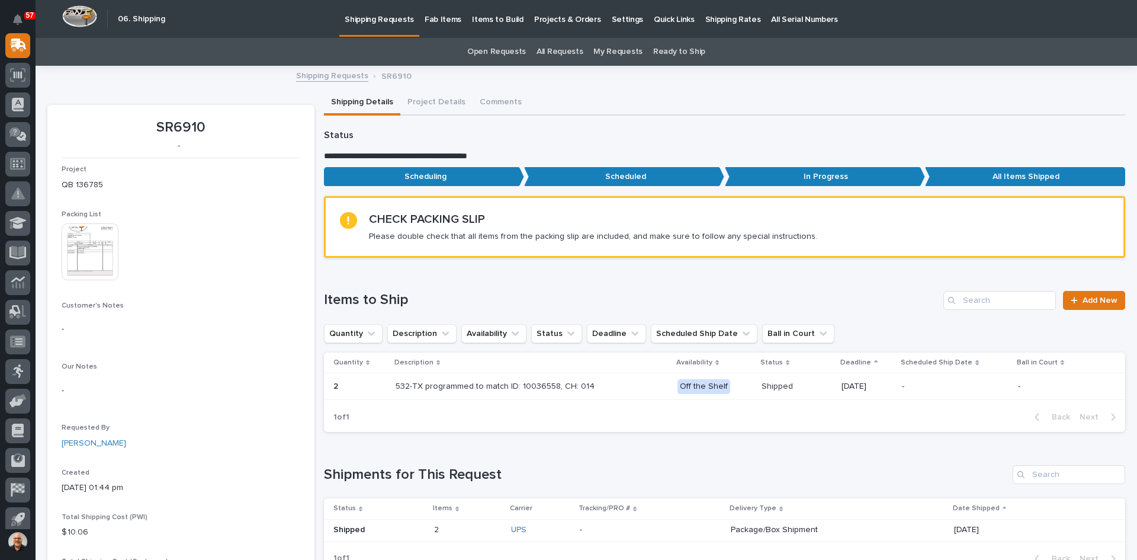
click at [480, 525] on p at bounding box center [468, 530] width 68 height 10
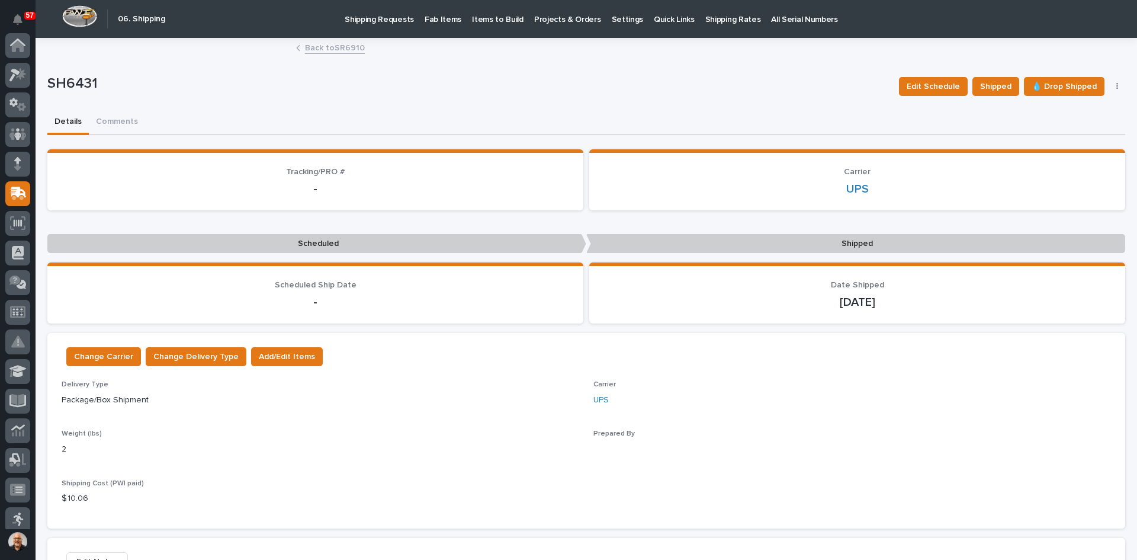
scroll to position [148, 0]
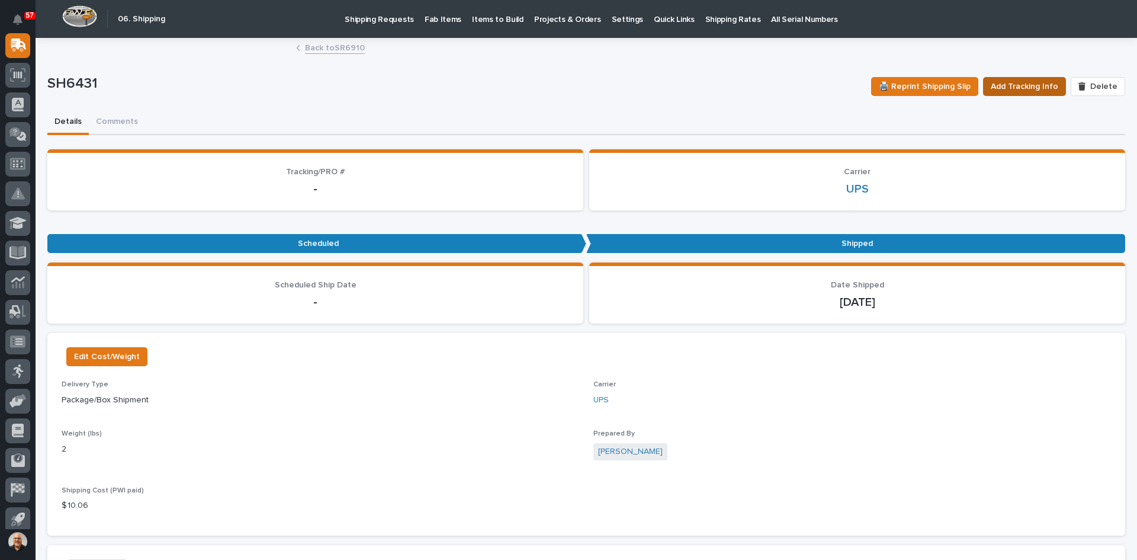
click at [1020, 79] on span "Add Tracking Info" at bounding box center [1025, 86] width 68 height 14
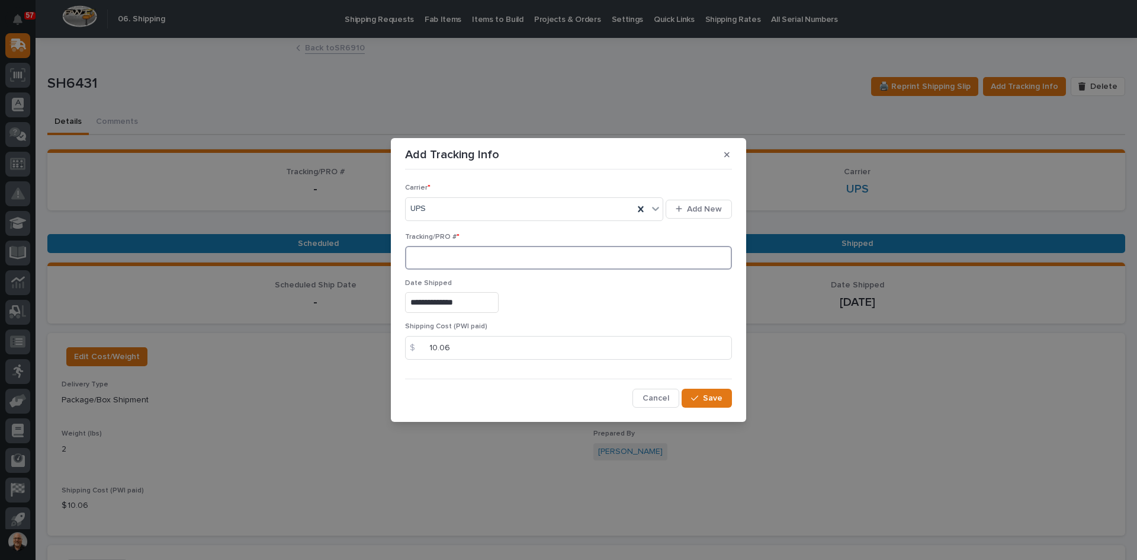
paste input "1Z831R2E0391807494"
type input "1Z831R2E0391807494"
click at [712, 402] on span "Save" at bounding box center [713, 398] width 20 height 11
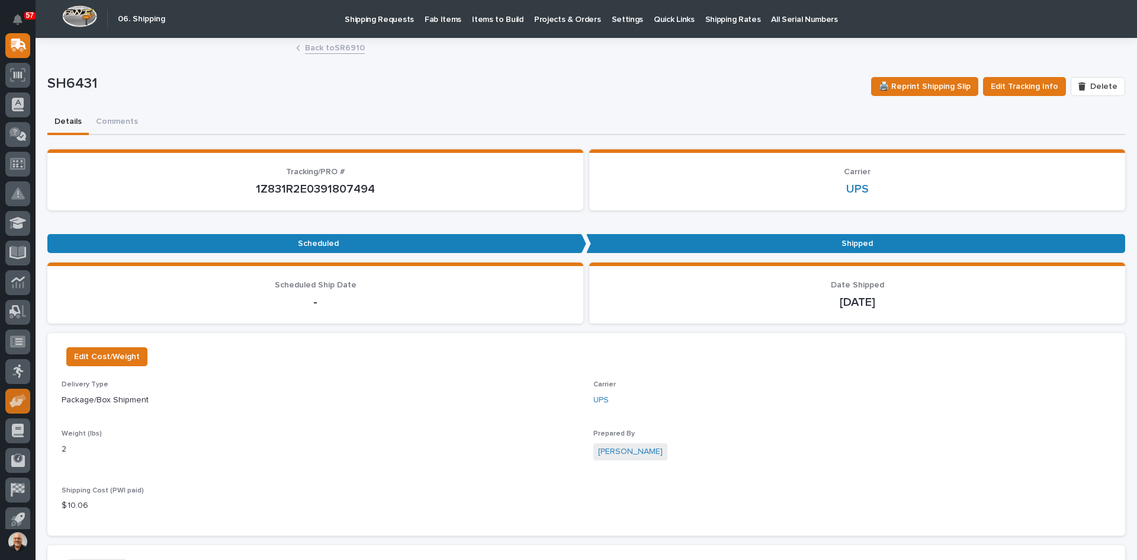
drag, startPoint x: 712, startPoint y: 402, endPoint x: 18, endPoint y: 397, distance: 694.2
click at [18, 397] on icon at bounding box center [20, 397] width 11 height 8
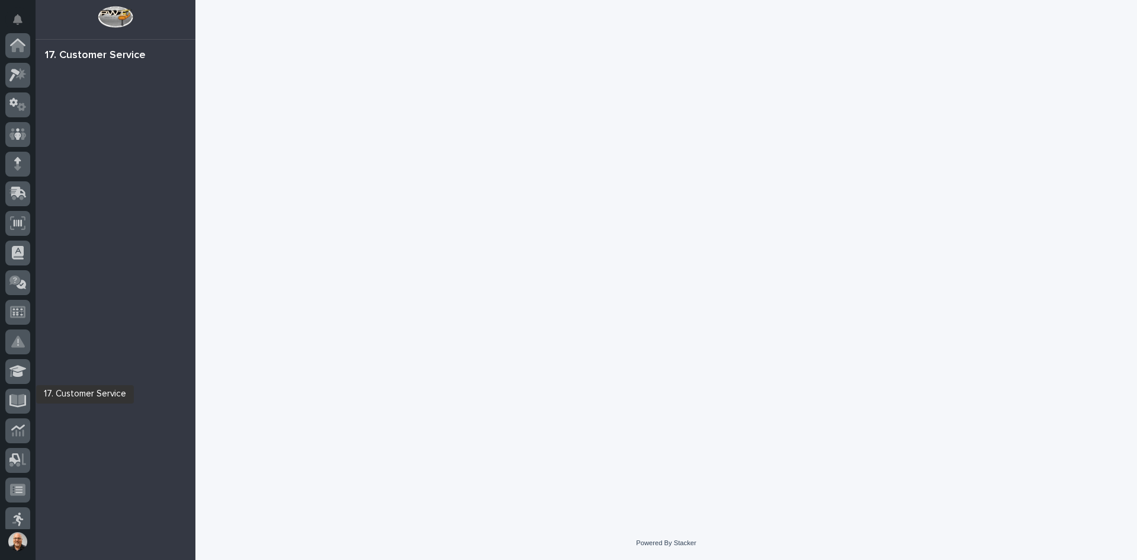
scroll to position [156, 0]
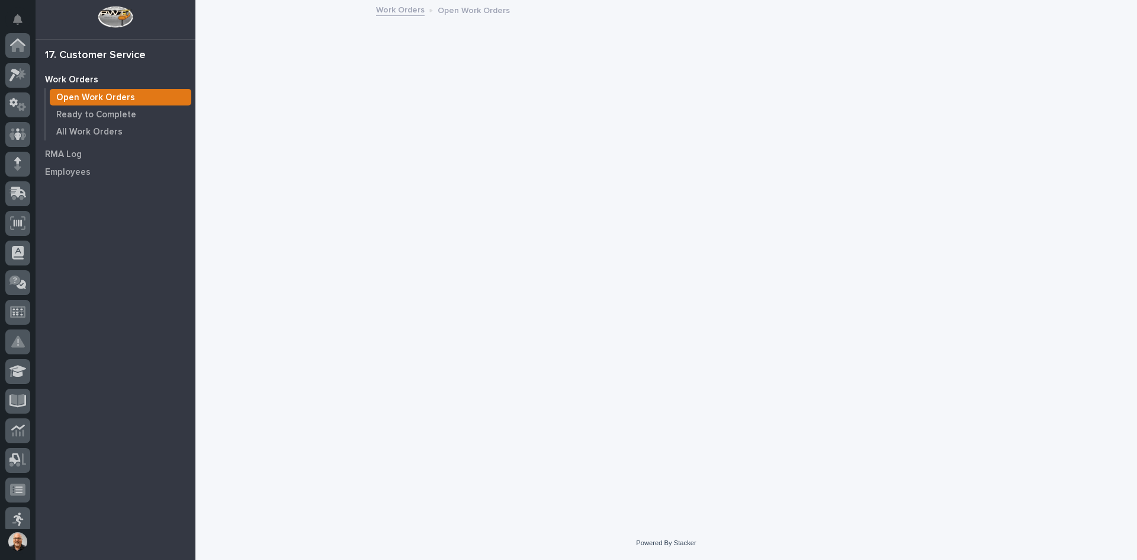
scroll to position [156, 0]
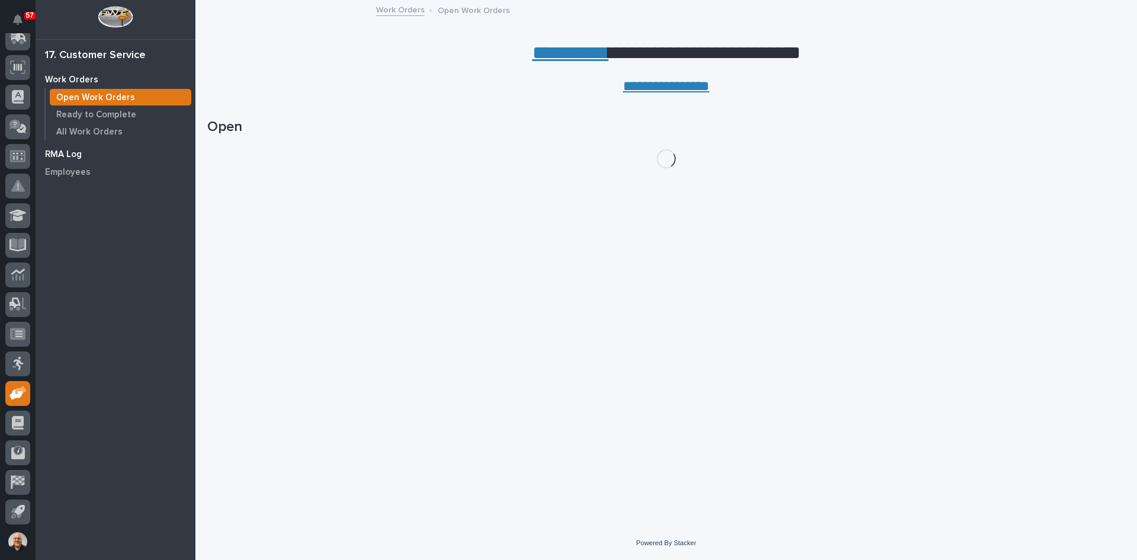
click at [68, 153] on p "RMA Log" at bounding box center [63, 154] width 37 height 11
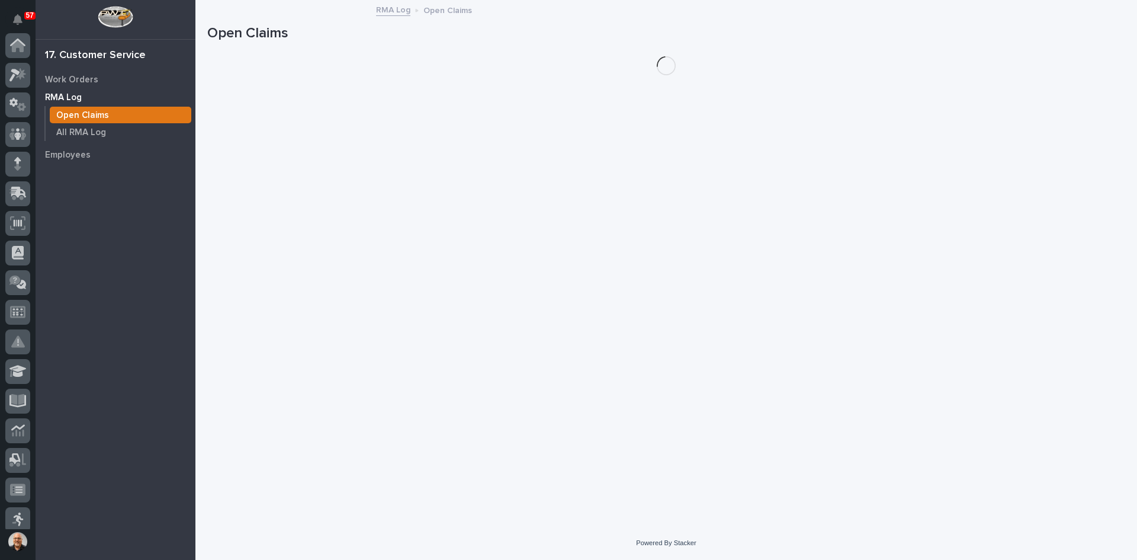
scroll to position [156, 0]
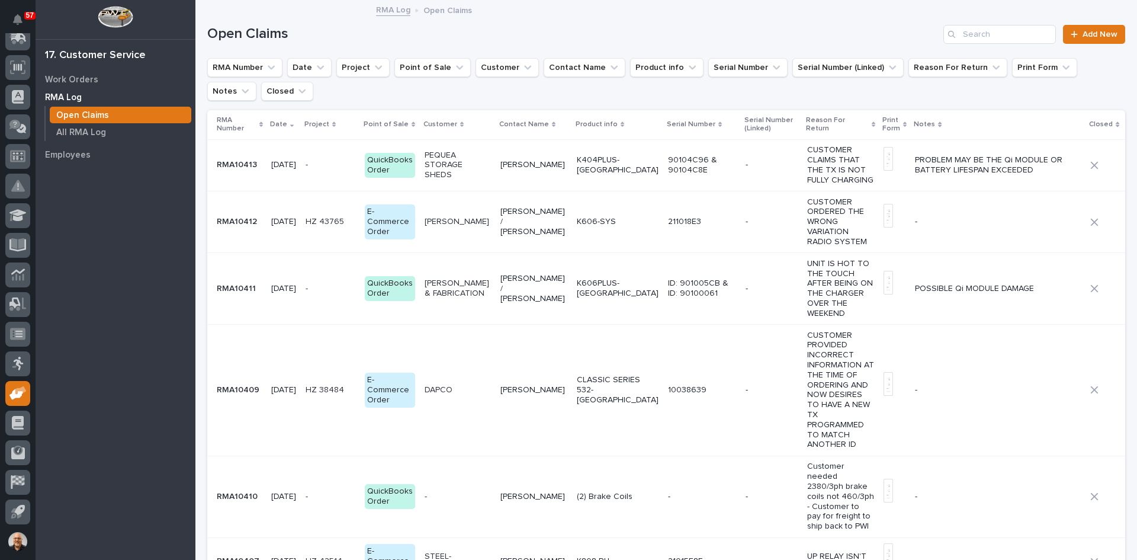
click at [239, 414] on td "RMA10409 RMA10409" at bounding box center [236, 390] width 59 height 131
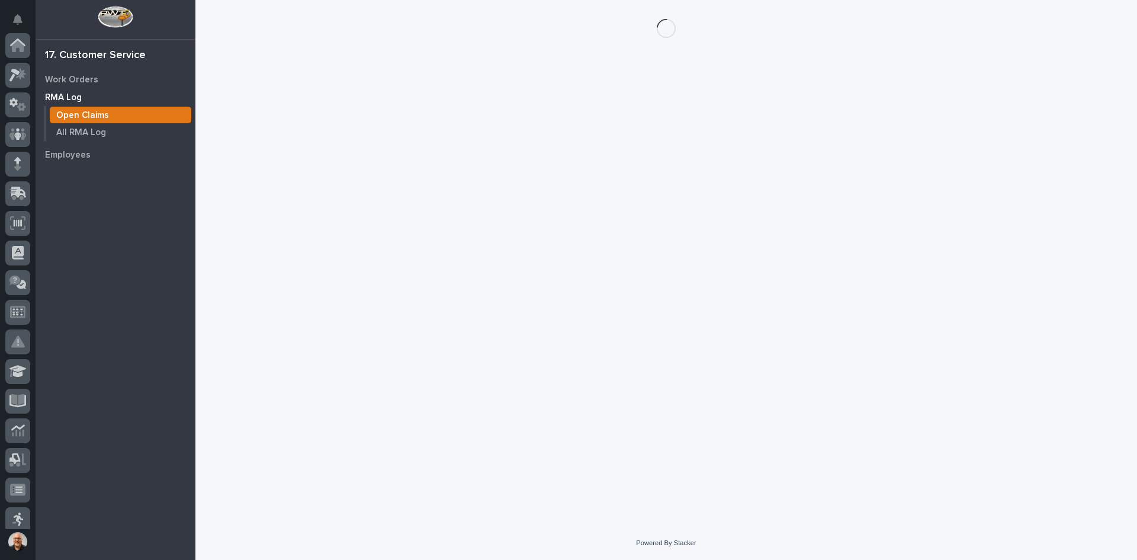
scroll to position [156, 0]
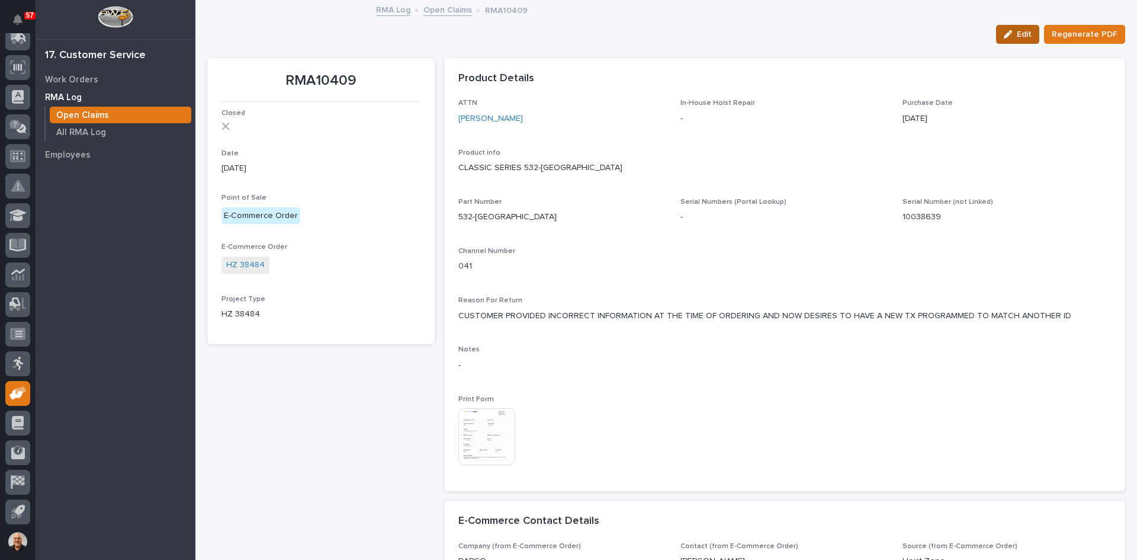
click at [1017, 34] on span "Edit" at bounding box center [1024, 34] width 15 height 11
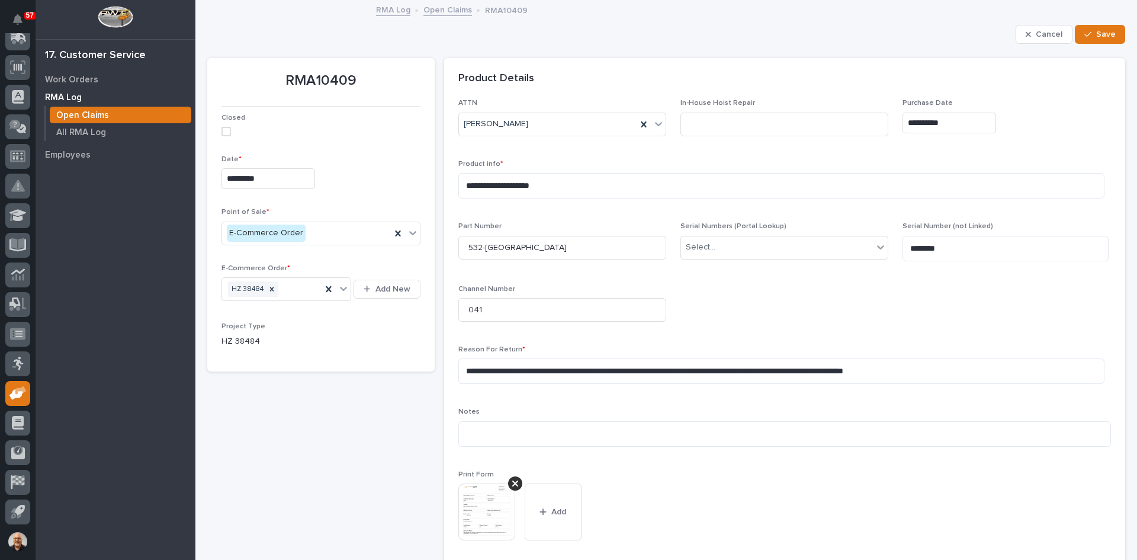
click at [224, 131] on span at bounding box center [226, 131] width 9 height 9
click at [476, 435] on textarea at bounding box center [784, 433] width 653 height 25
drag, startPoint x: 476, startPoint y: 435, endPoint x: 611, endPoint y: 380, distance: 145.1
type textarea "**********"
drag, startPoint x: 611, startPoint y: 380, endPoint x: 1093, endPoint y: 34, distance: 593.3
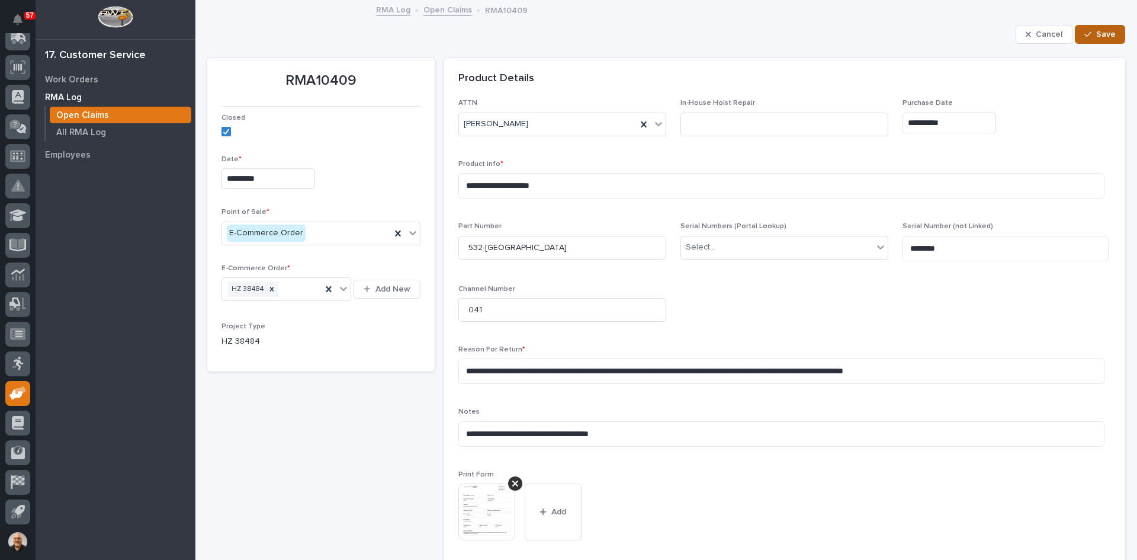
click at [1096, 34] on span "Save" at bounding box center [1106, 34] width 20 height 11
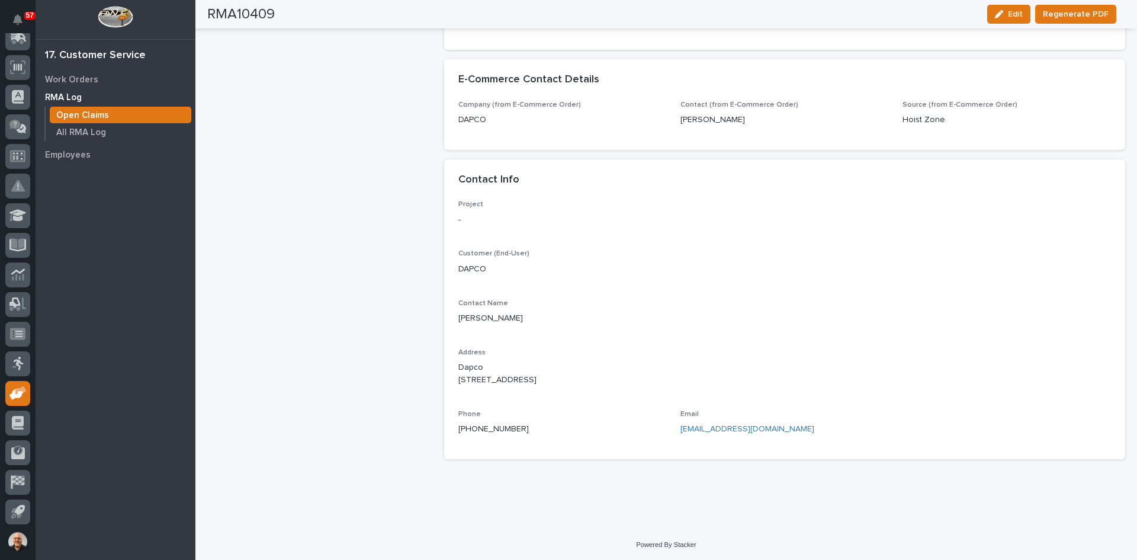
scroll to position [455, 0]
click at [63, 95] on p "RMA Log" at bounding box center [63, 97] width 37 height 11
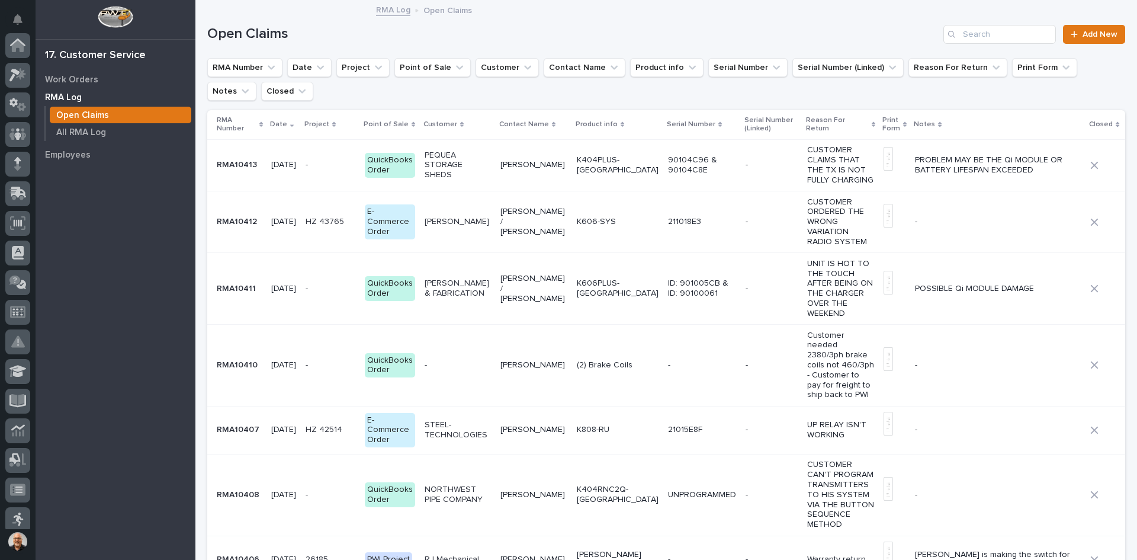
scroll to position [156, 0]
